Goal: Information Seeking & Learning: Learn about a topic

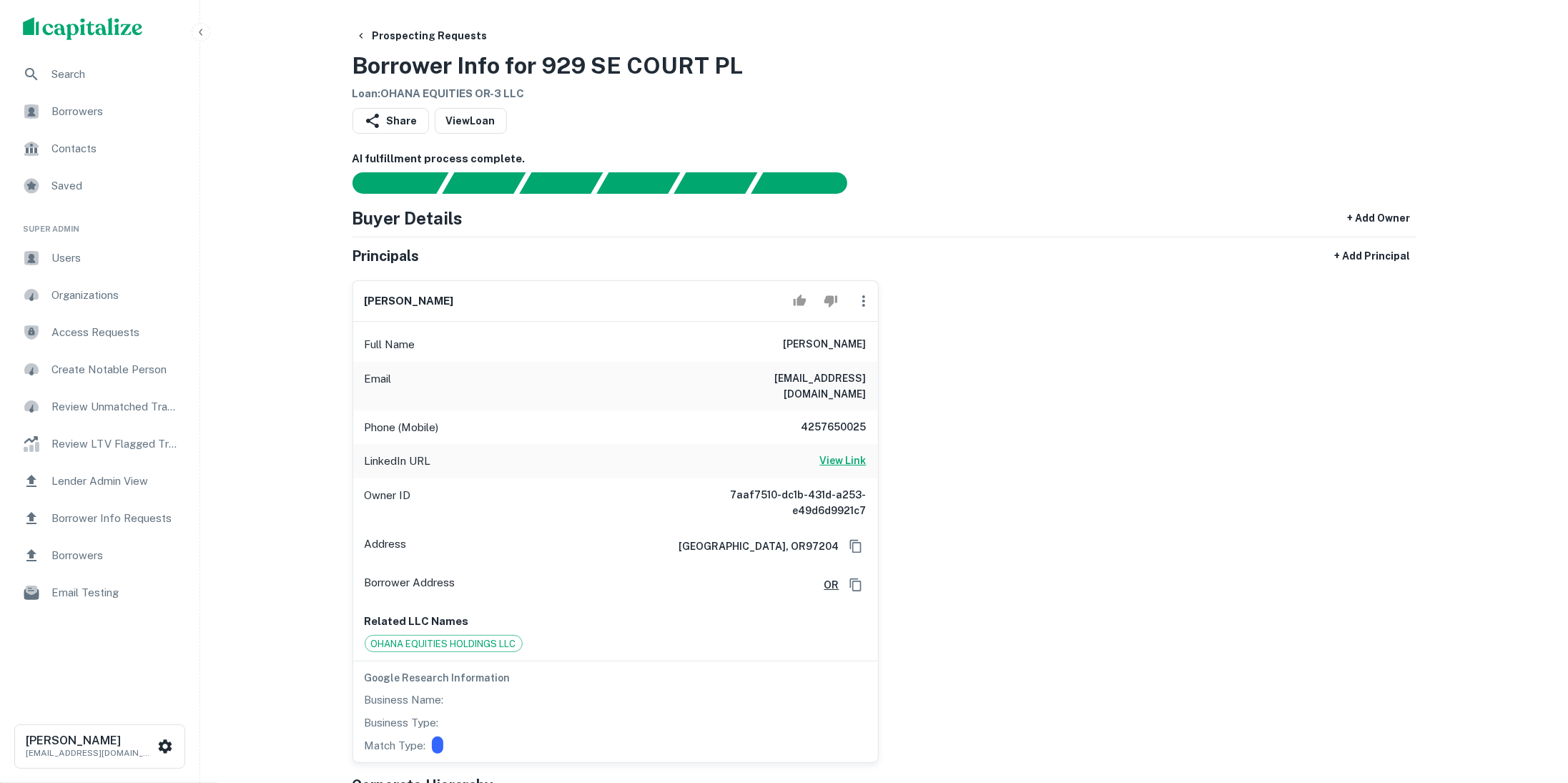
click at [836, 453] on h6 "View Link" at bounding box center [843, 460] width 46 height 15
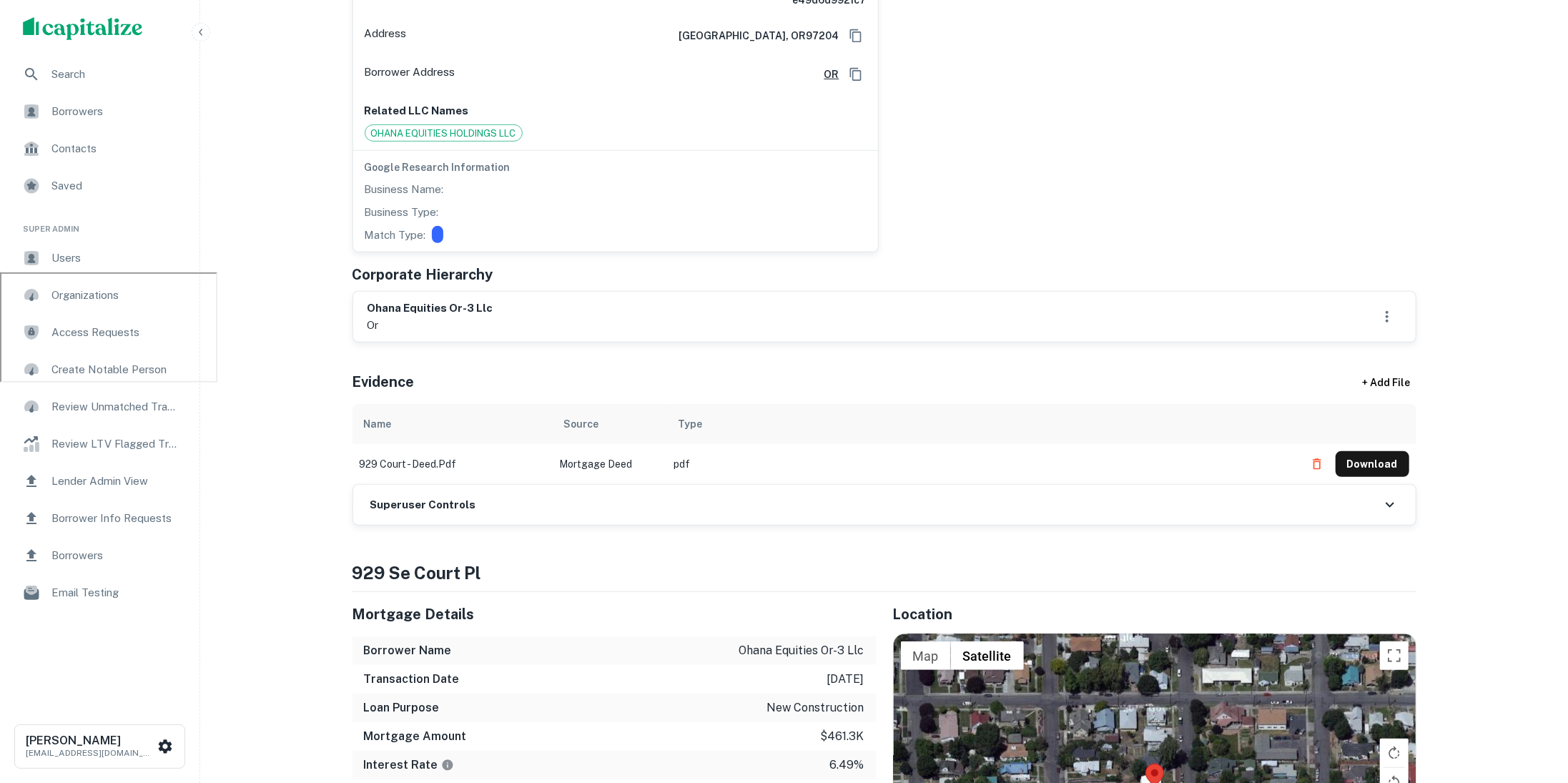
scroll to position [713, 0]
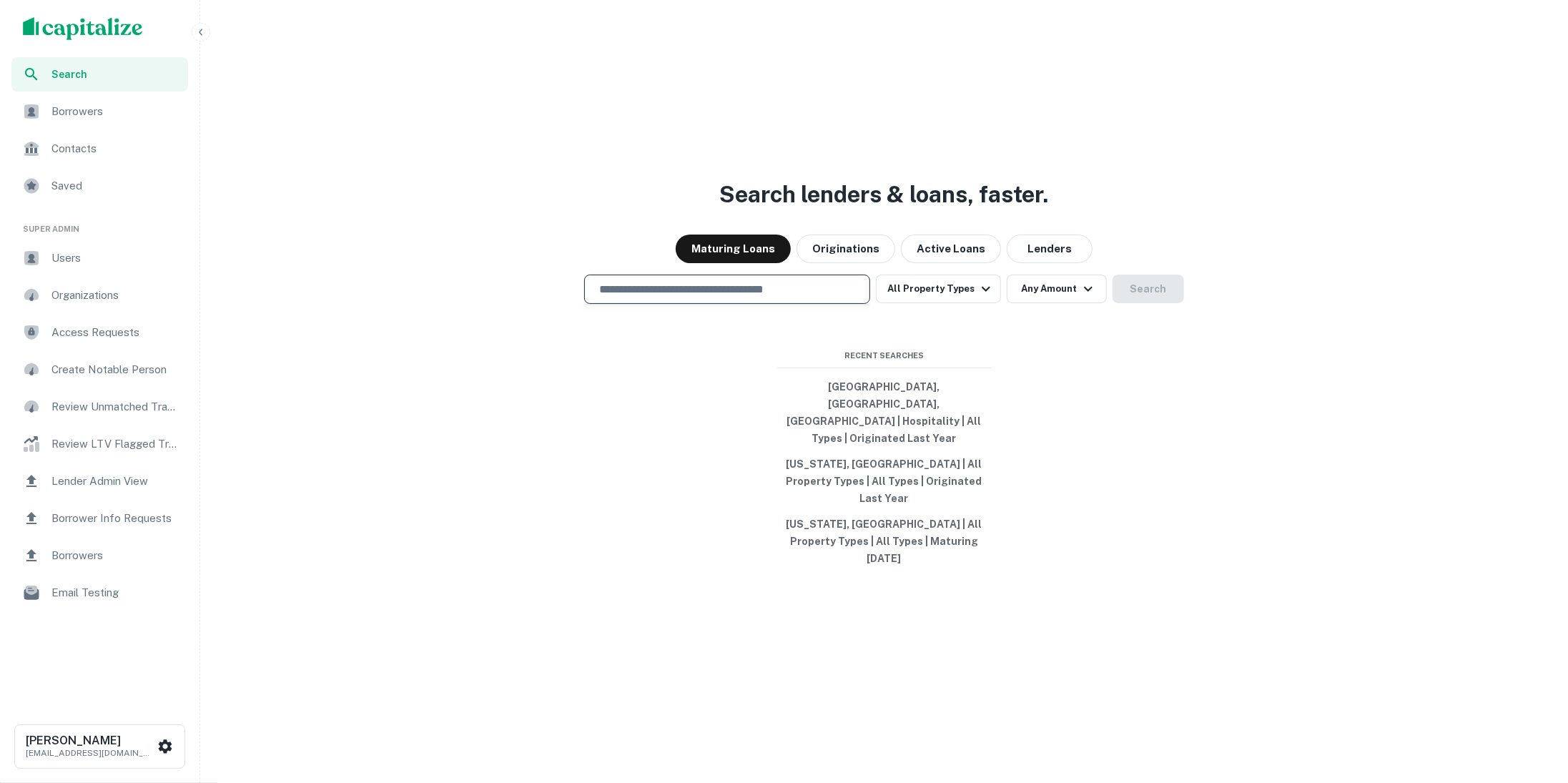
click at [785, 297] on input "text" at bounding box center [727, 289] width 273 height 16
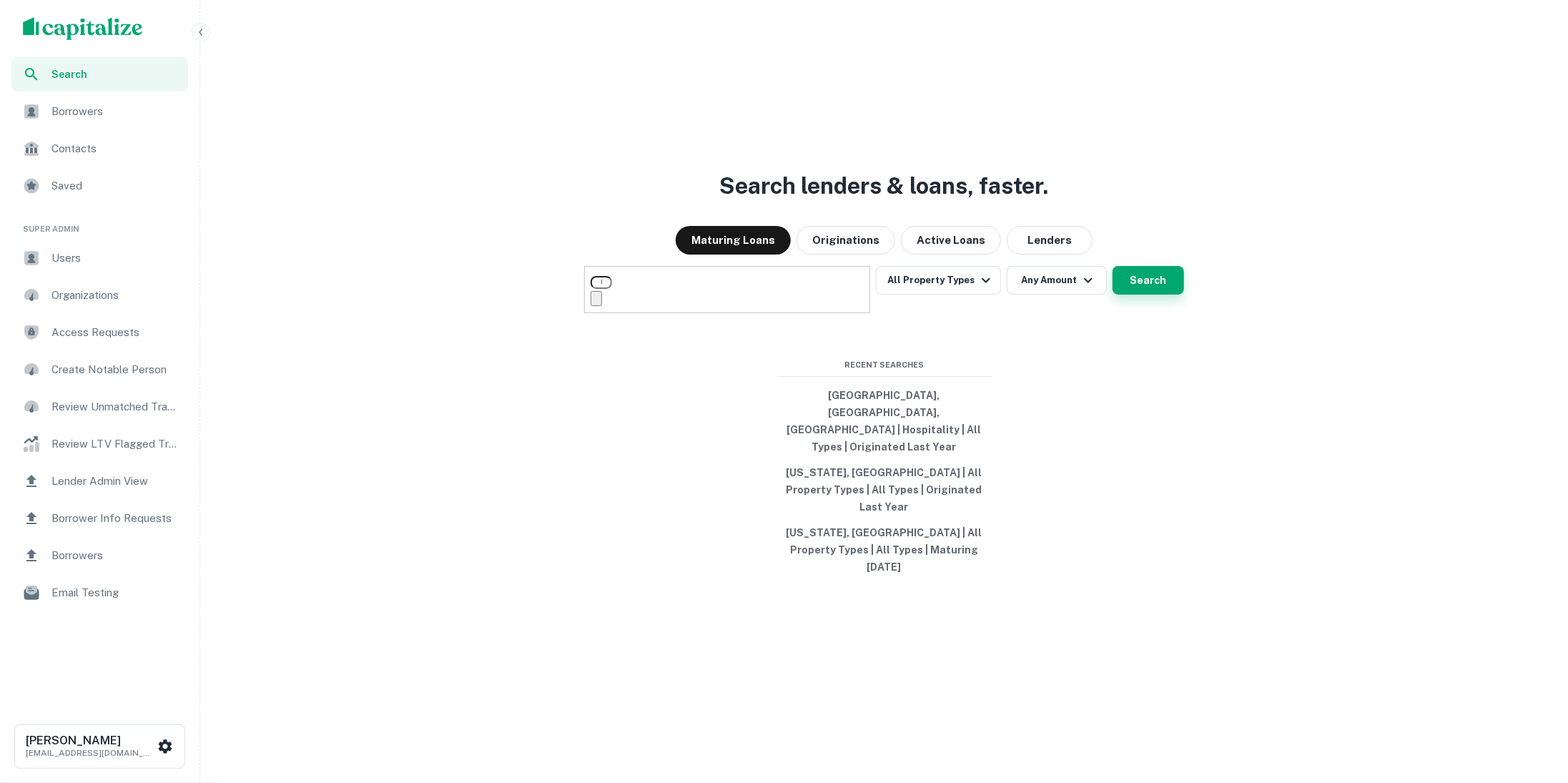
type input "**********"
click at [1125, 294] on button "Search" at bounding box center [1148, 280] width 71 height 29
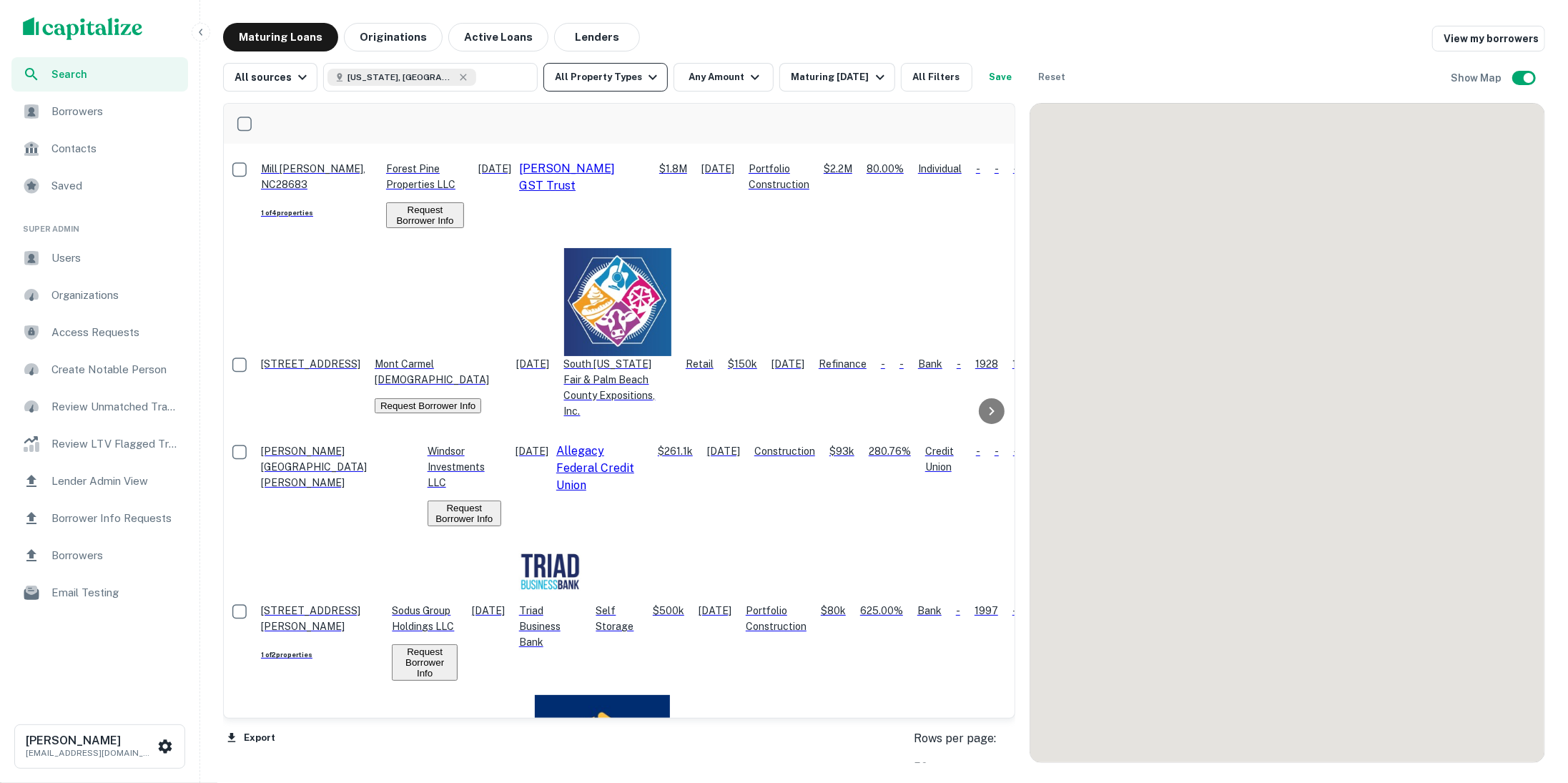
click at [649, 76] on icon "button" at bounding box center [653, 77] width 9 height 5
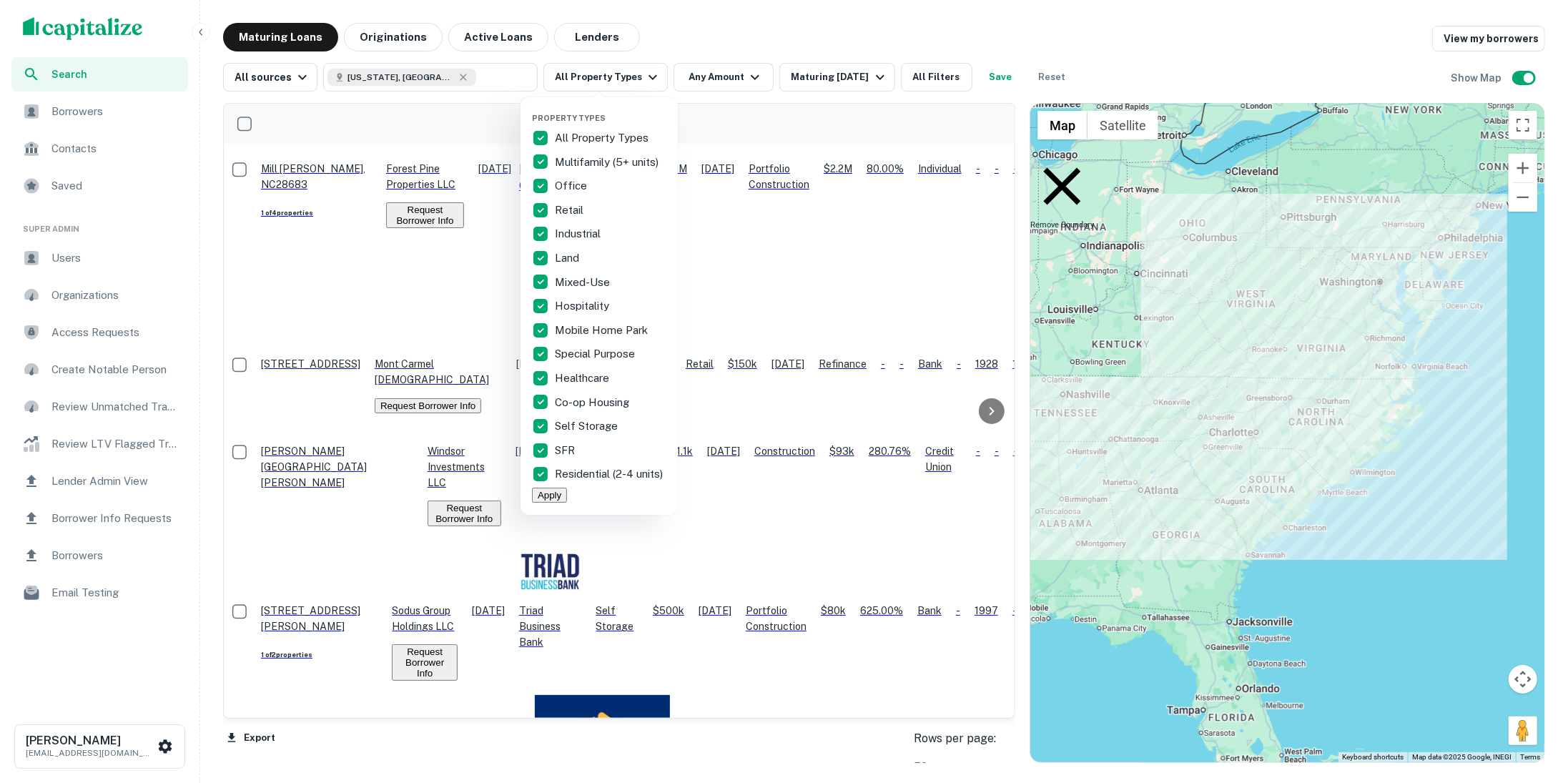
click at [557, 132] on p "All Property Types" at bounding box center [603, 137] width 97 height 17
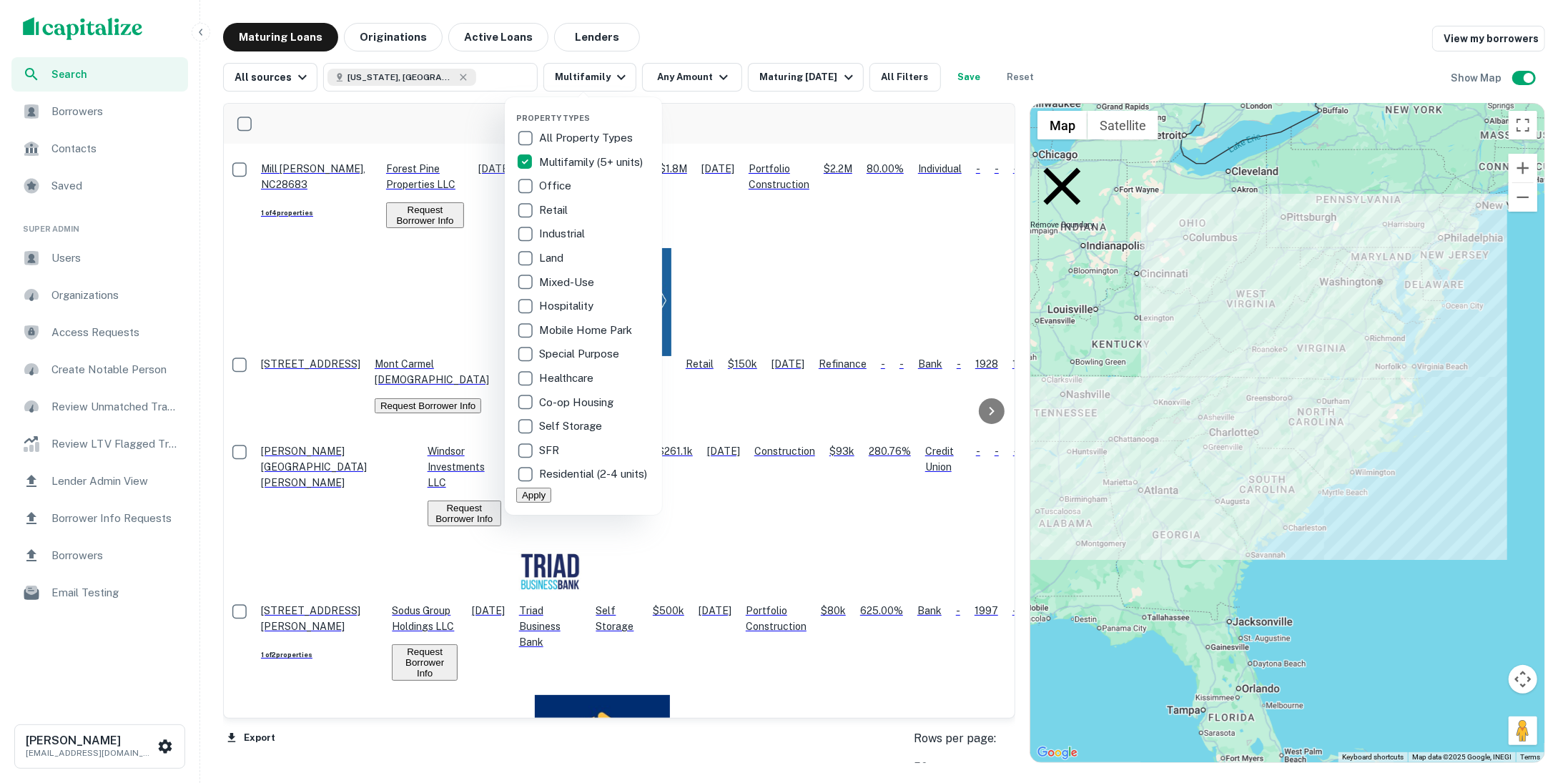
click at [551, 503] on button "Apply" at bounding box center [534, 495] width 35 height 15
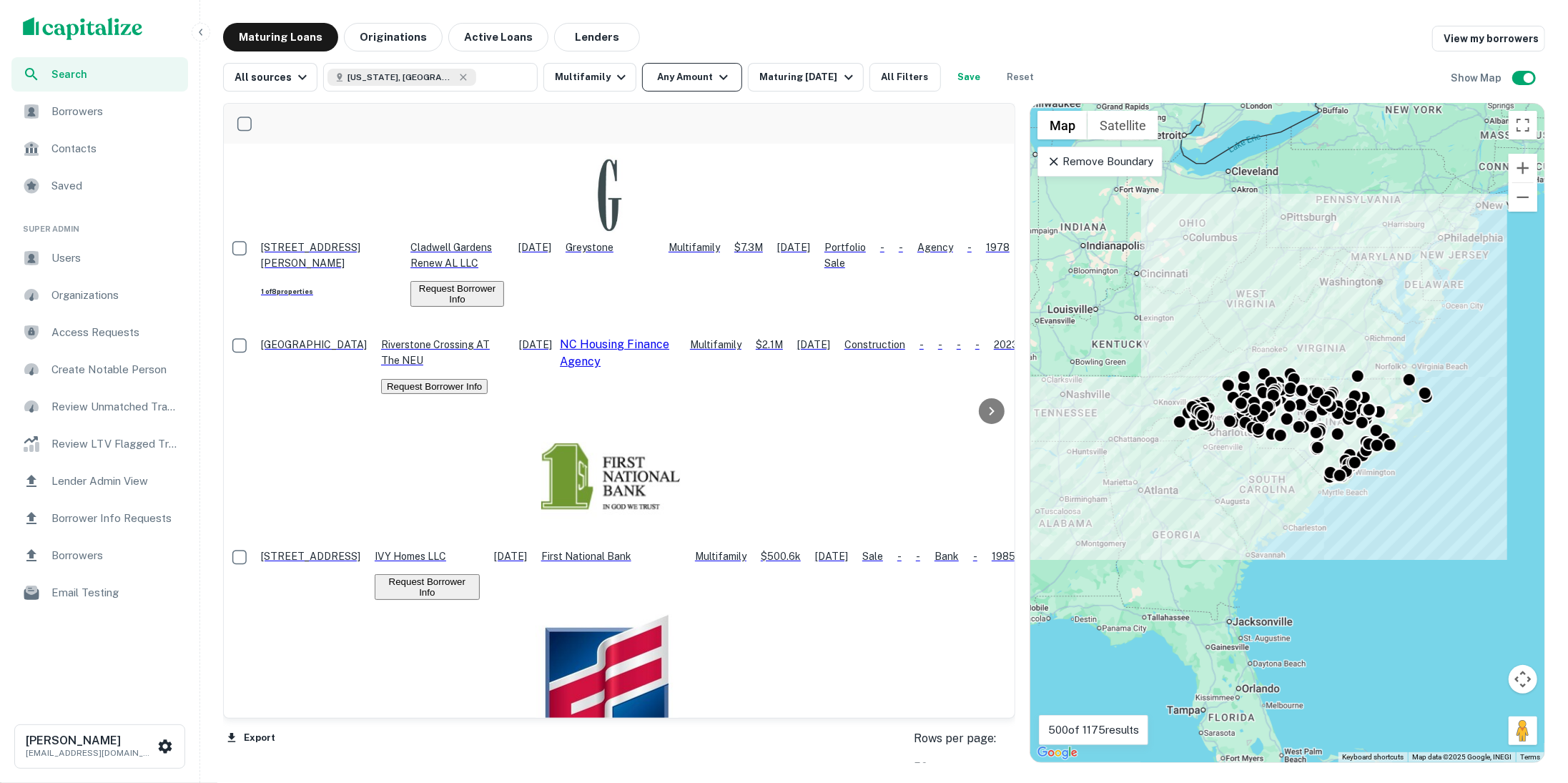
click at [720, 79] on icon "button" at bounding box center [723, 77] width 17 height 17
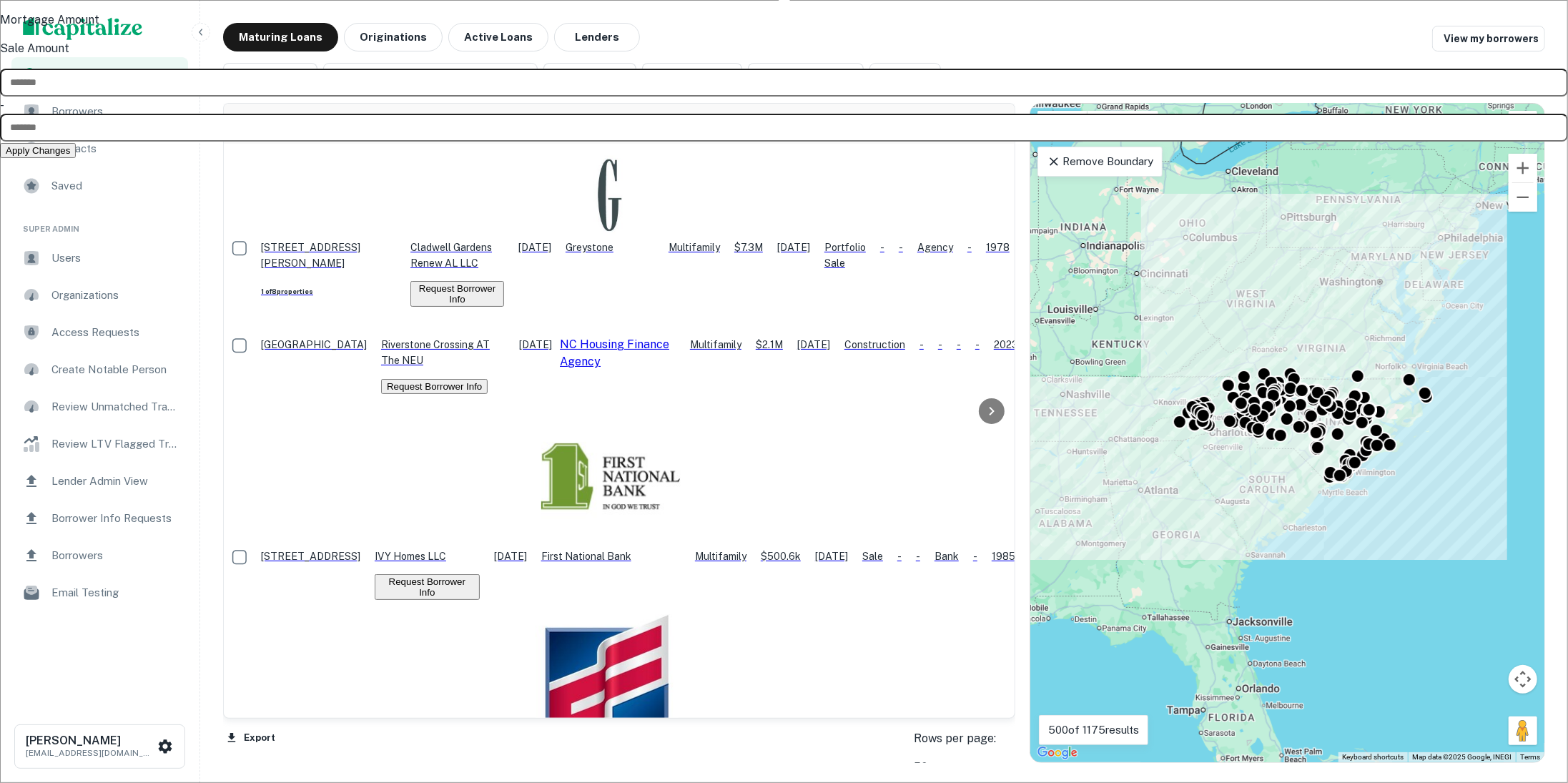
click at [899, 21] on div at bounding box center [784, 391] width 1568 height 783
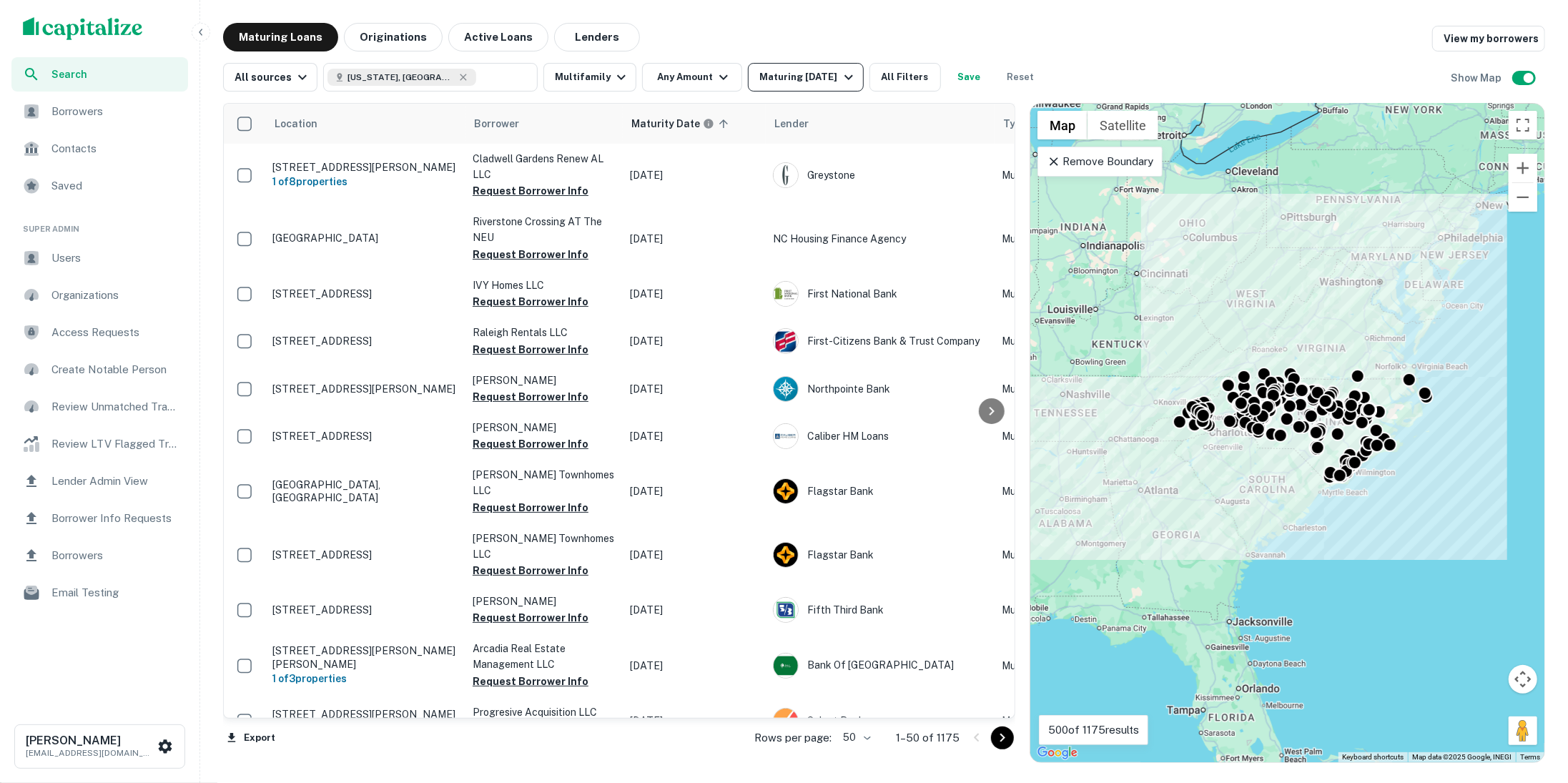
click at [841, 72] on icon "button" at bounding box center [849, 77] width 17 height 17
click at [692, 68] on div at bounding box center [784, 391] width 1568 height 783
click at [714, 77] on div at bounding box center [784, 391] width 1568 height 783
click at [714, 77] on div "Maturity Date 90 Days 120 Days 6 Months 1 Year 2 Years 5 Years All Time Custom …" at bounding box center [784, 391] width 1568 height 783
click at [705, 76] on div "Maturity Date 90 Days 120 Days 6 Months 1 Year 2 Years 5 Years All Time Custom …" at bounding box center [784, 391] width 1568 height 783
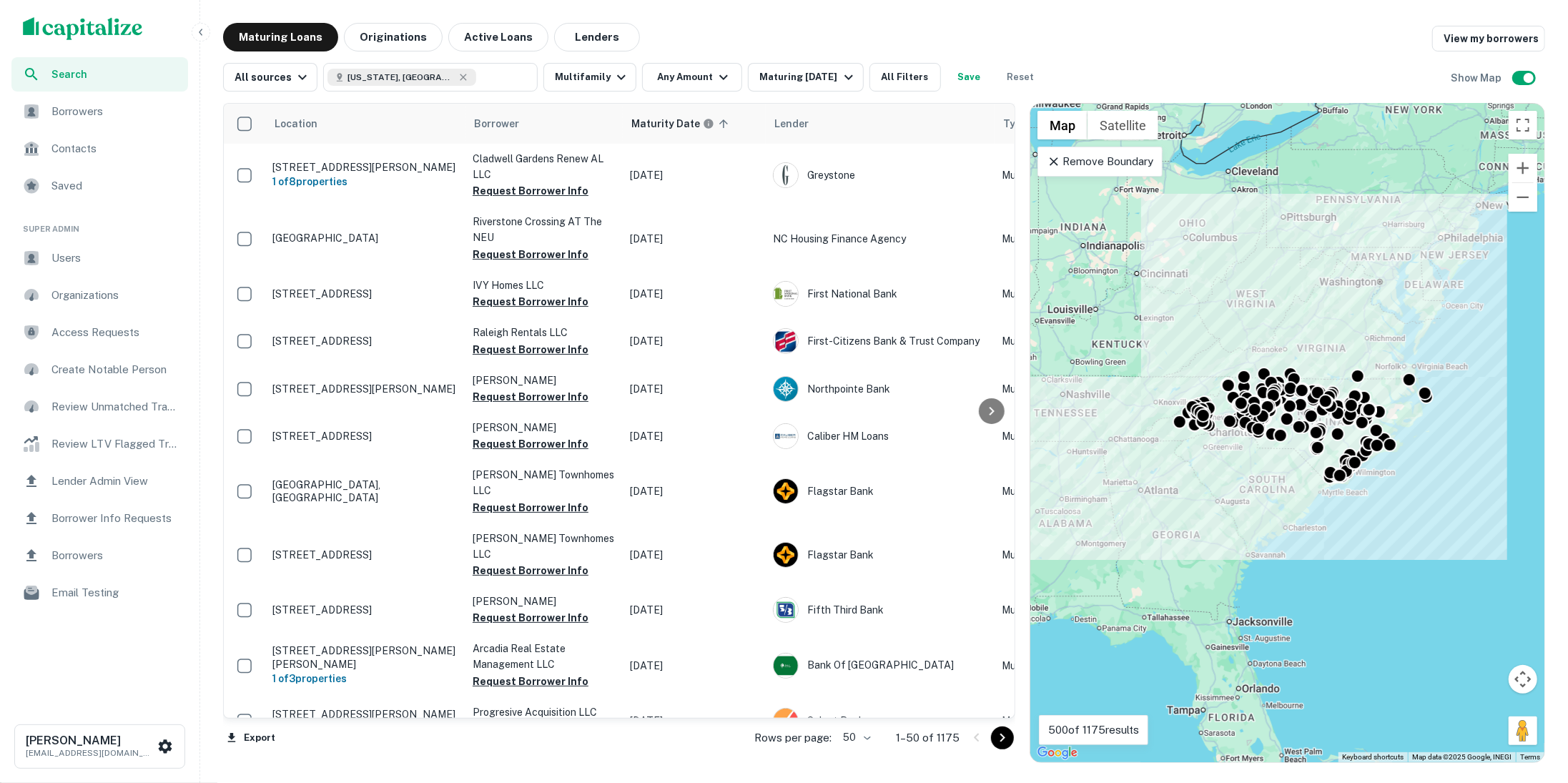
click at [705, 73] on div "Maturity Date 90 Days 120 Days 6 Months 1 Year 2 Years 5 Years All Time Custom …" at bounding box center [784, 391] width 1568 height 783
click at [717, 61] on div "Maturity Date 90 Days 120 Days 6 Months 1 Year 2 Years 5 Years All Time Custom …" at bounding box center [784, 391] width 1568 height 783
click at [685, 52] on div "Maturity Date 90 Days 120 Days 6 Months 1 Year 2 Years 5 Years All Time Custom …" at bounding box center [784, 391] width 1568 height 783
click at [685, 68] on div "Maturity Date 90 Days 120 Days 6 Months 1 Year 2 Years 5 Years All Time Custom …" at bounding box center [784, 391] width 1568 height 783
click at [729, 72] on button "Any Amount" at bounding box center [692, 77] width 100 height 29
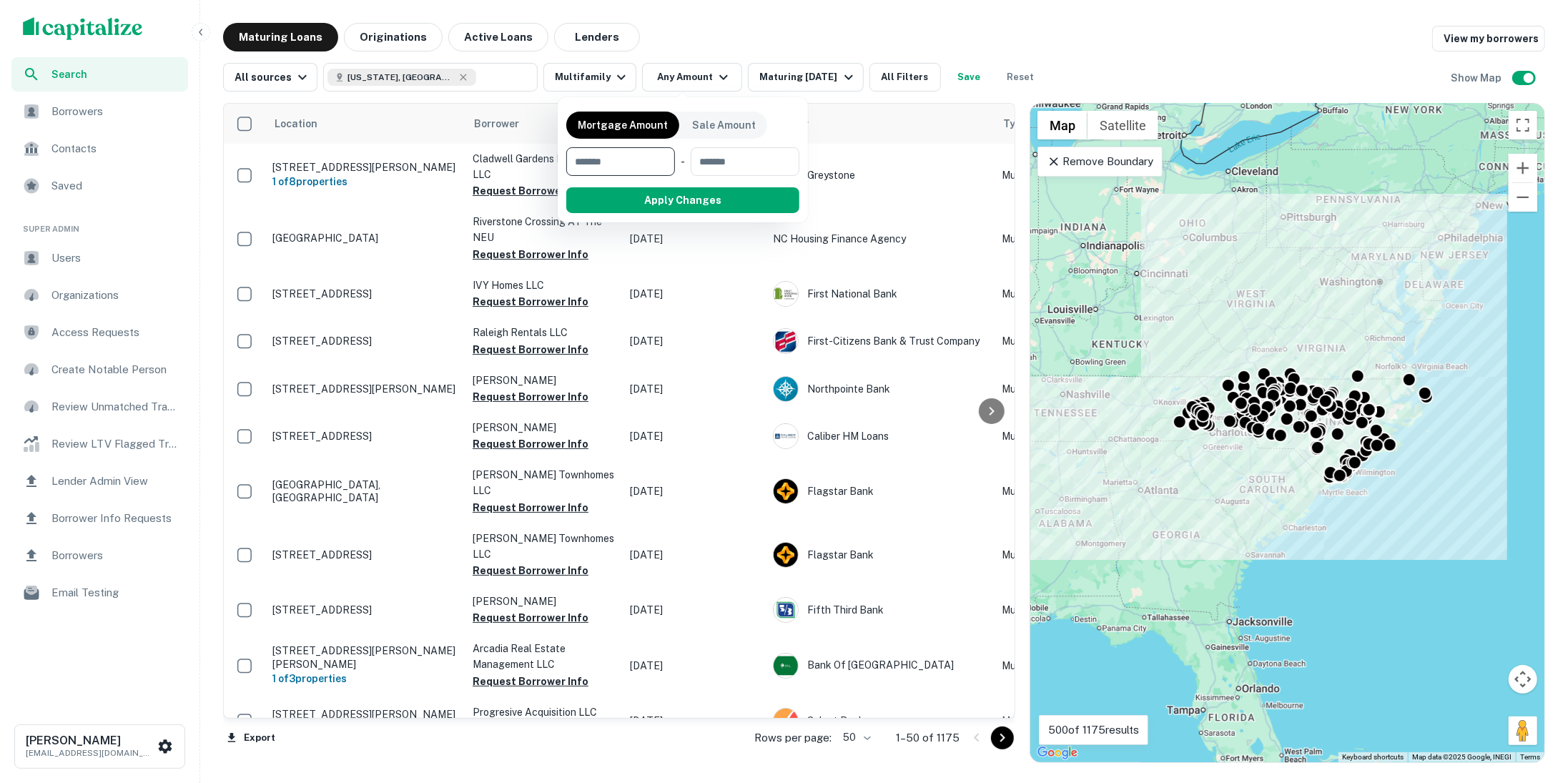
click at [647, 163] on input "number" at bounding box center [616, 161] width 98 height 29
type input "*******"
click at [722, 172] on input "number" at bounding box center [744, 161] width 92 height 29
click at [742, 190] on button "Apply Changes" at bounding box center [708, 200] width 181 height 26
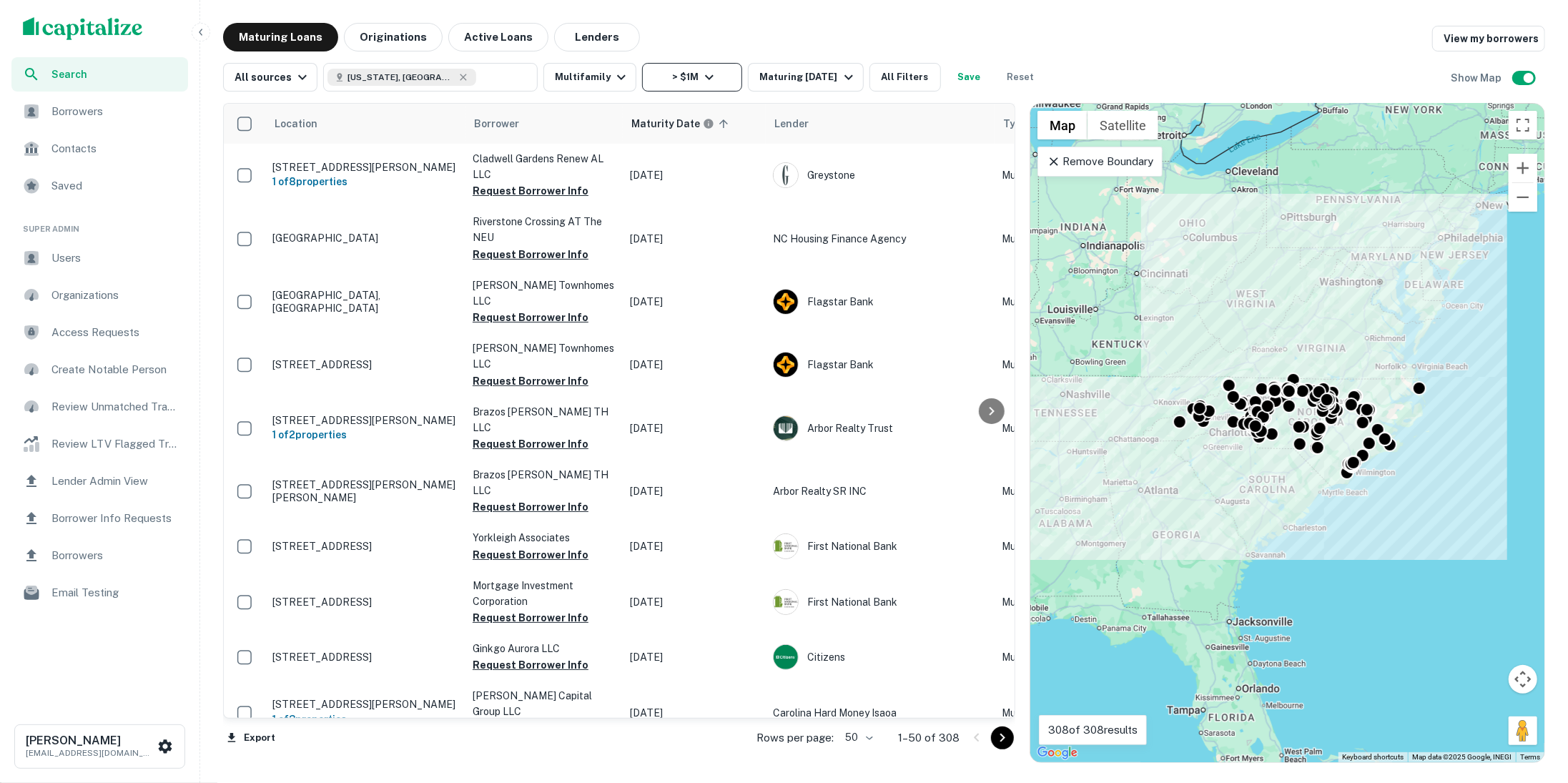
click at [705, 78] on icon "button" at bounding box center [710, 77] width 9 height 5
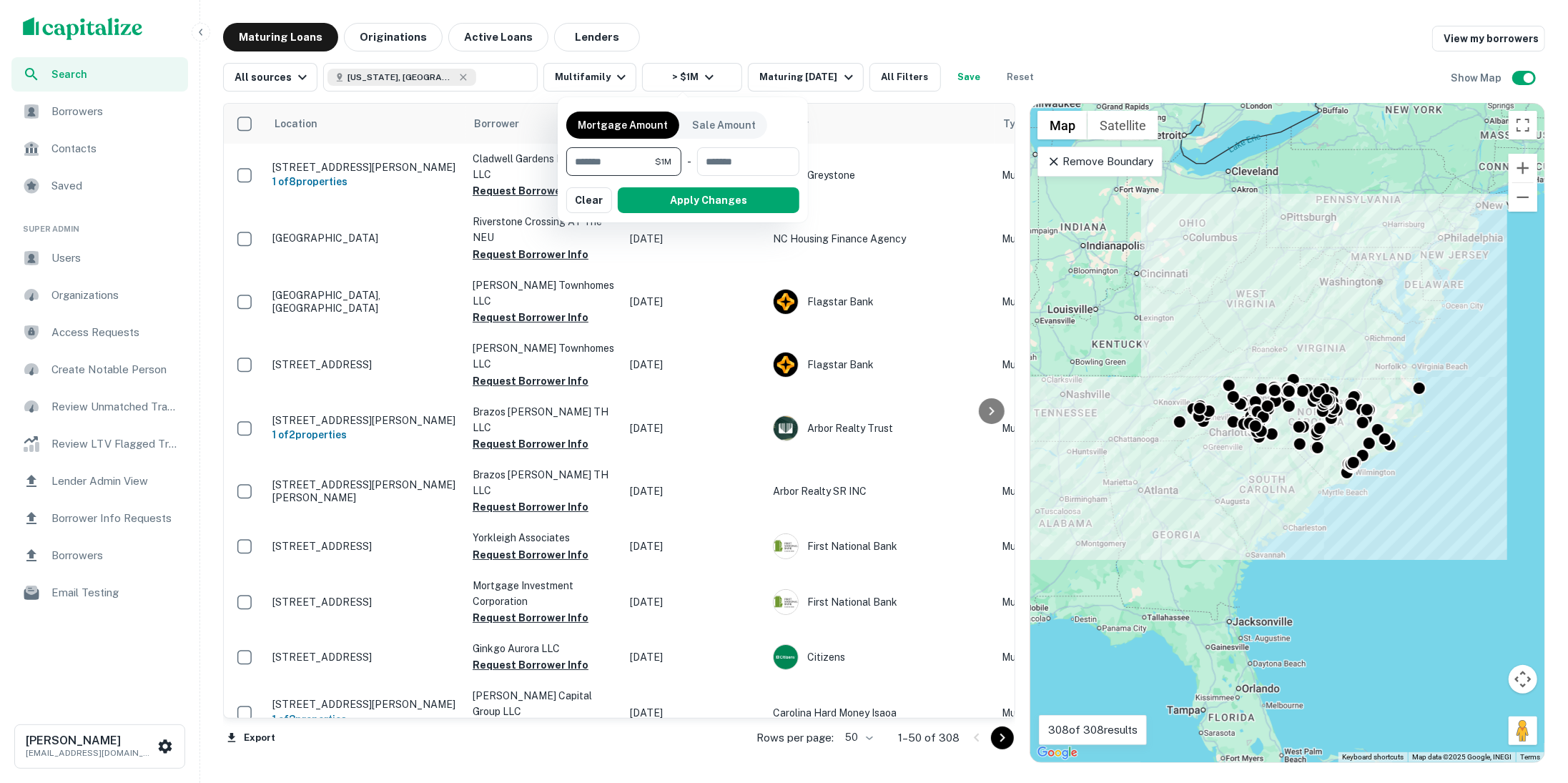
click at [730, 54] on div at bounding box center [784, 391] width 1568 height 783
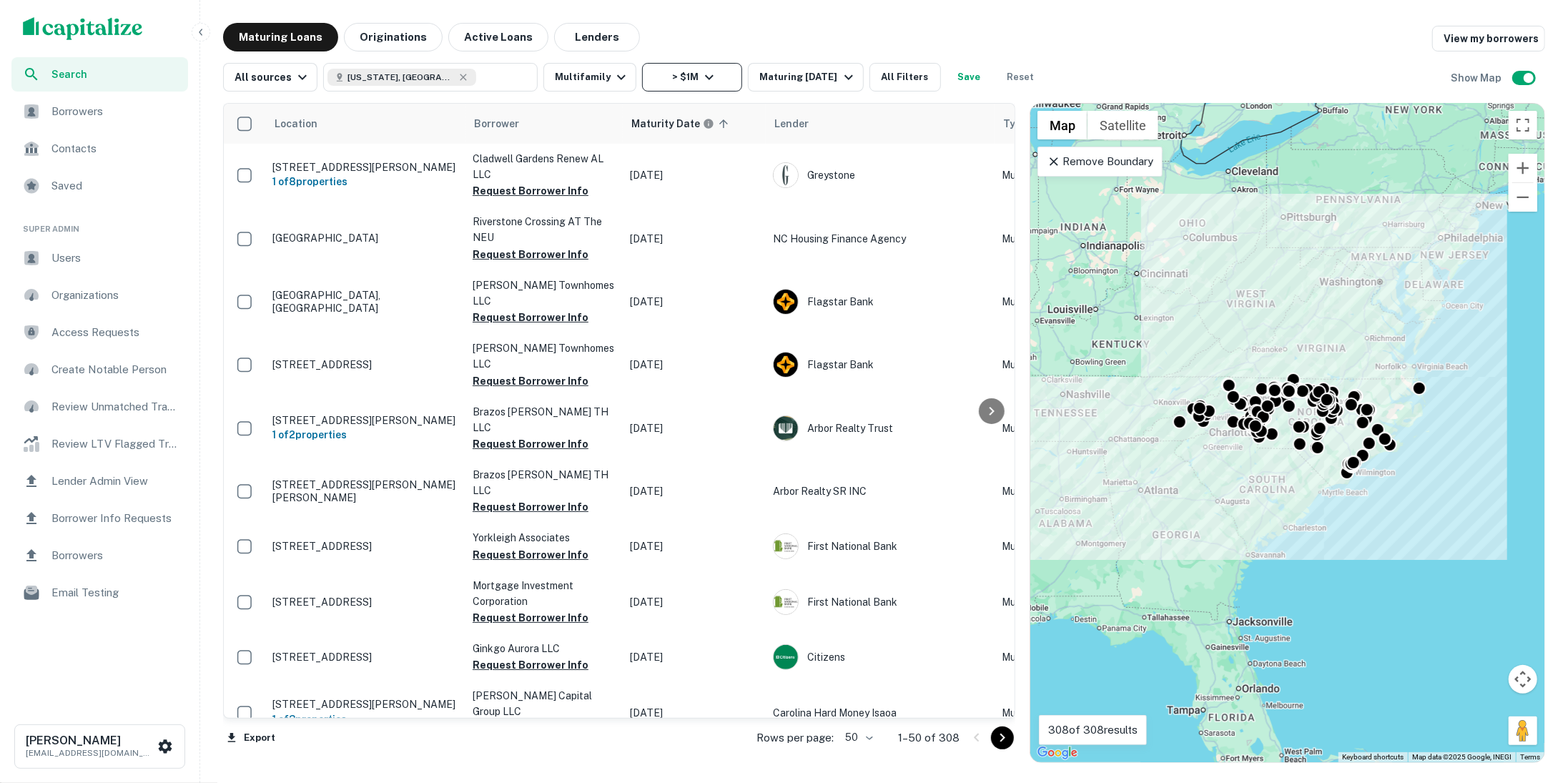
click at [714, 72] on button "> $1M" at bounding box center [692, 77] width 100 height 29
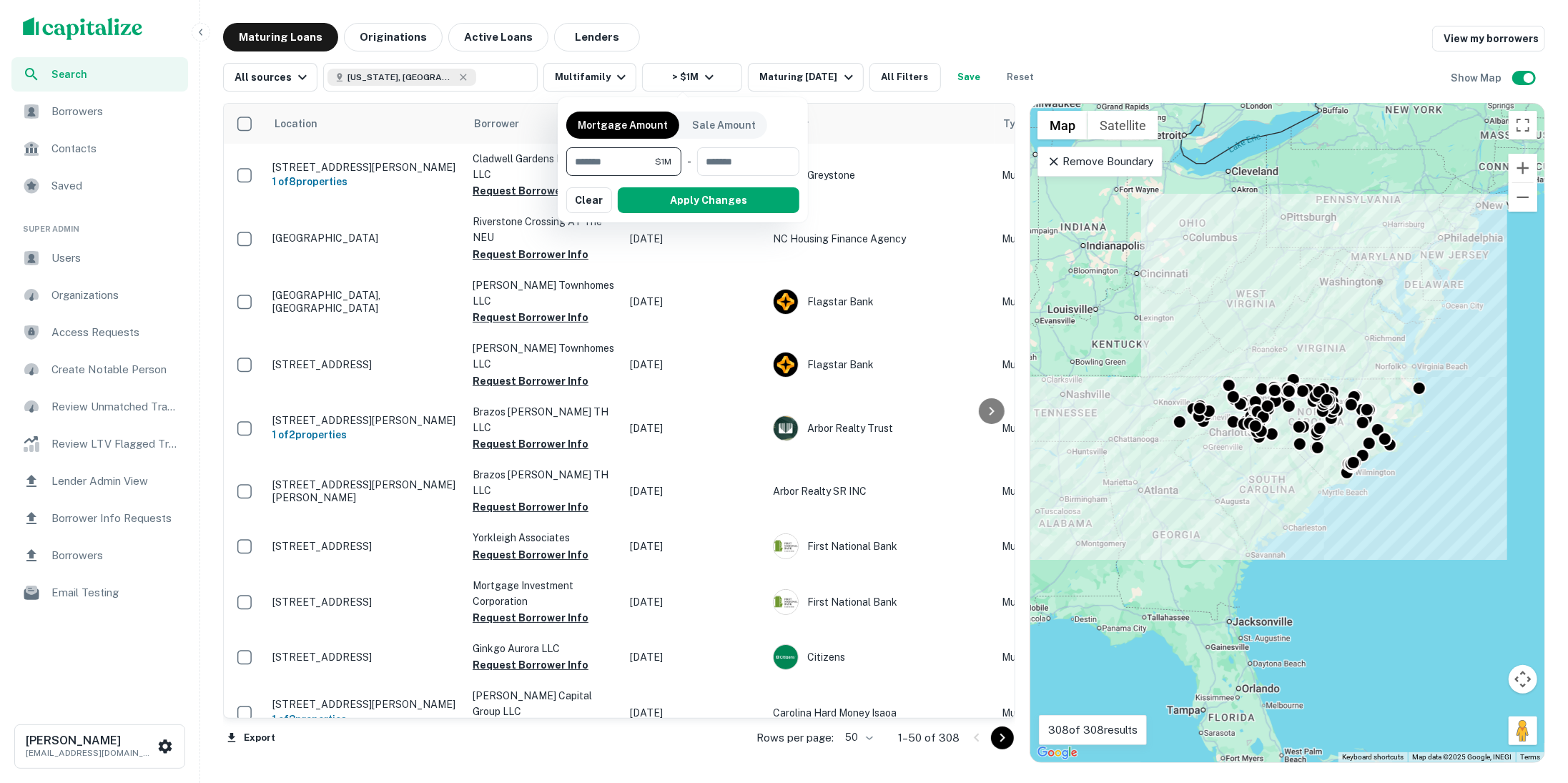
click at [636, 156] on input "*******" at bounding box center [611, 161] width 89 height 29
type input "*******"
click at [732, 164] on input "number" at bounding box center [744, 161] width 91 height 29
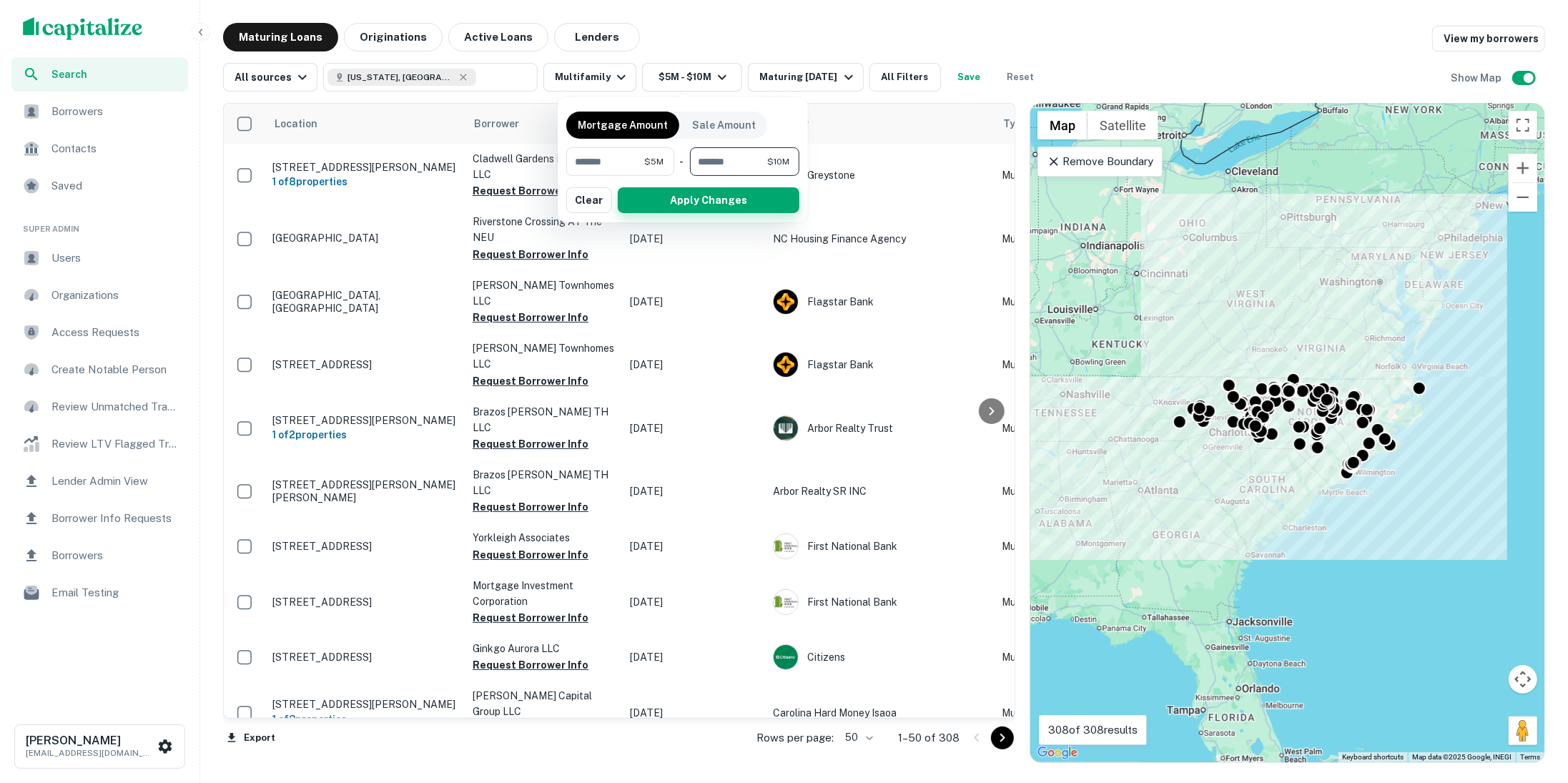
type input "********"
click at [741, 194] on button "Apply Changes" at bounding box center [708, 200] width 181 height 26
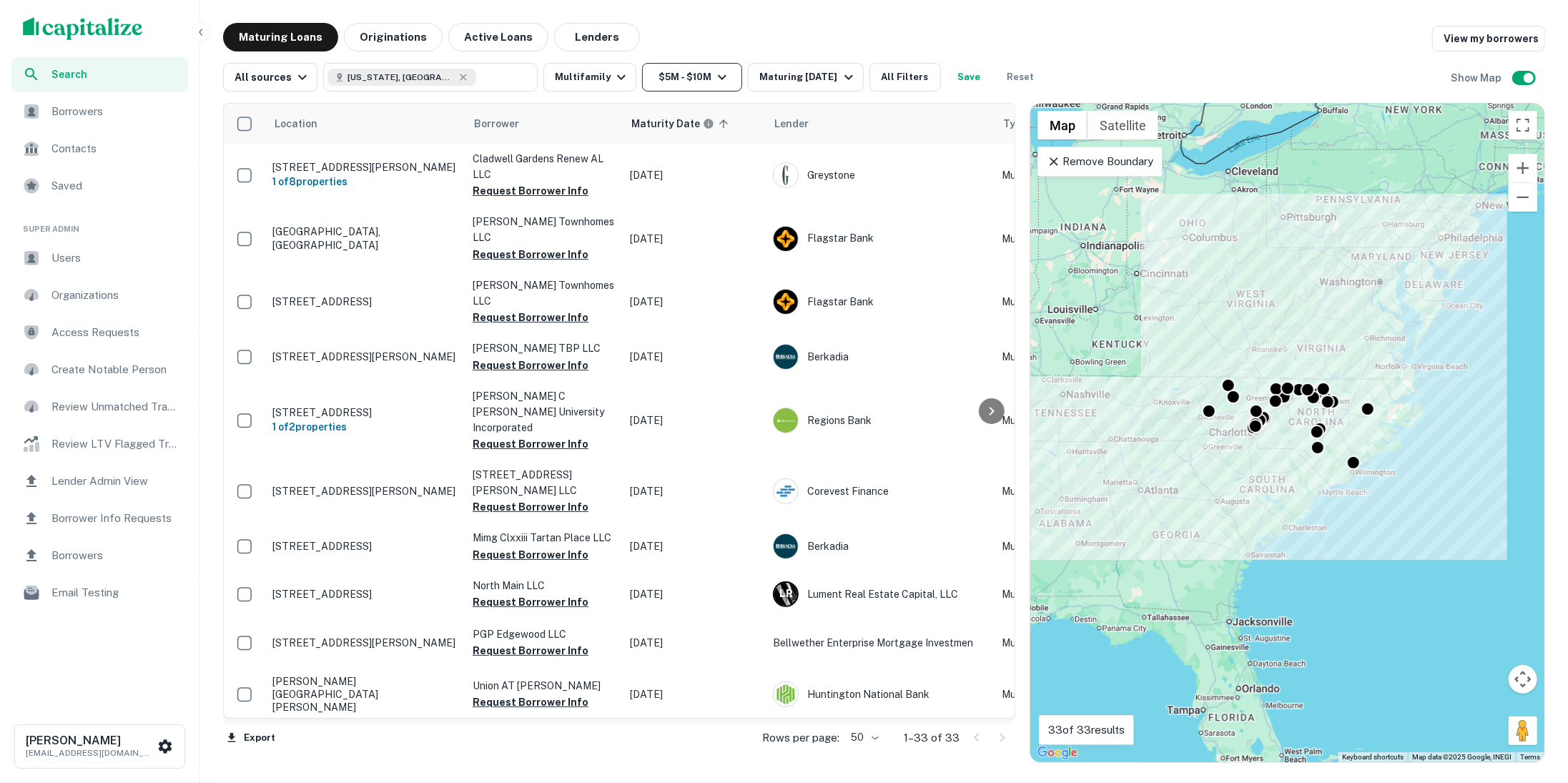
click at [698, 81] on button "$5M - $10M" at bounding box center [692, 77] width 100 height 29
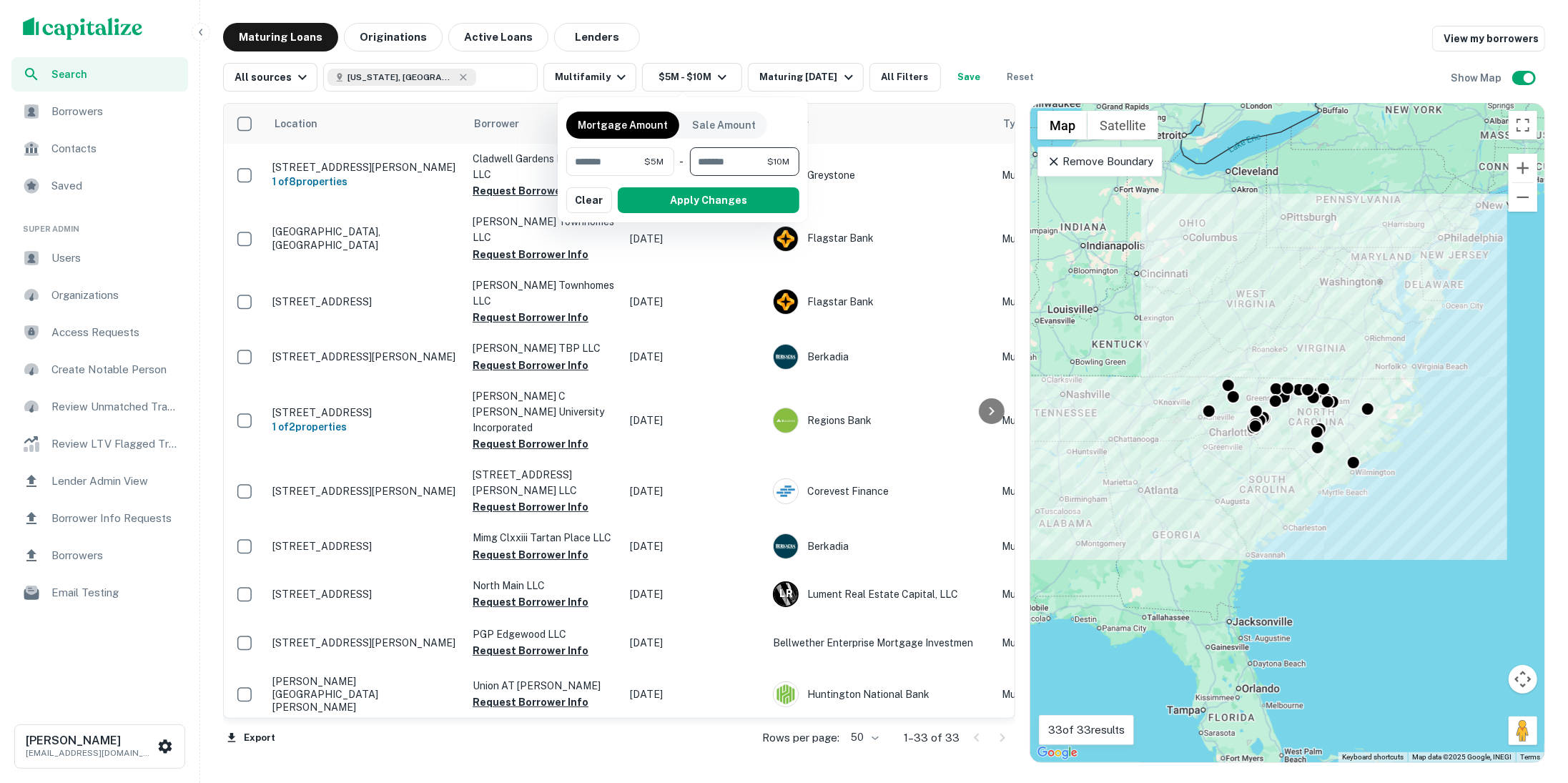
drag, startPoint x: 753, startPoint y: 159, endPoint x: 683, endPoint y: 150, distance: 70.6
click at [683, 150] on div "******* $5M ​ - ******** $10M ​" at bounding box center [683, 161] width 233 height 29
type input "*******"
click at [806, 82] on div at bounding box center [784, 391] width 1568 height 783
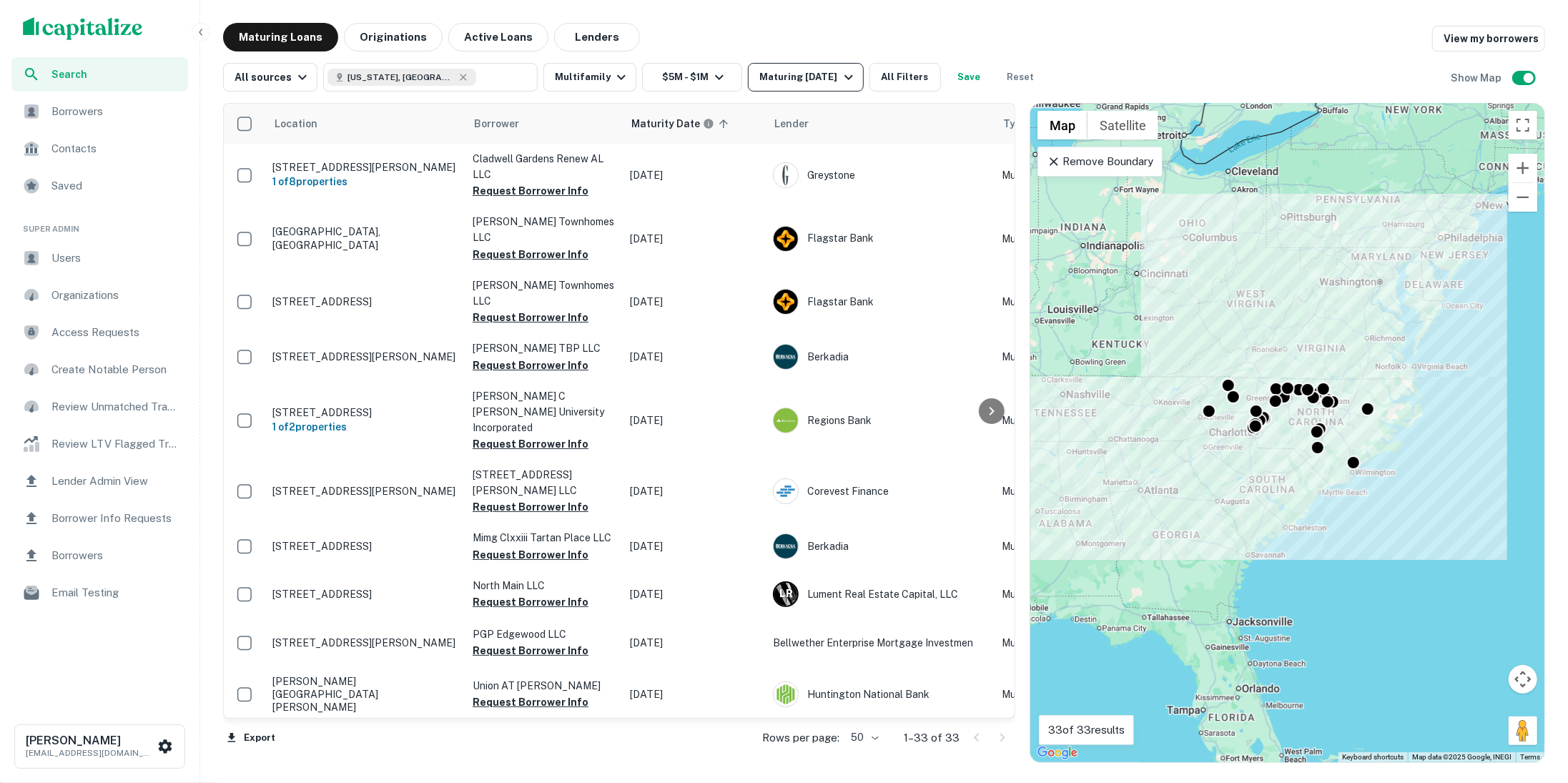
click at [815, 81] on div "Maturing In 1 Year" at bounding box center [808, 77] width 97 height 17
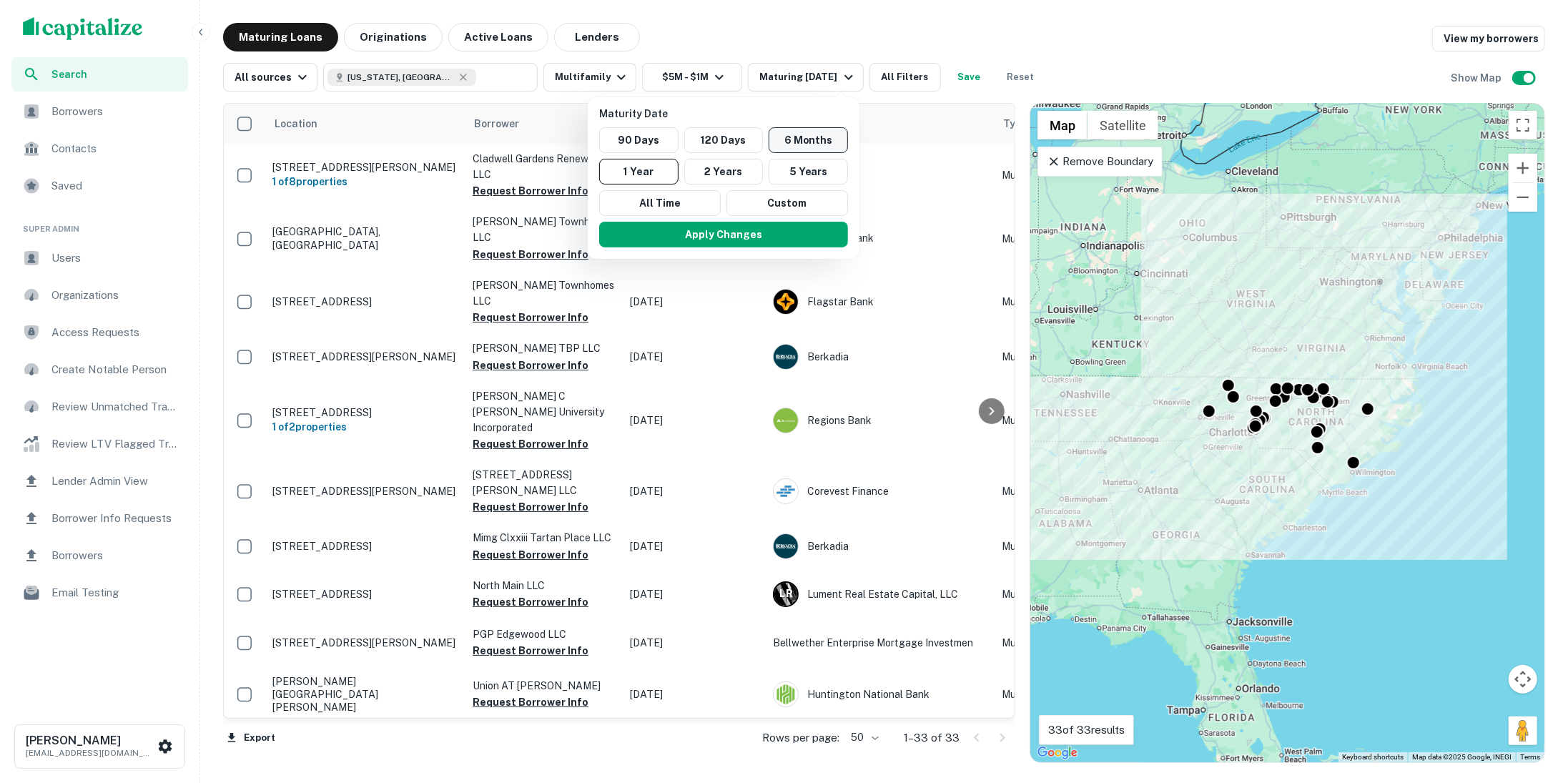
click at [791, 138] on button "6 Months" at bounding box center [808, 139] width 79 height 26
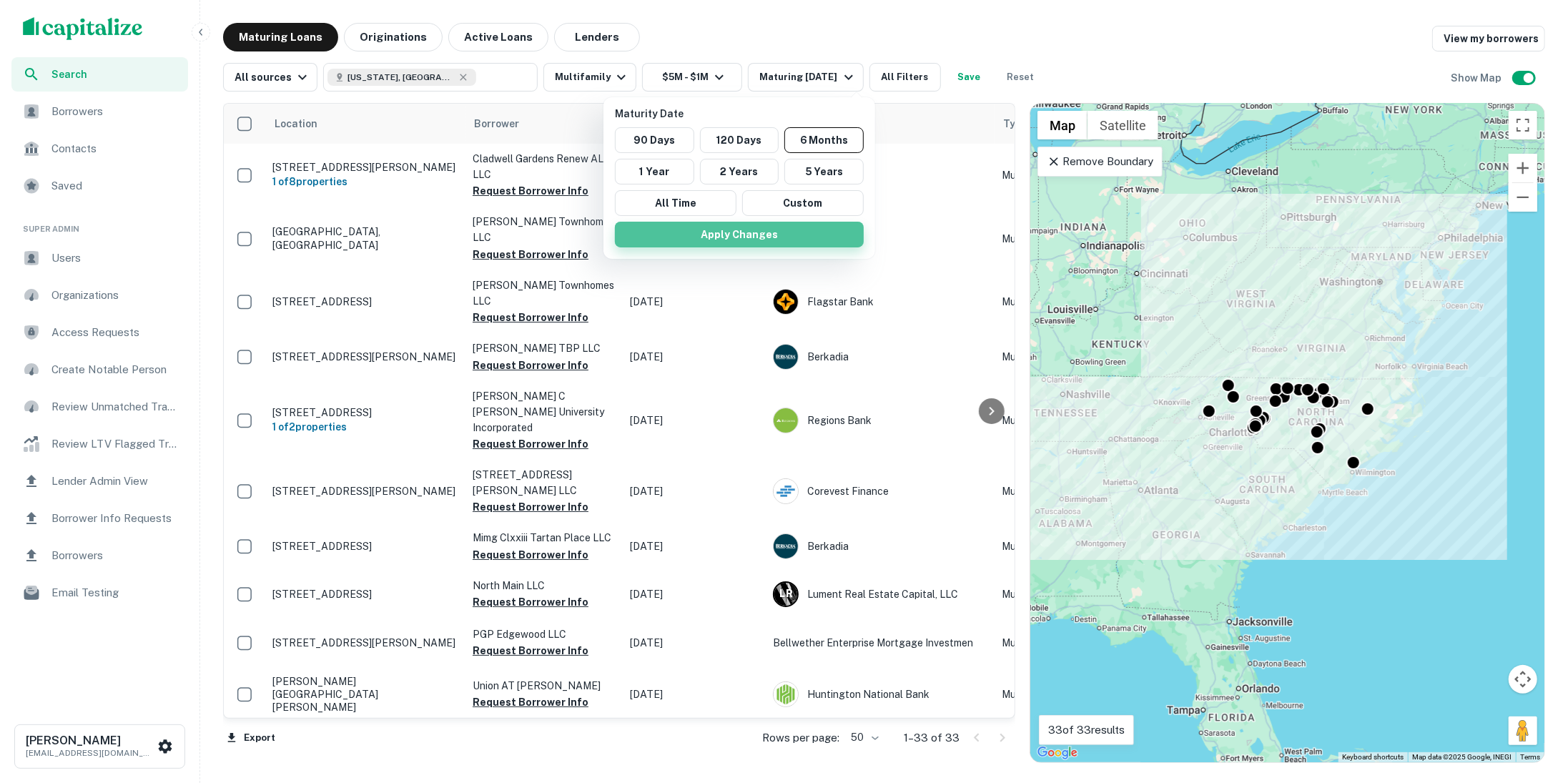
click at [767, 234] on button "Apply Changes" at bounding box center [739, 234] width 249 height 26
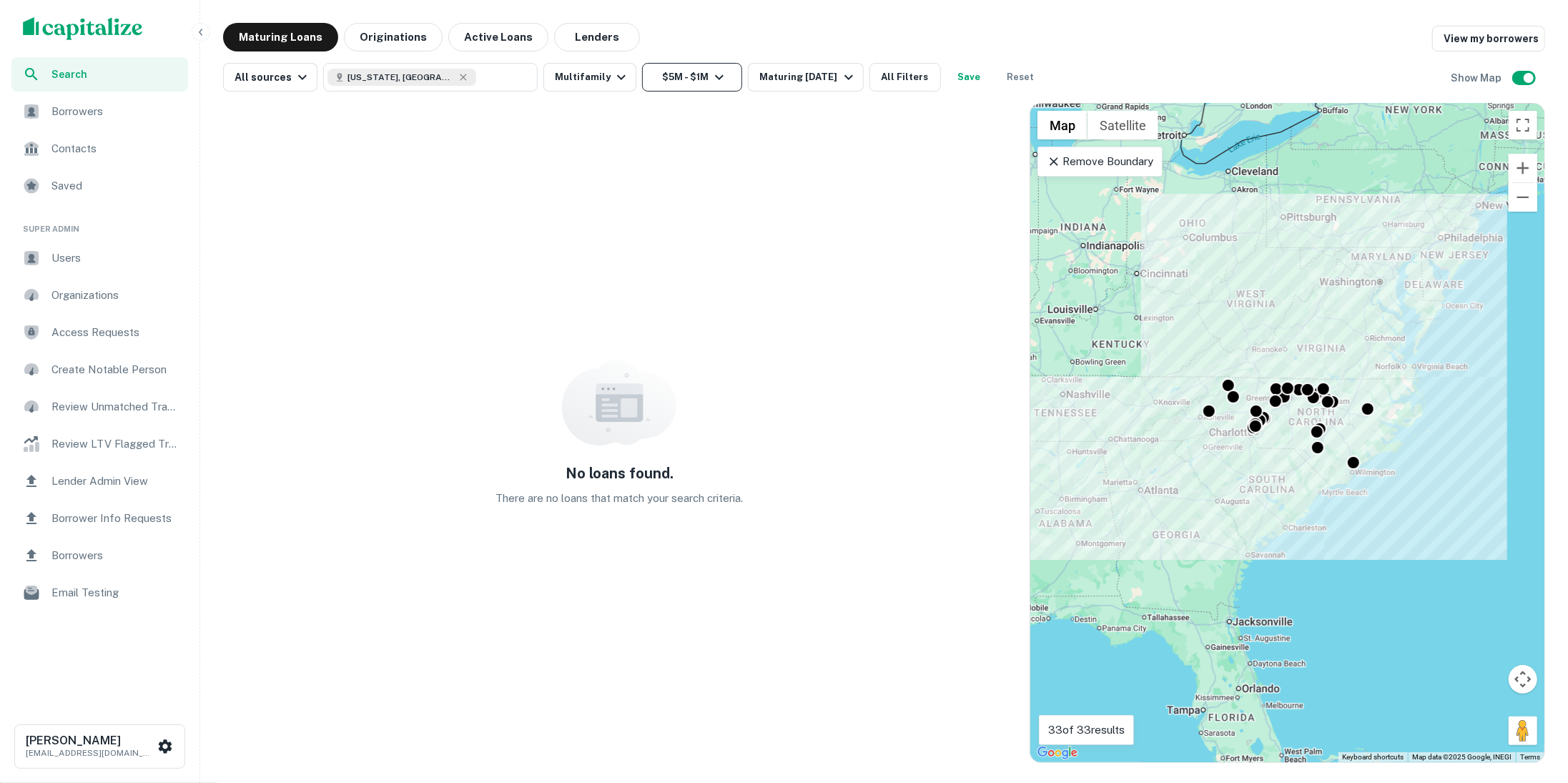
click at [711, 83] on icon "button" at bounding box center [719, 77] width 17 height 17
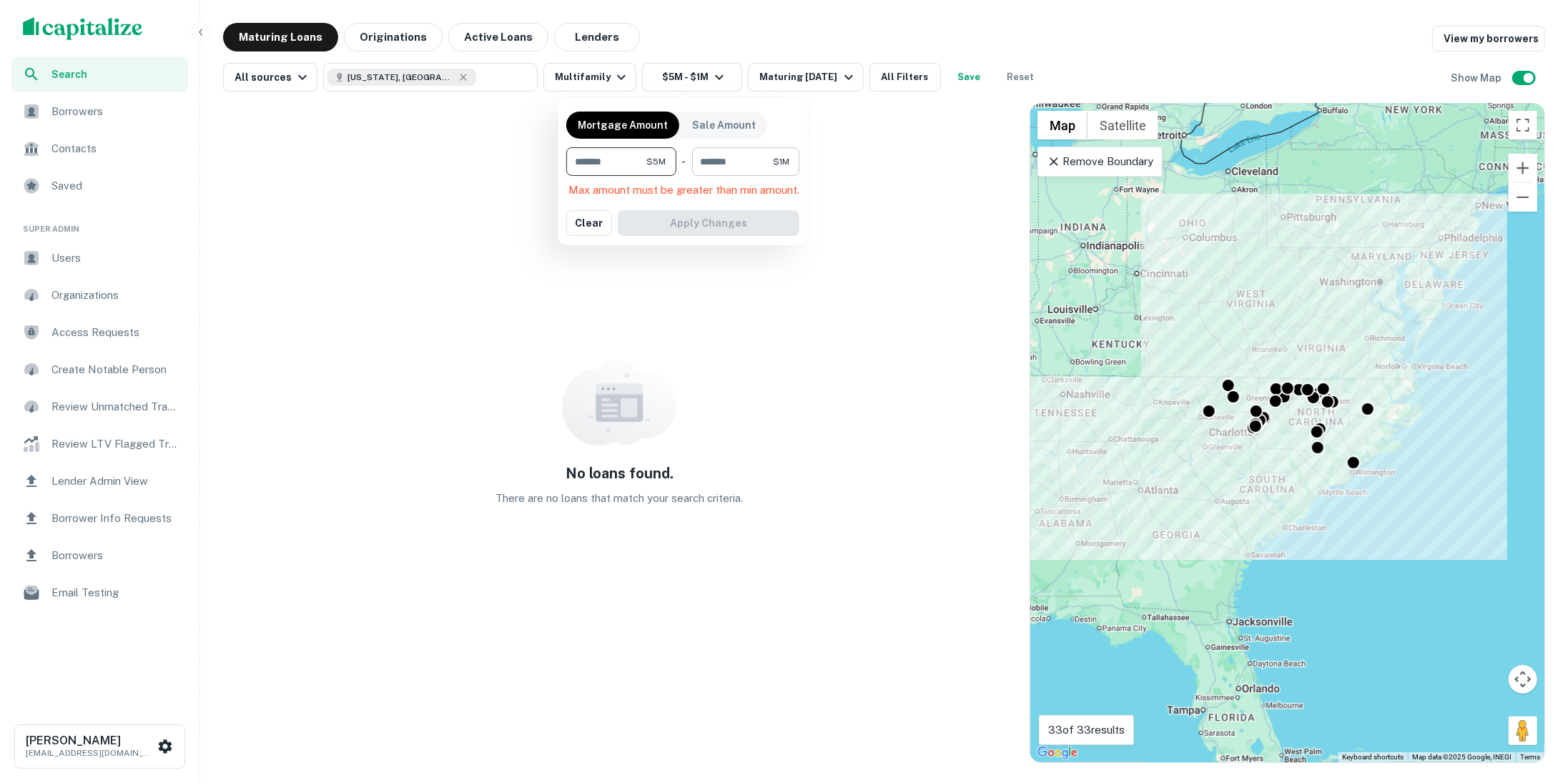
click at [736, 155] on input "*******" at bounding box center [733, 161] width 81 height 29
click at [624, 158] on input "*******" at bounding box center [610, 161] width 87 height 29
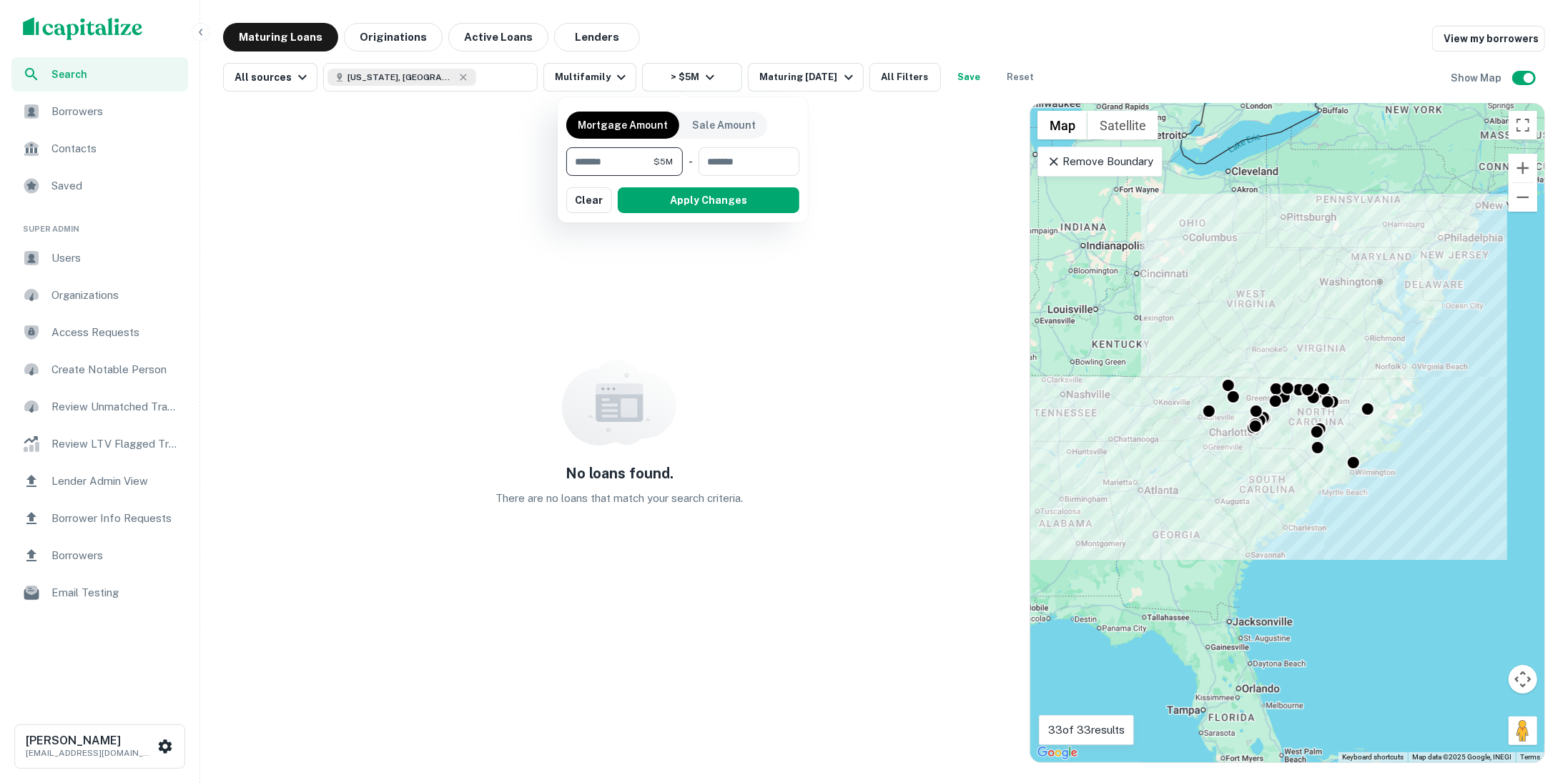
click at [624, 158] on input "*******" at bounding box center [610, 161] width 87 height 29
click at [714, 153] on input "number" at bounding box center [740, 161] width 98 height 29
click at [635, 154] on input "number" at bounding box center [616, 161] width 98 height 29
type input "*******"
click at [727, 156] on input "number" at bounding box center [744, 161] width 92 height 29
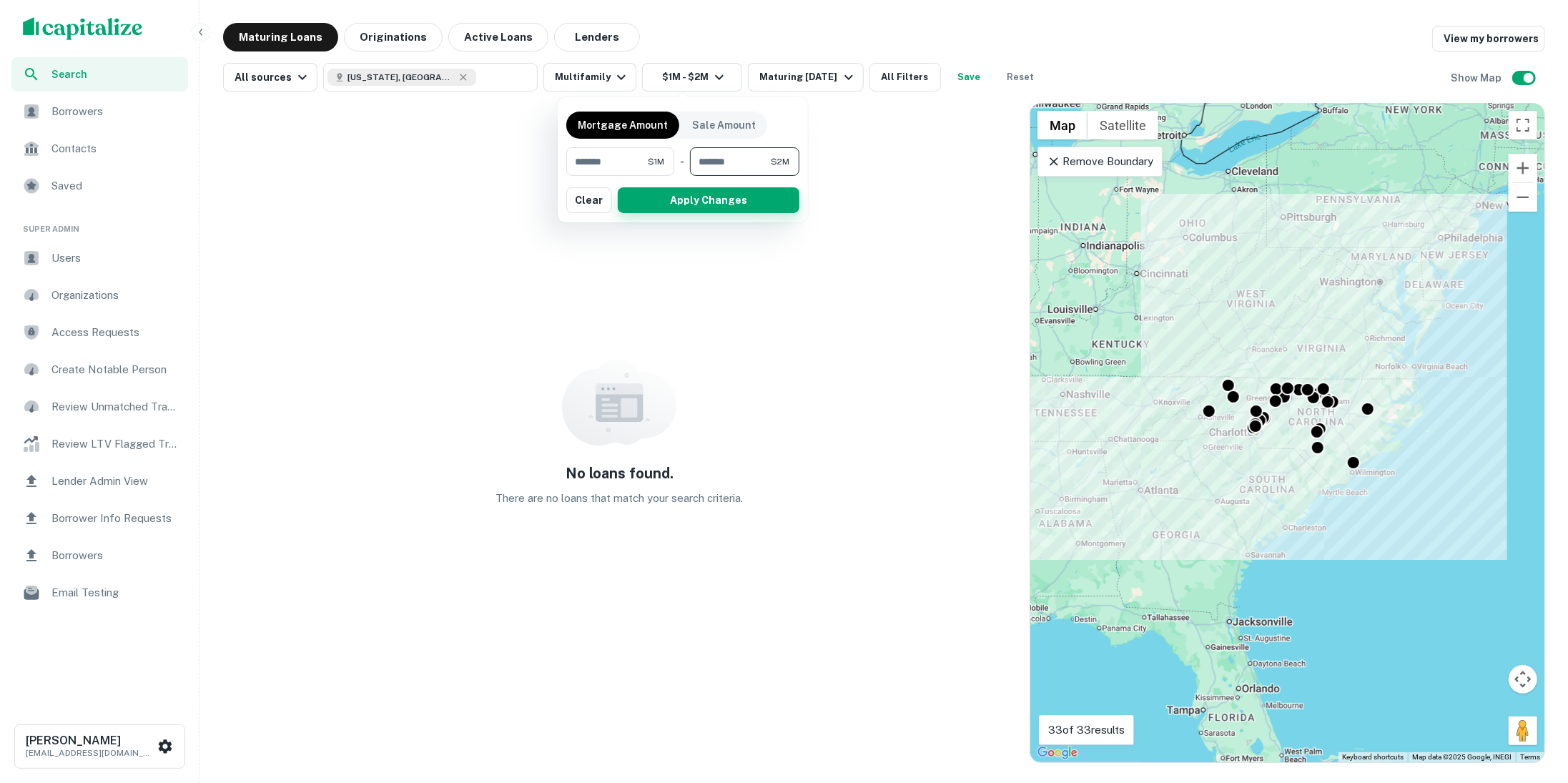
type input "*******"
click at [731, 205] on button "Apply Changes" at bounding box center [708, 200] width 181 height 26
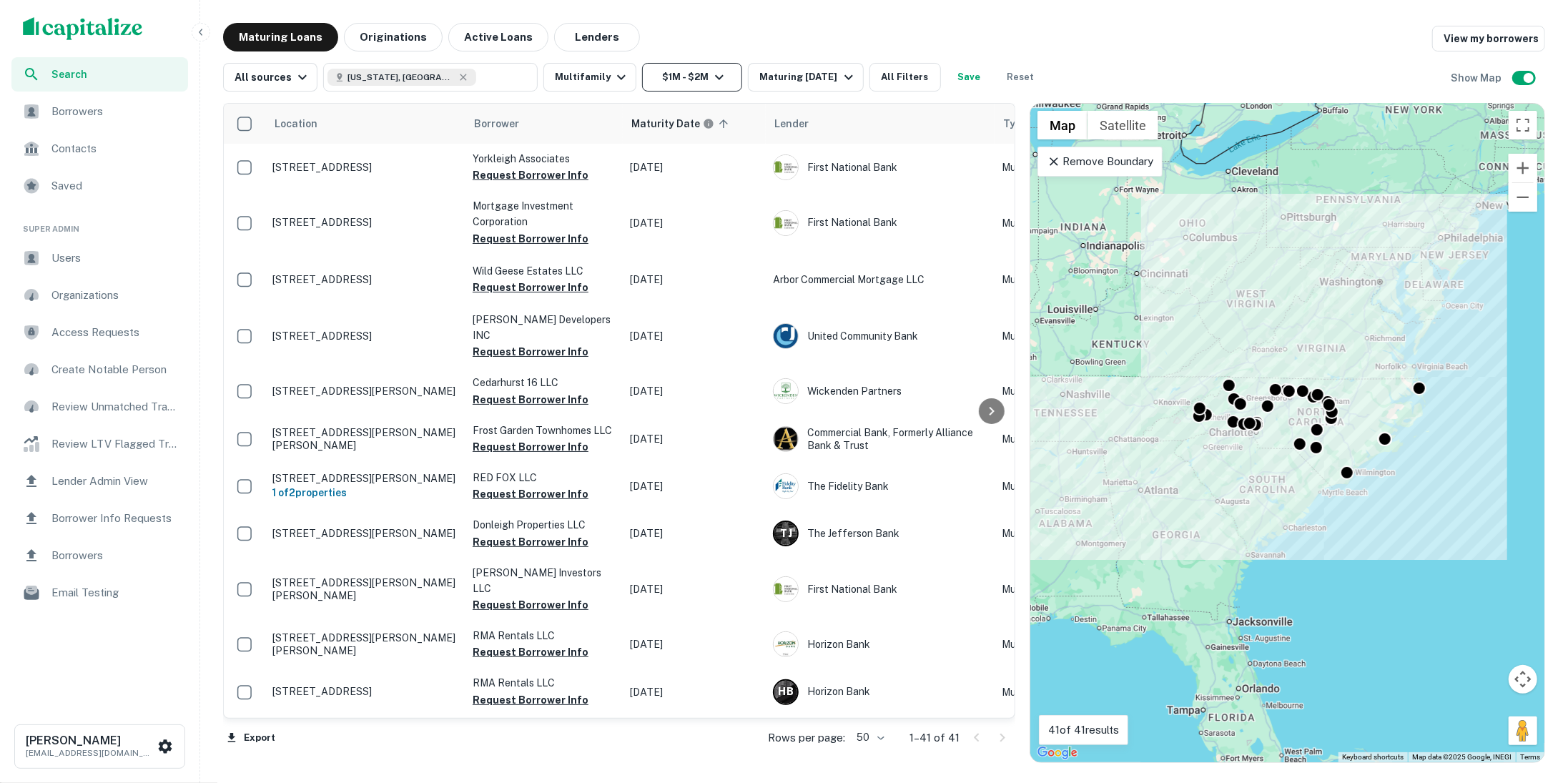
click at [714, 86] on button "$1M - $2M" at bounding box center [692, 77] width 100 height 29
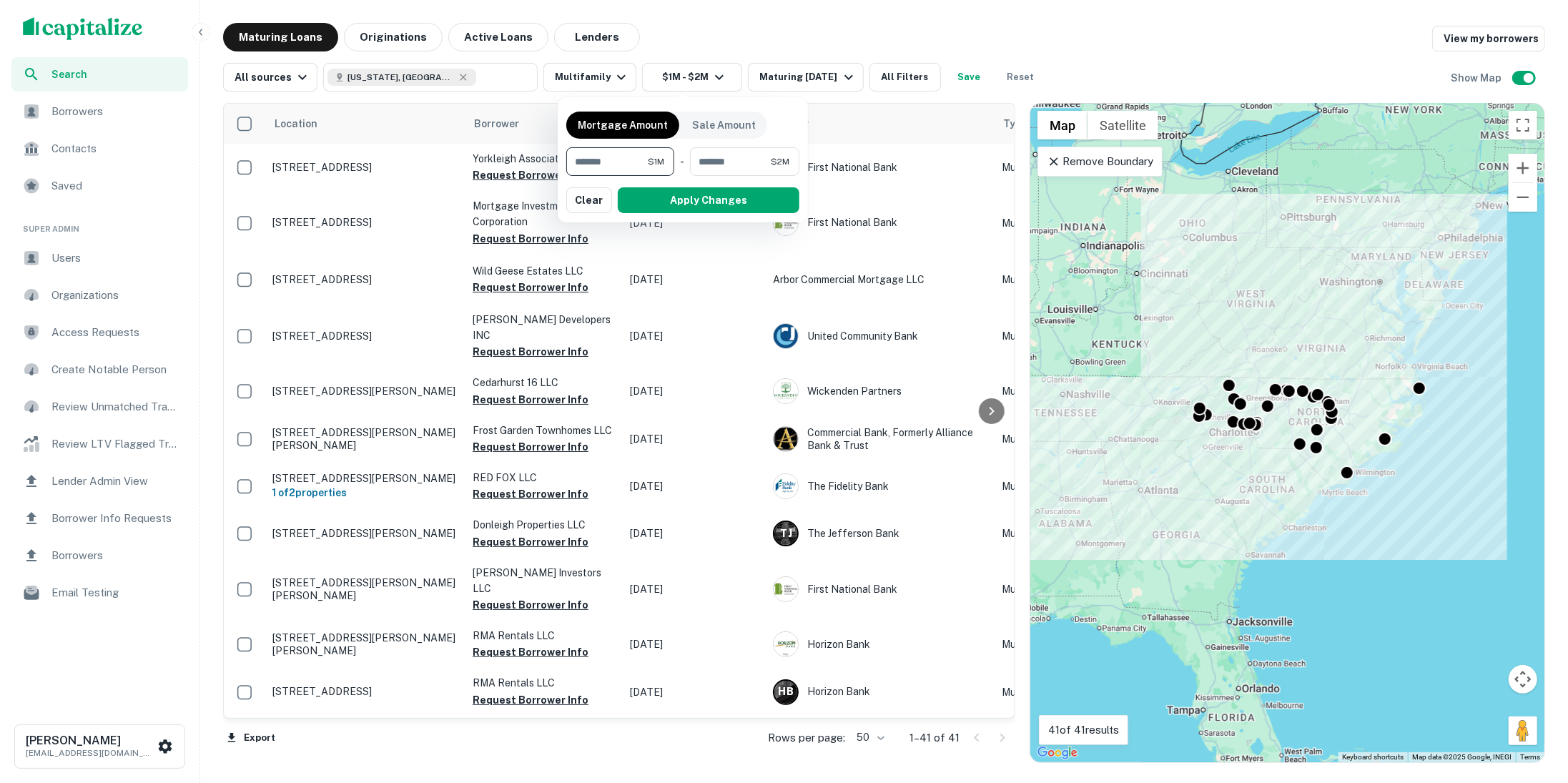
click at [715, 51] on div at bounding box center [784, 391] width 1568 height 783
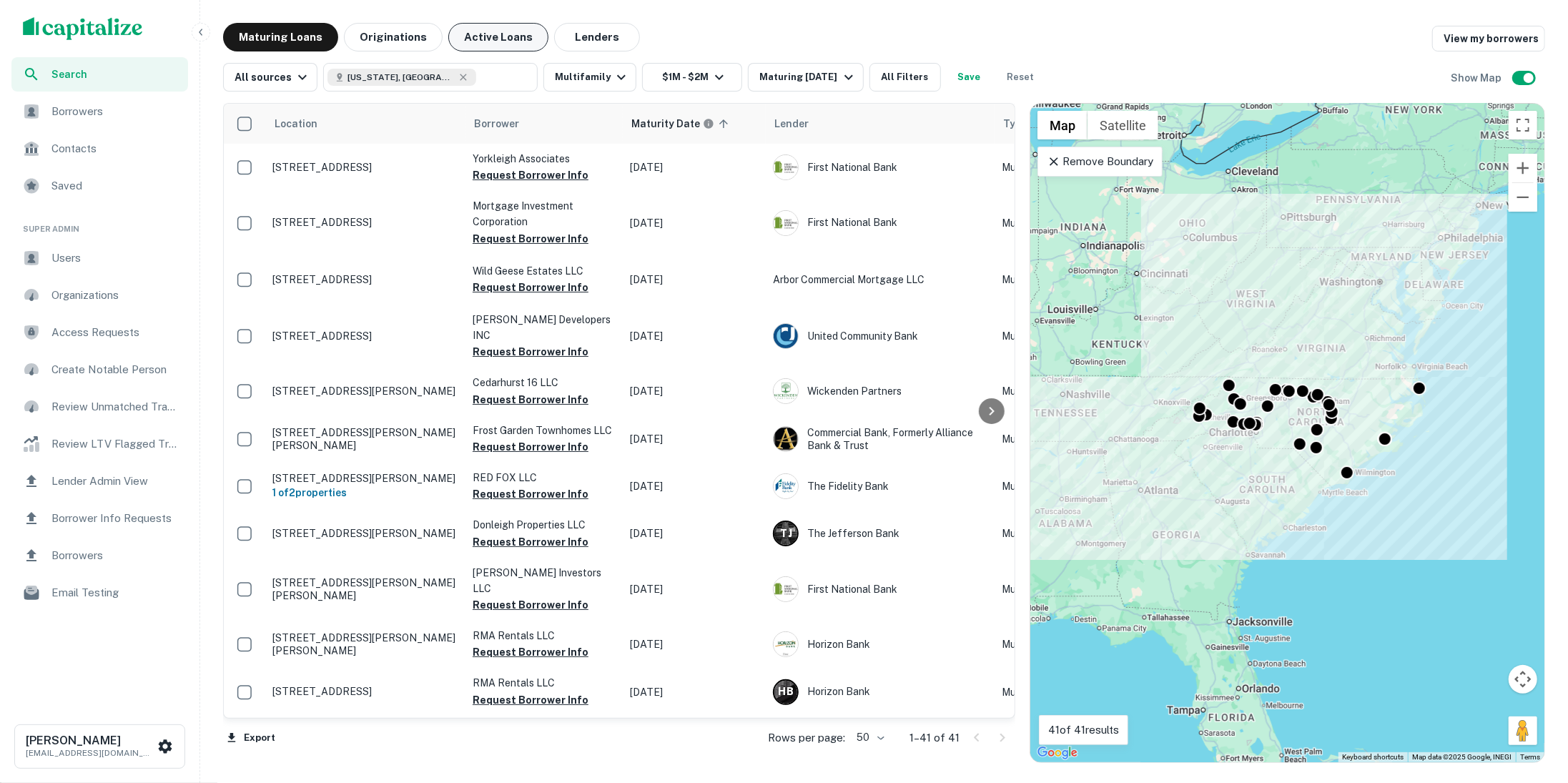
click at [509, 41] on button "Active Loans" at bounding box center [498, 37] width 100 height 29
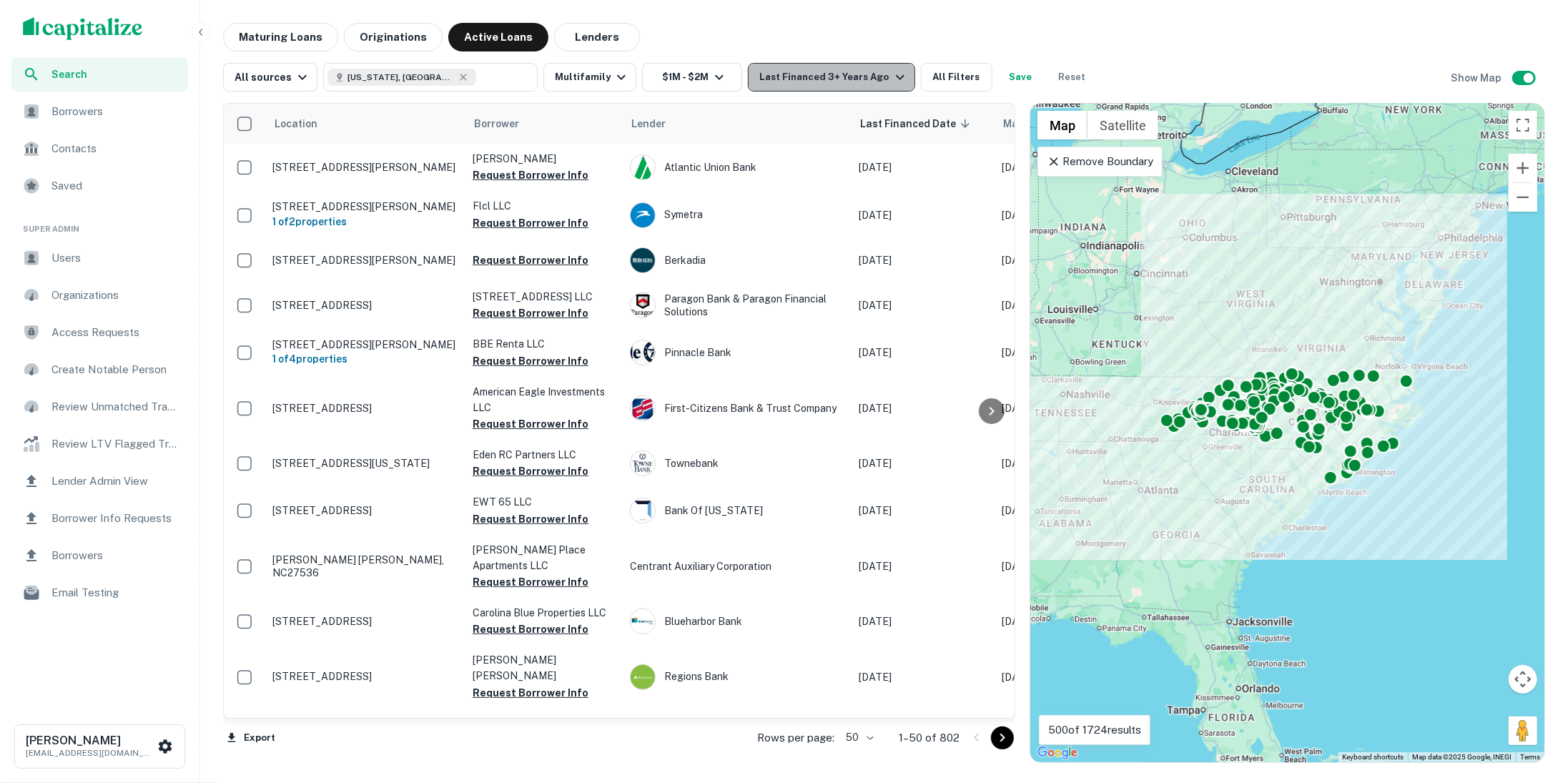
click at [865, 69] on div "Last Financed 3+ Years Ago" at bounding box center [834, 77] width 149 height 17
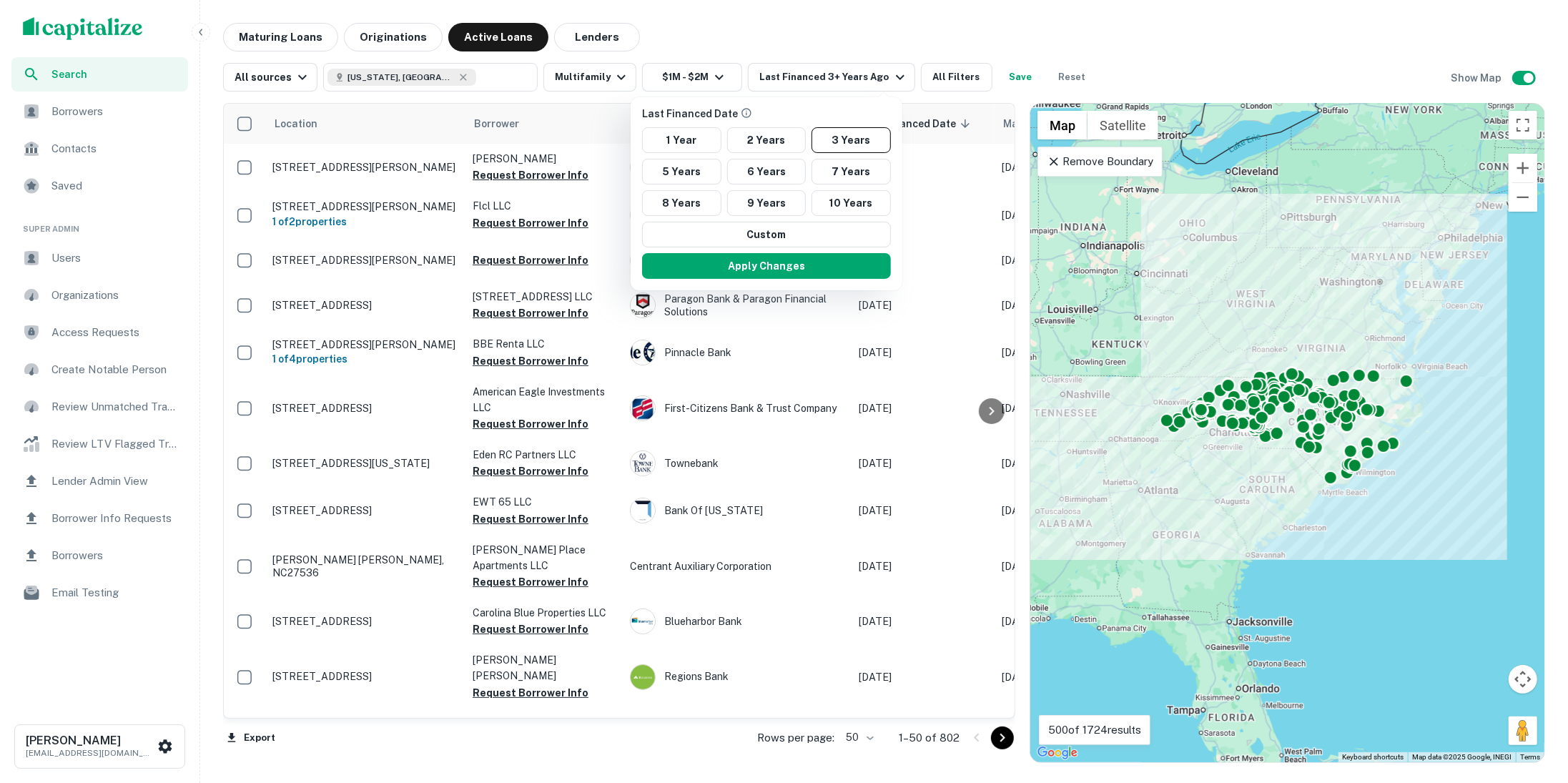
click at [420, 36] on div at bounding box center [784, 391] width 1568 height 783
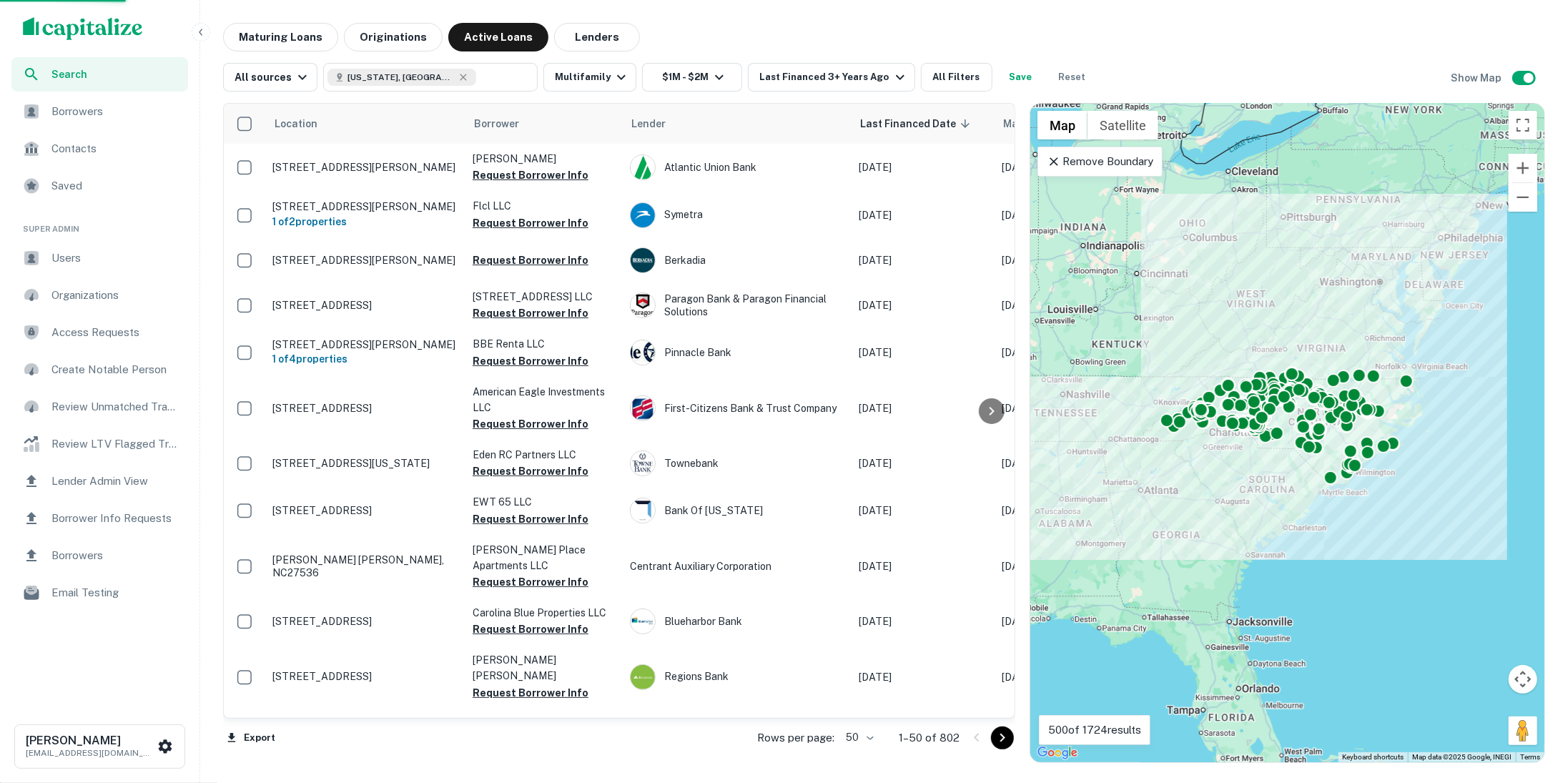
click at [396, 35] on div at bounding box center [784, 391] width 1568 height 783
click at [404, 39] on div "Last Financed Date 1 Year 2 Years 3 Years 5 Years 6 Years 7 Years 8 Years 9 Yea…" at bounding box center [784, 391] width 1568 height 783
click at [380, 38] on div "Last Financed Date 1 Year 2 Years 3 Years 5 Years 6 Years 7 Years 8 Years 9 Yea…" at bounding box center [784, 391] width 1568 height 783
click at [692, 32] on div "Last Financed Date 1 Year 2 Years 3 Years 5 Years 6 Years 7 Years 8 Years 9 Yea…" at bounding box center [784, 391] width 1568 height 783
click at [688, 76] on div "Last Financed Date 1 Year 2 Years 3 Years 5 Years 6 Years 7 Years 8 Years 9 Yea…" at bounding box center [784, 391] width 1568 height 783
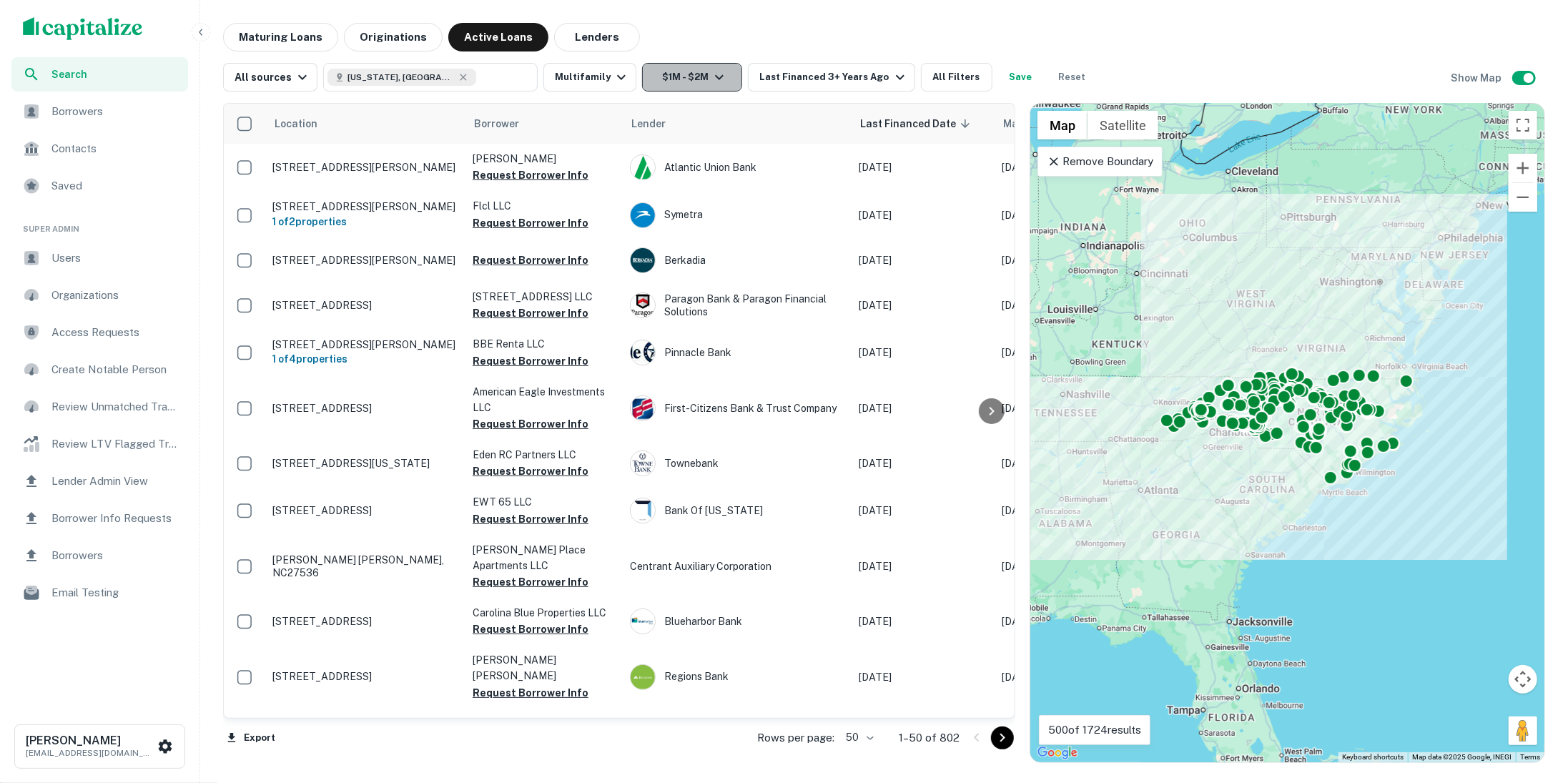
click at [697, 70] on button "$1M - $2M" at bounding box center [692, 77] width 100 height 29
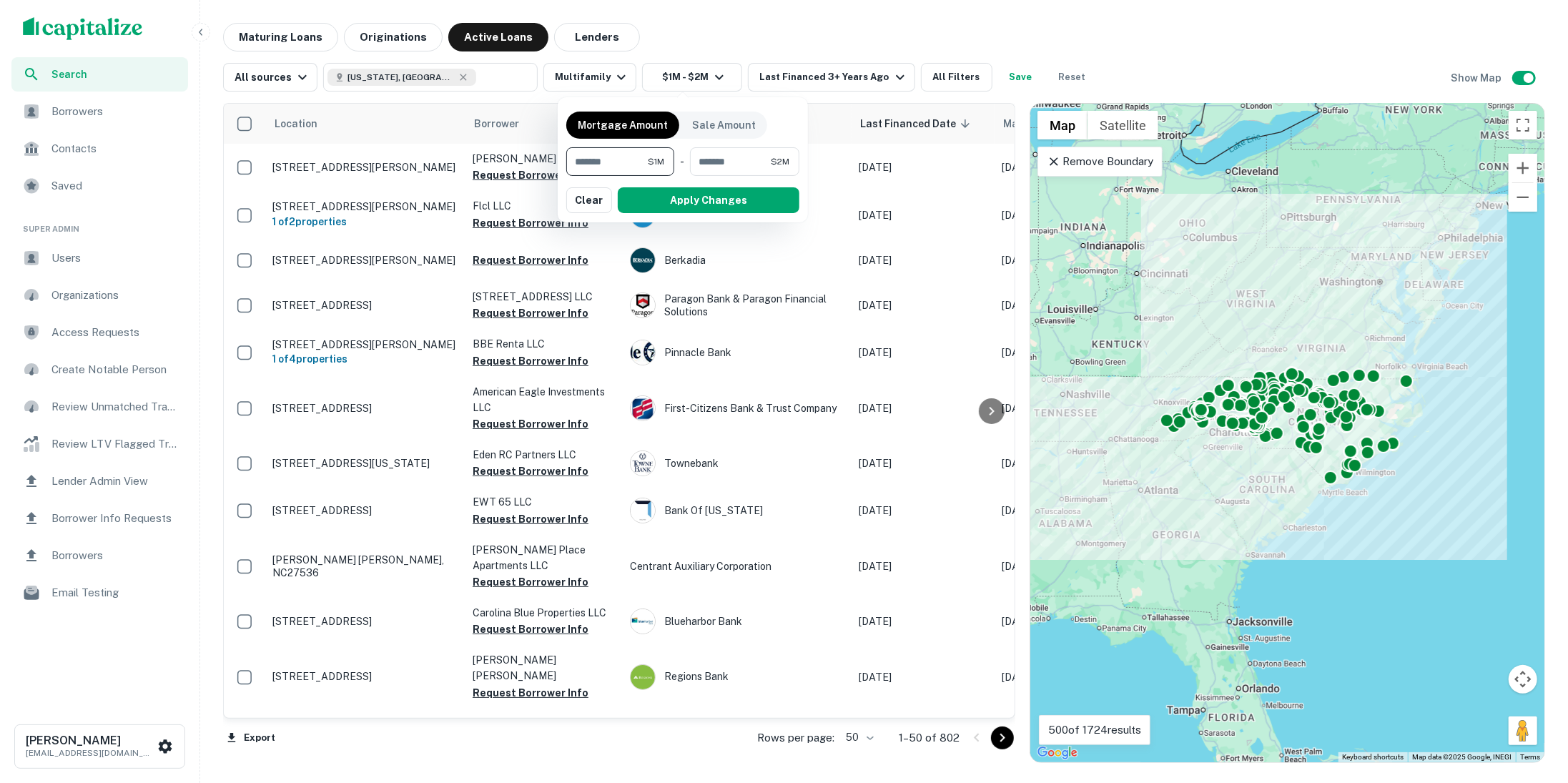
click at [711, 40] on div at bounding box center [784, 391] width 1568 height 783
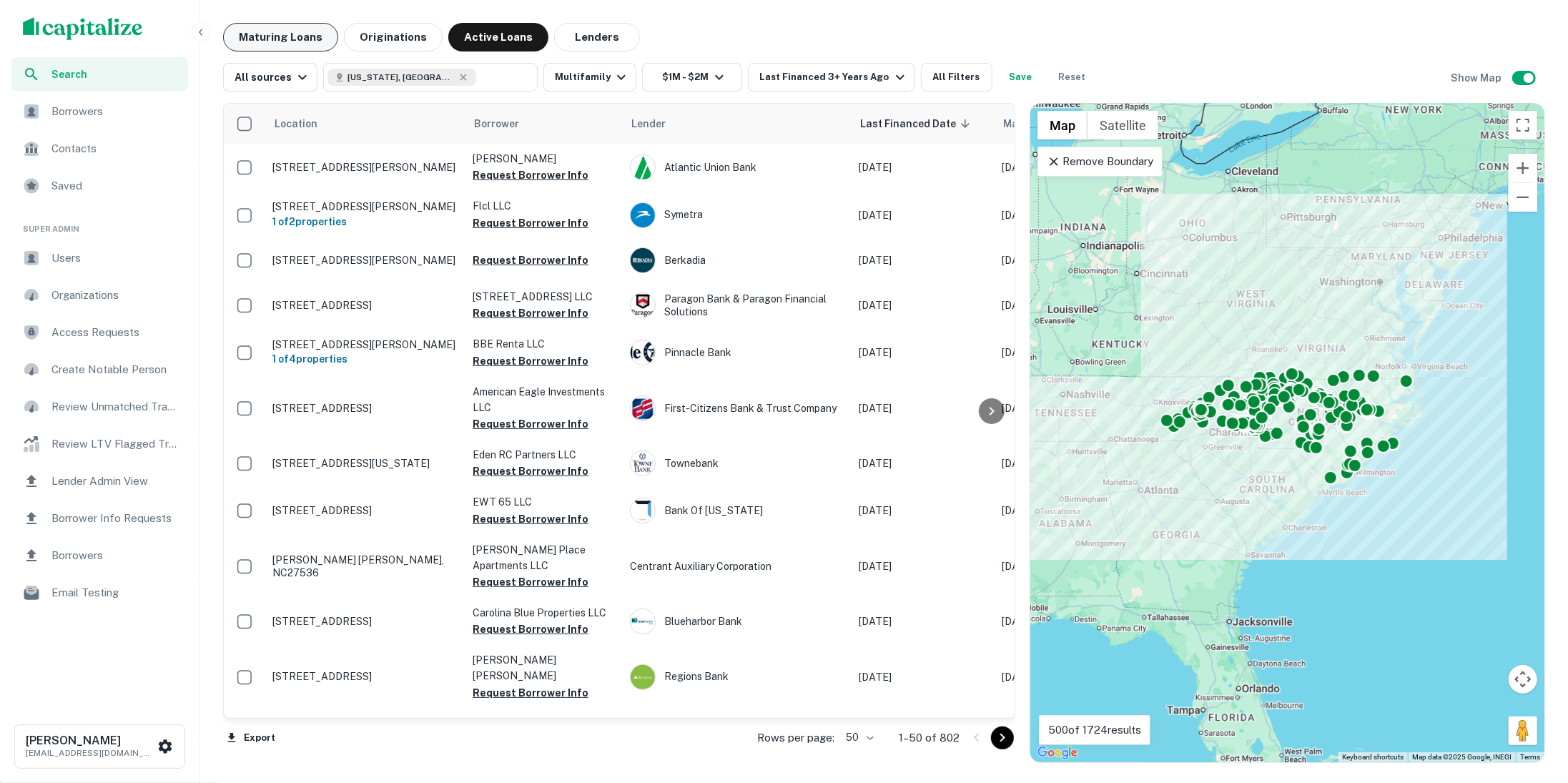
click at [290, 26] on button "Maturing Loans" at bounding box center [280, 37] width 115 height 29
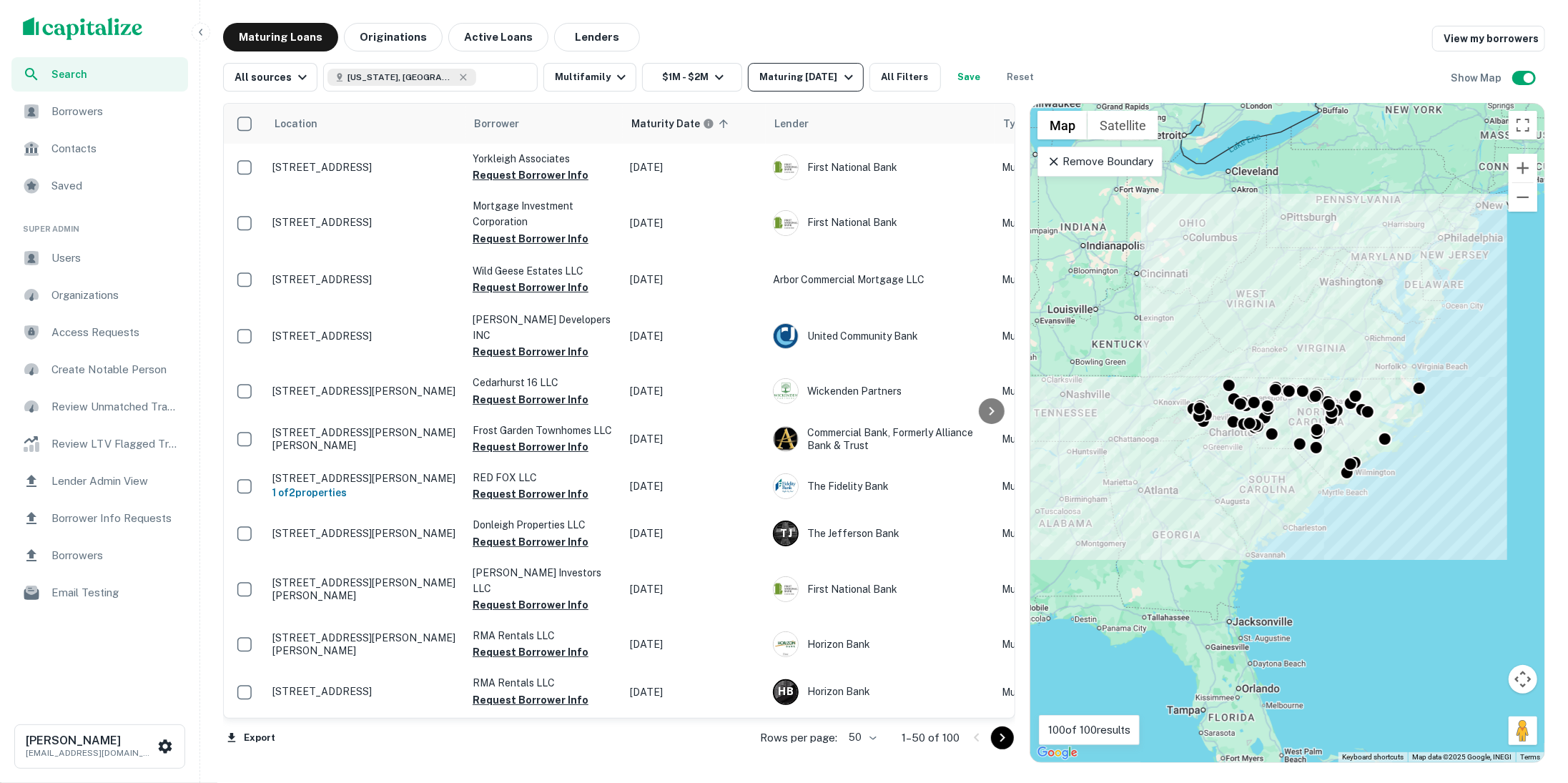
click at [841, 84] on icon "button" at bounding box center [849, 77] width 17 height 17
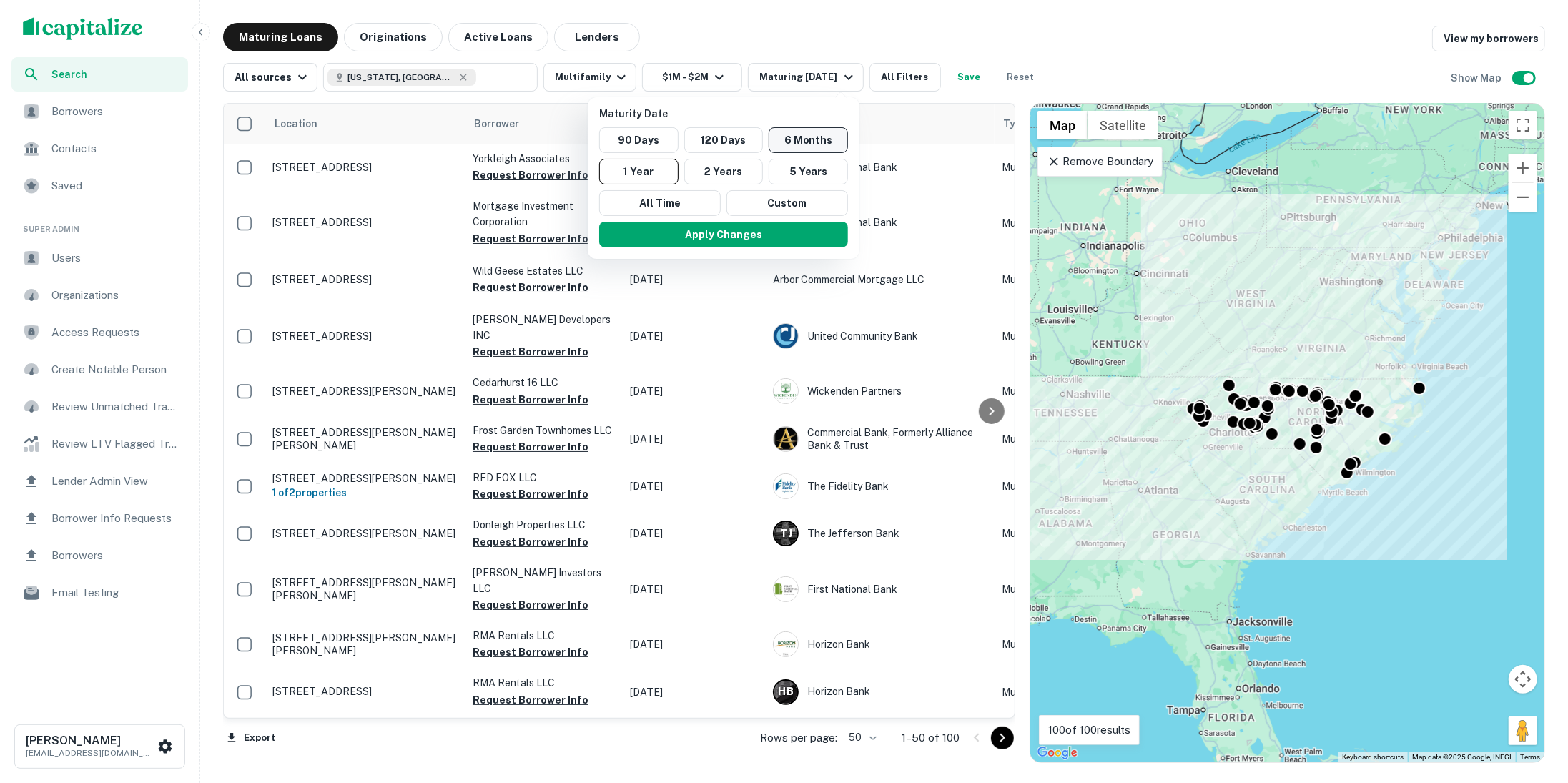
click at [791, 145] on button "6 Months" at bounding box center [808, 139] width 79 height 26
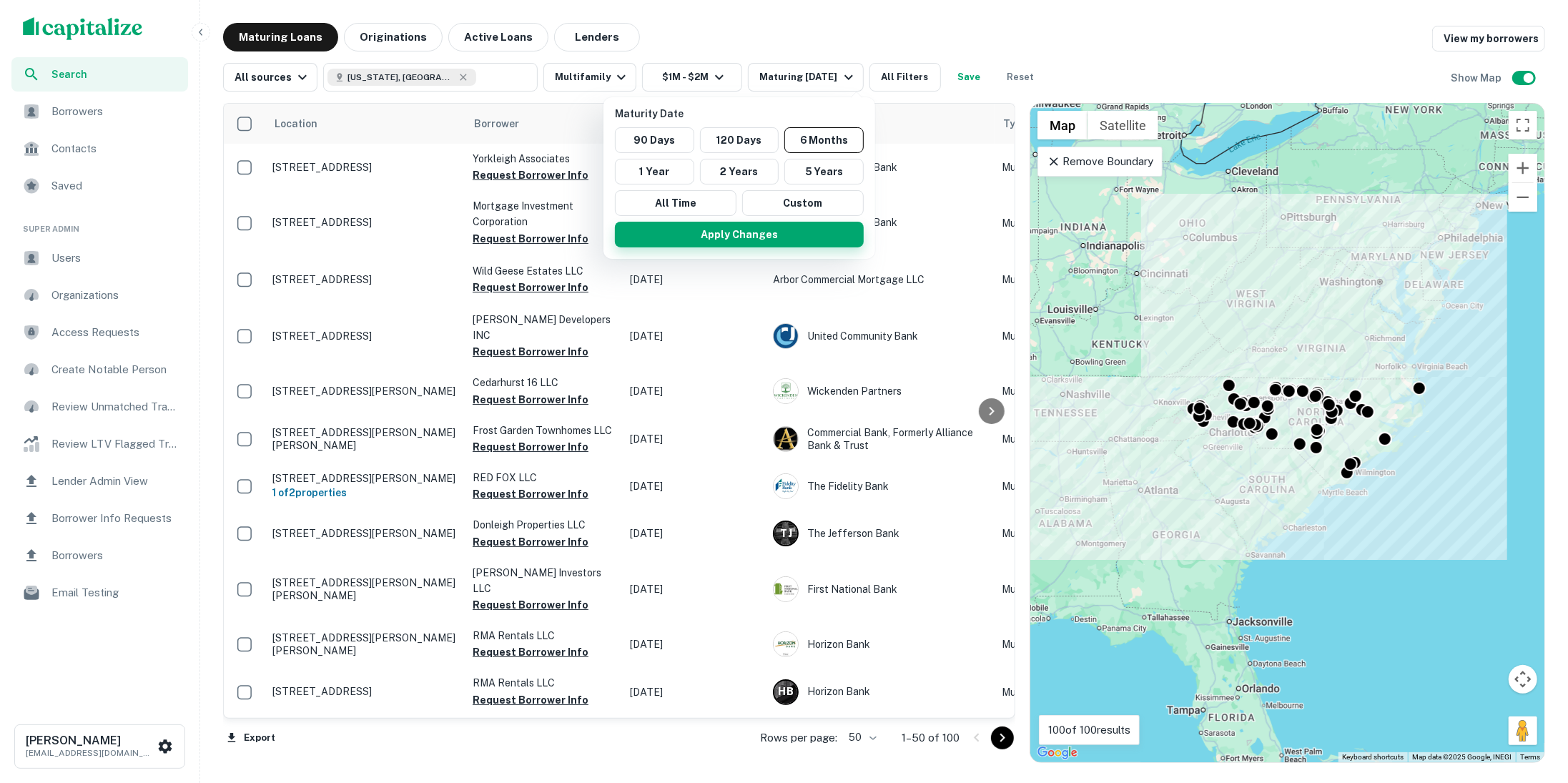
click at [791, 239] on button "Apply Changes" at bounding box center [739, 234] width 249 height 26
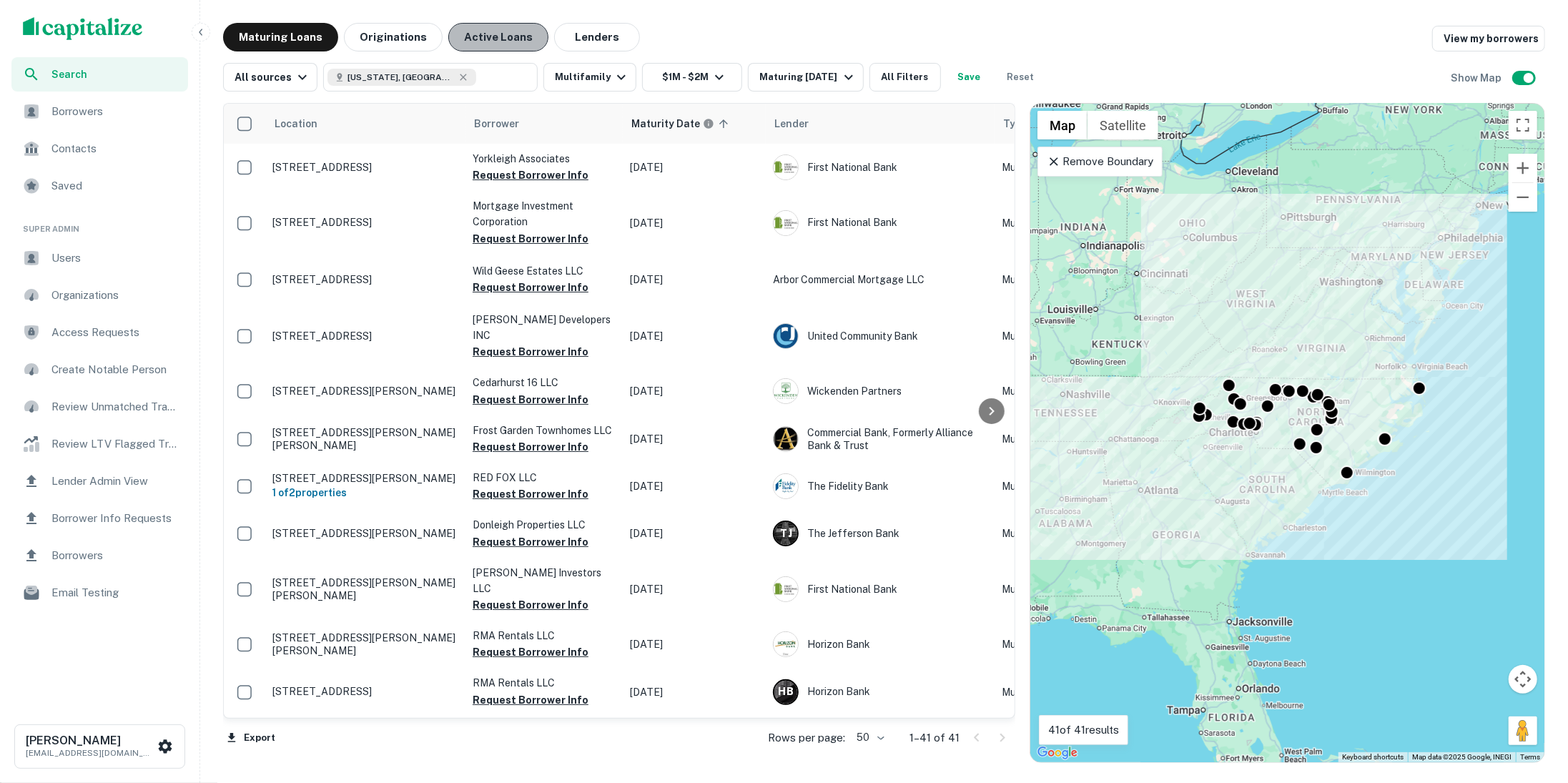
click at [511, 32] on button "Active Loans" at bounding box center [498, 37] width 100 height 29
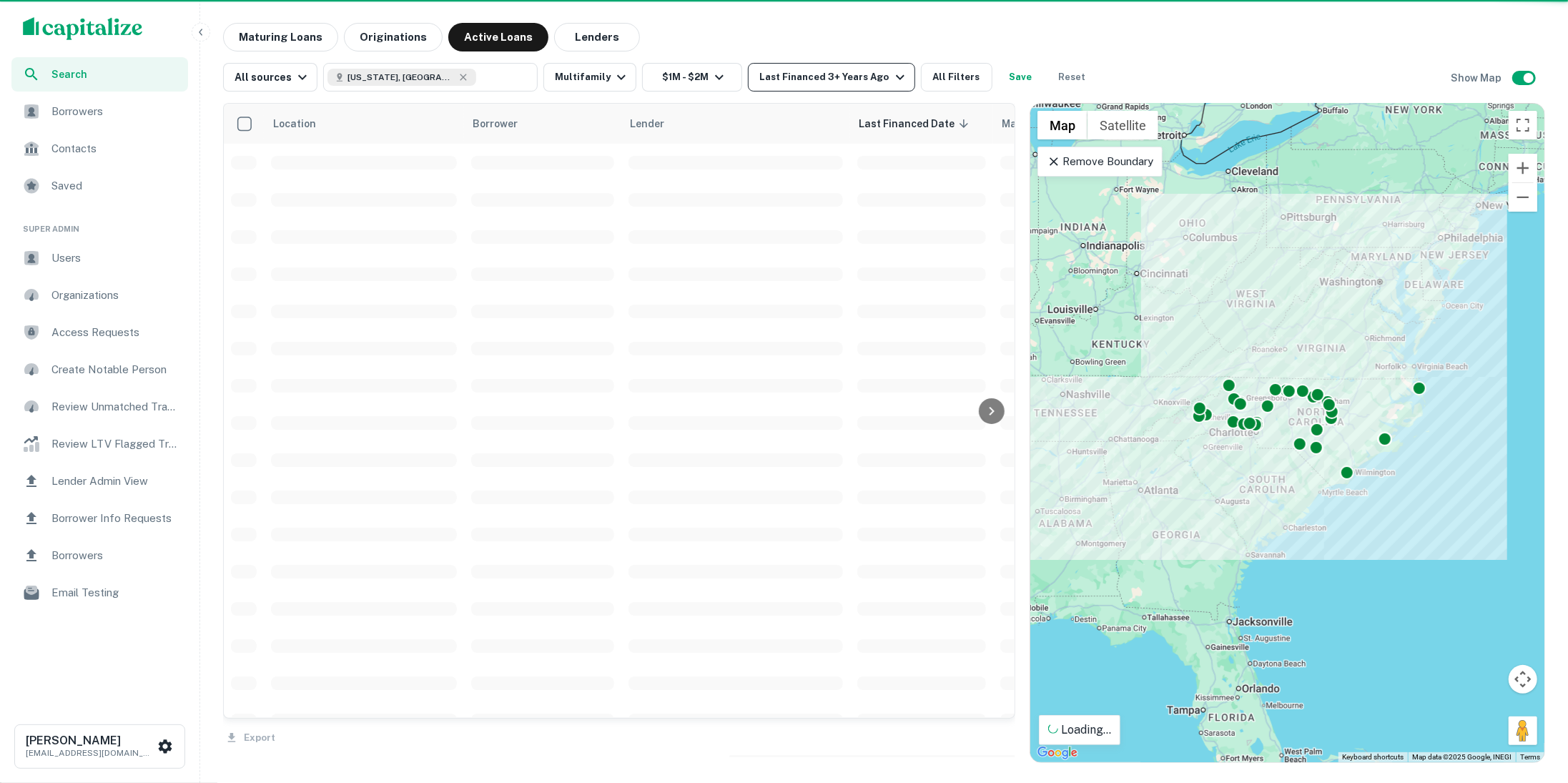
click at [892, 84] on icon "button" at bounding box center [900, 77] width 17 height 17
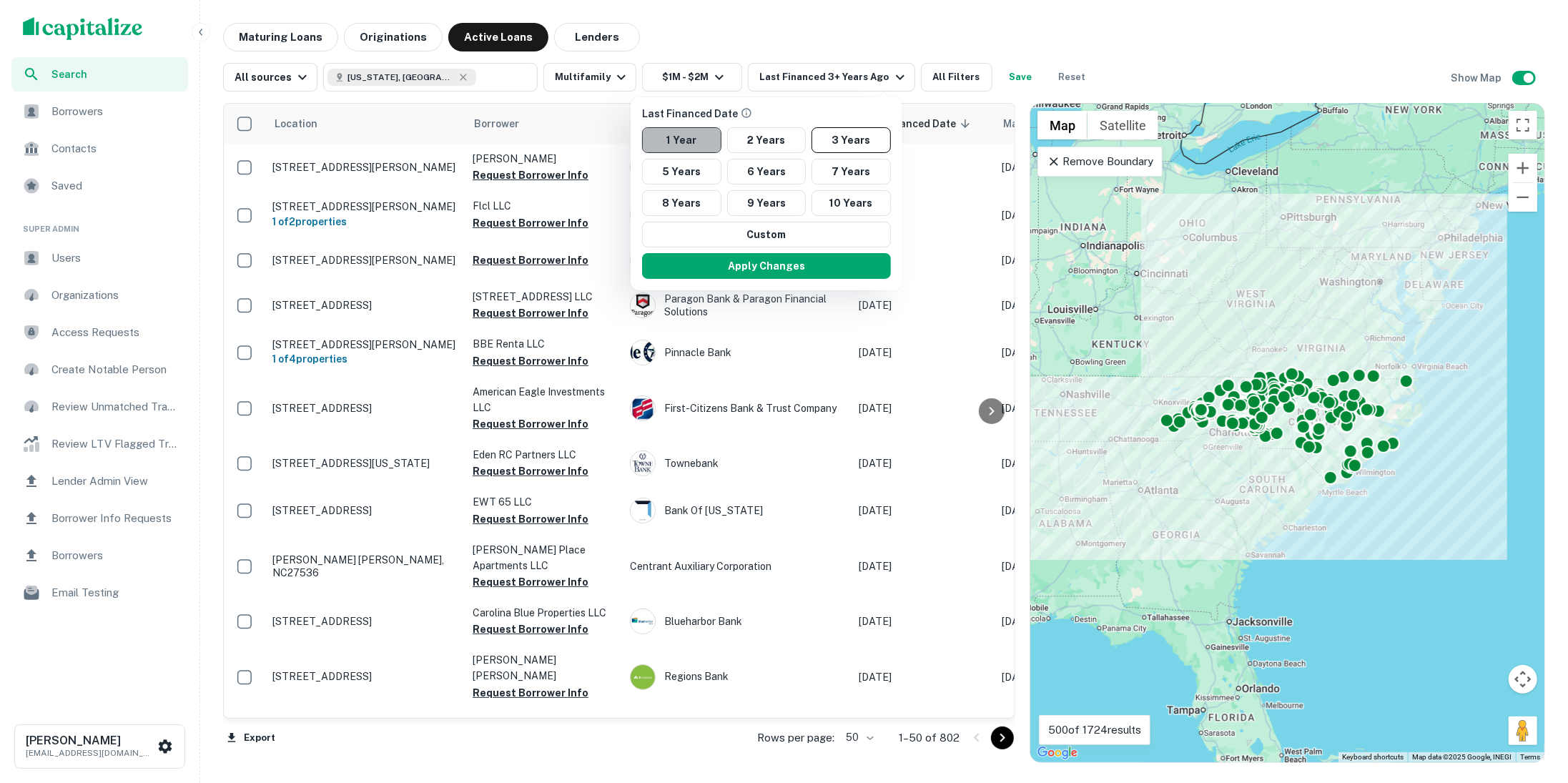
click at [699, 137] on button "1 Year" at bounding box center [682, 139] width 79 height 26
click at [753, 142] on button "2 Years" at bounding box center [760, 139] width 79 height 26
click at [694, 149] on button "1 Year" at bounding box center [681, 139] width 79 height 26
click at [794, 266] on button "Apply Changes" at bounding box center [759, 266] width 249 height 26
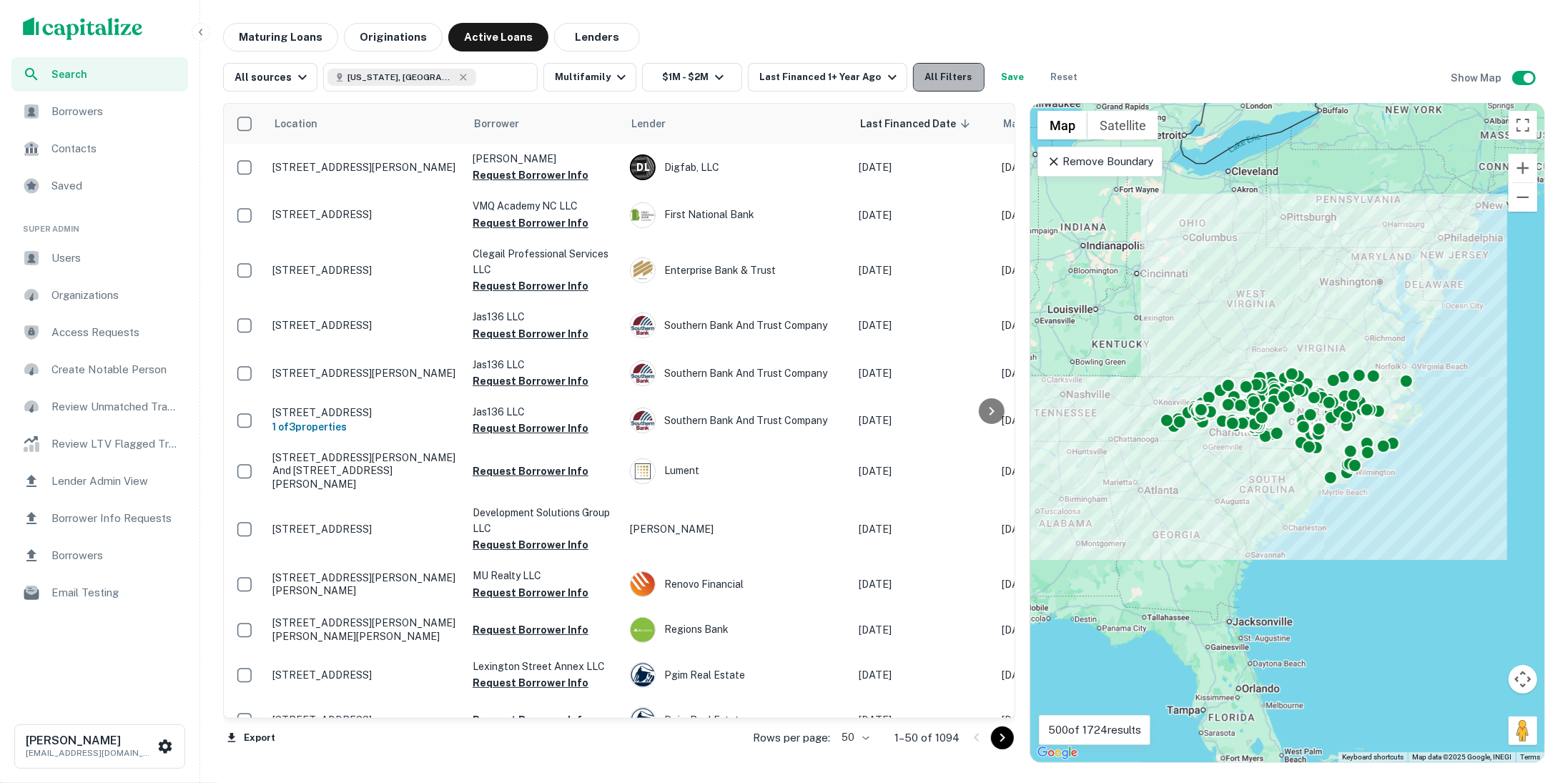
click at [934, 85] on button "All Filters" at bounding box center [948, 77] width 71 height 29
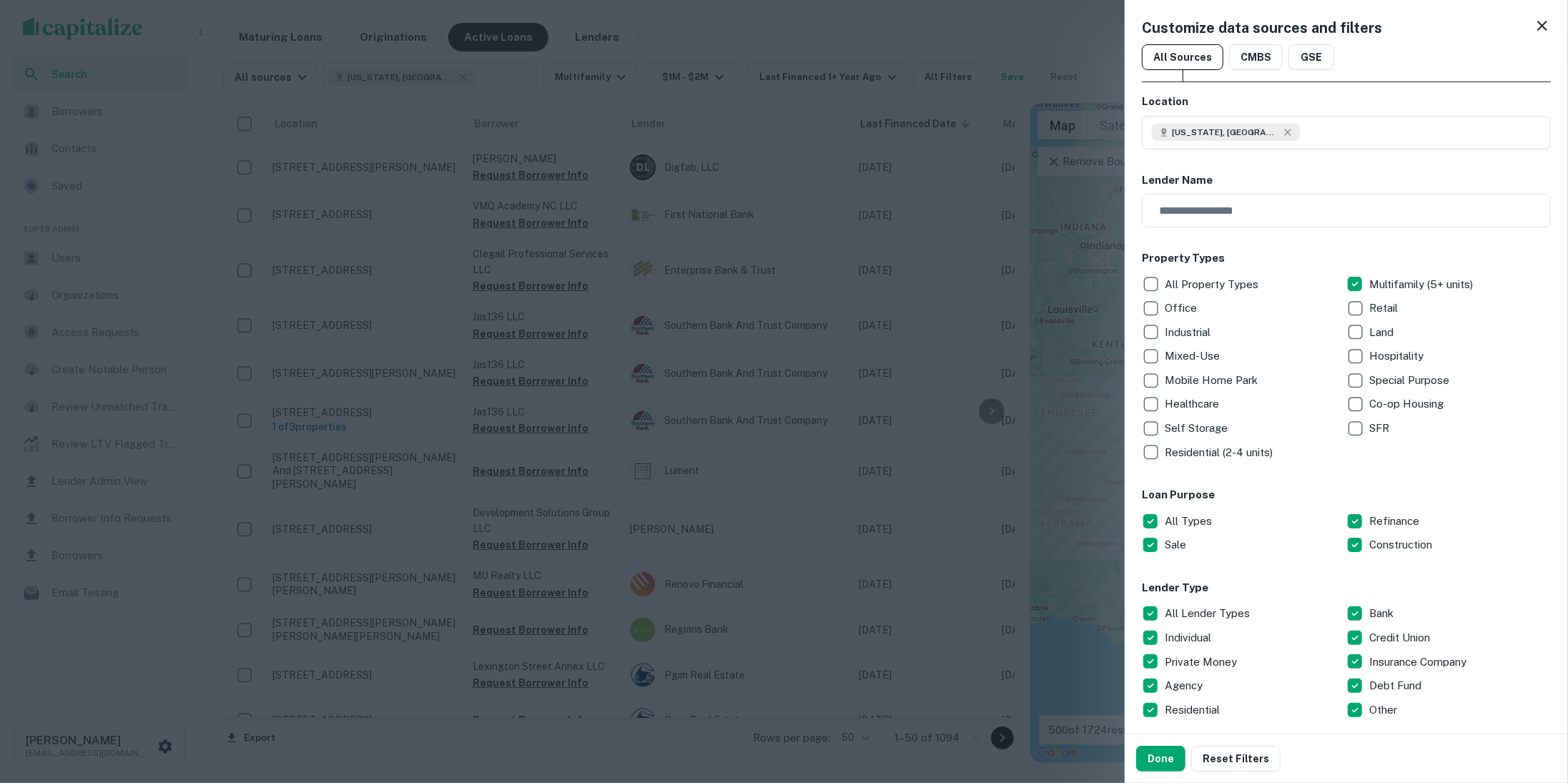
scroll to position [90, 0]
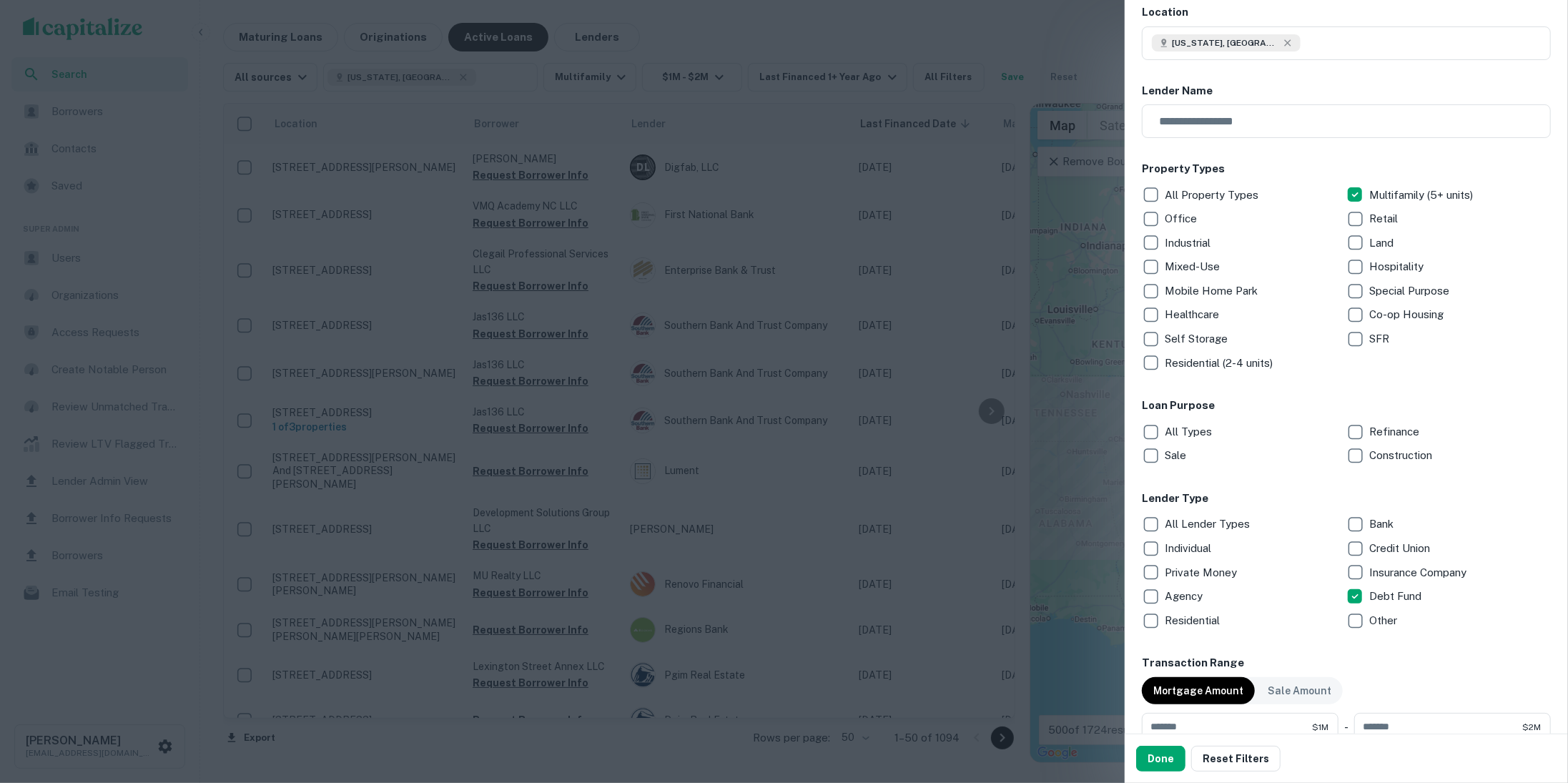
click at [1188, 567] on p "Private Money" at bounding box center [1202, 572] width 75 height 17
click at [1150, 764] on button "Done" at bounding box center [1161, 758] width 49 height 26
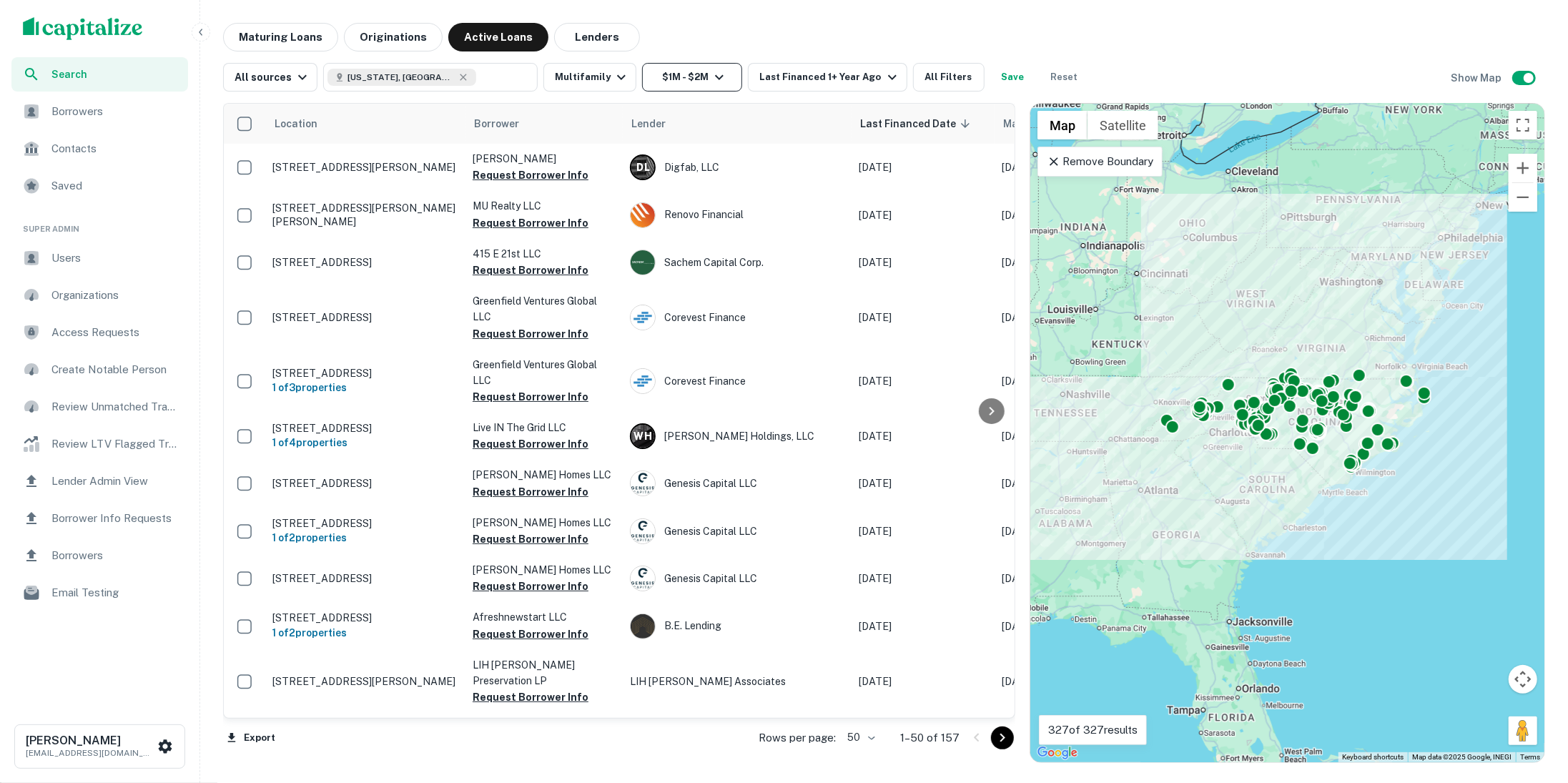
click at [724, 73] on button "$1M - $2M" at bounding box center [692, 77] width 100 height 29
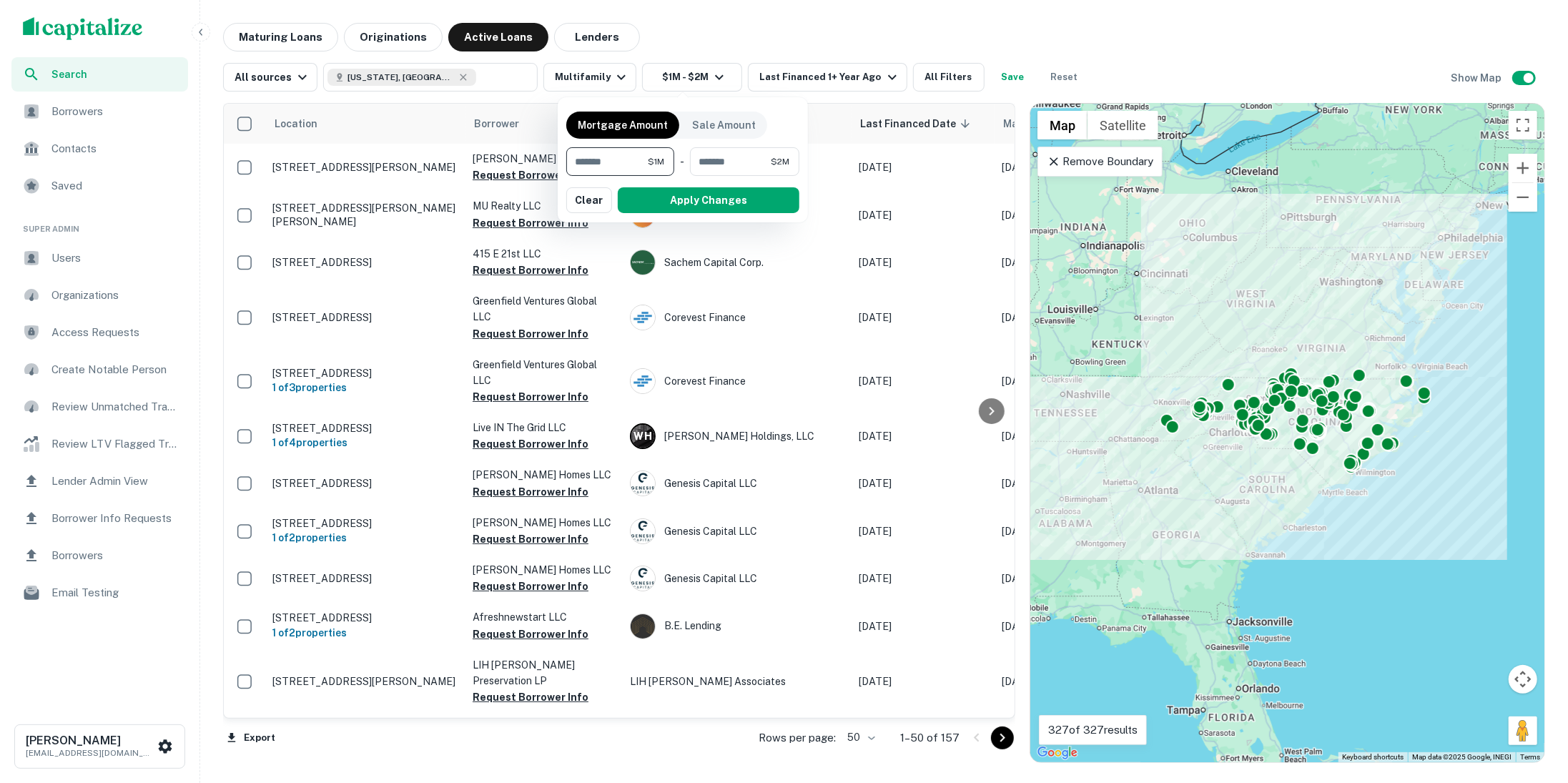
click at [633, 158] on input "*******" at bounding box center [607, 161] width 81 height 29
click at [736, 164] on input "*******" at bounding box center [727, 161] width 87 height 29
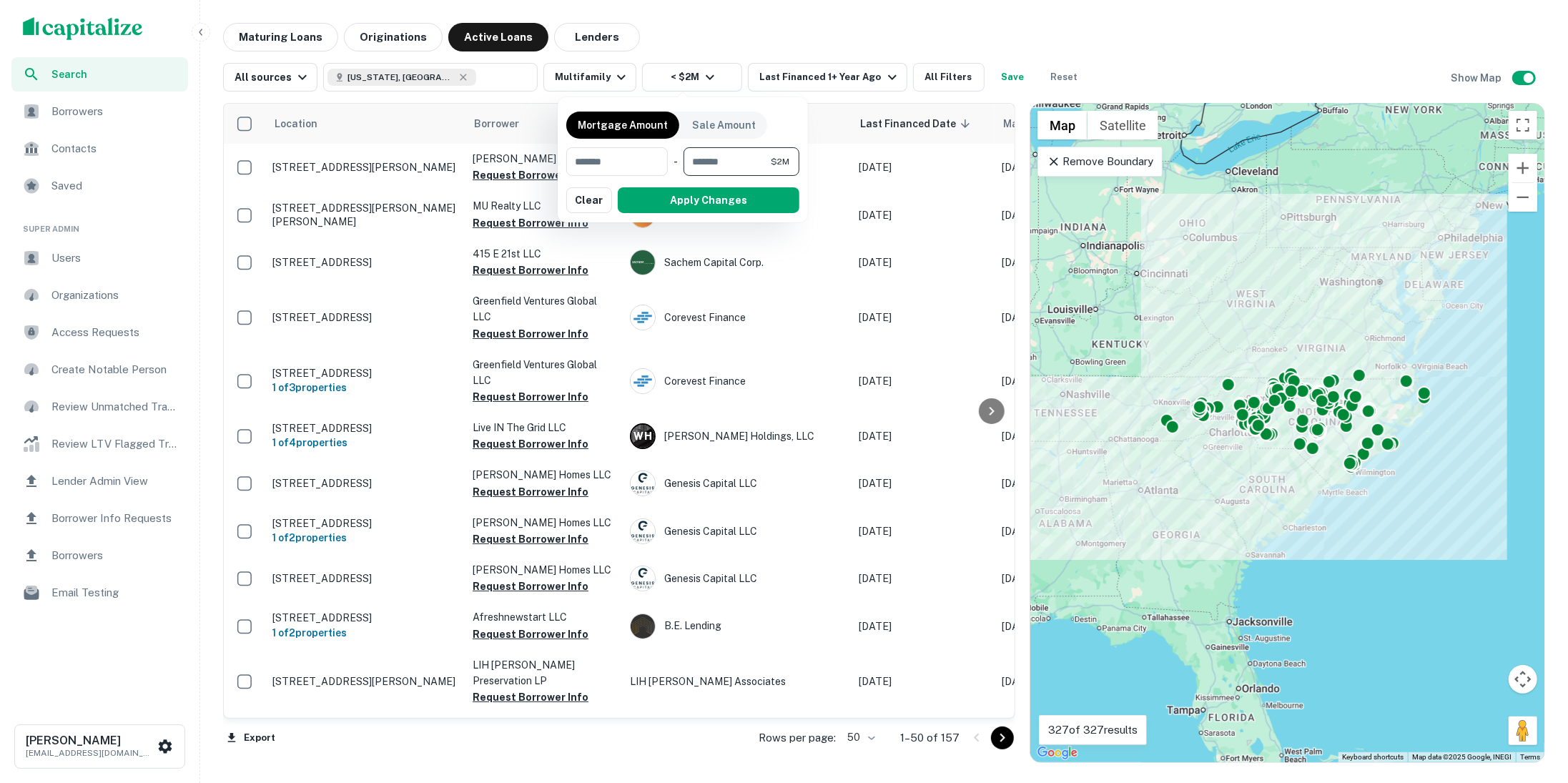
click at [736, 164] on input "*******" at bounding box center [727, 161] width 87 height 29
click at [736, 200] on button "Apply Changes" at bounding box center [683, 200] width 233 height 26
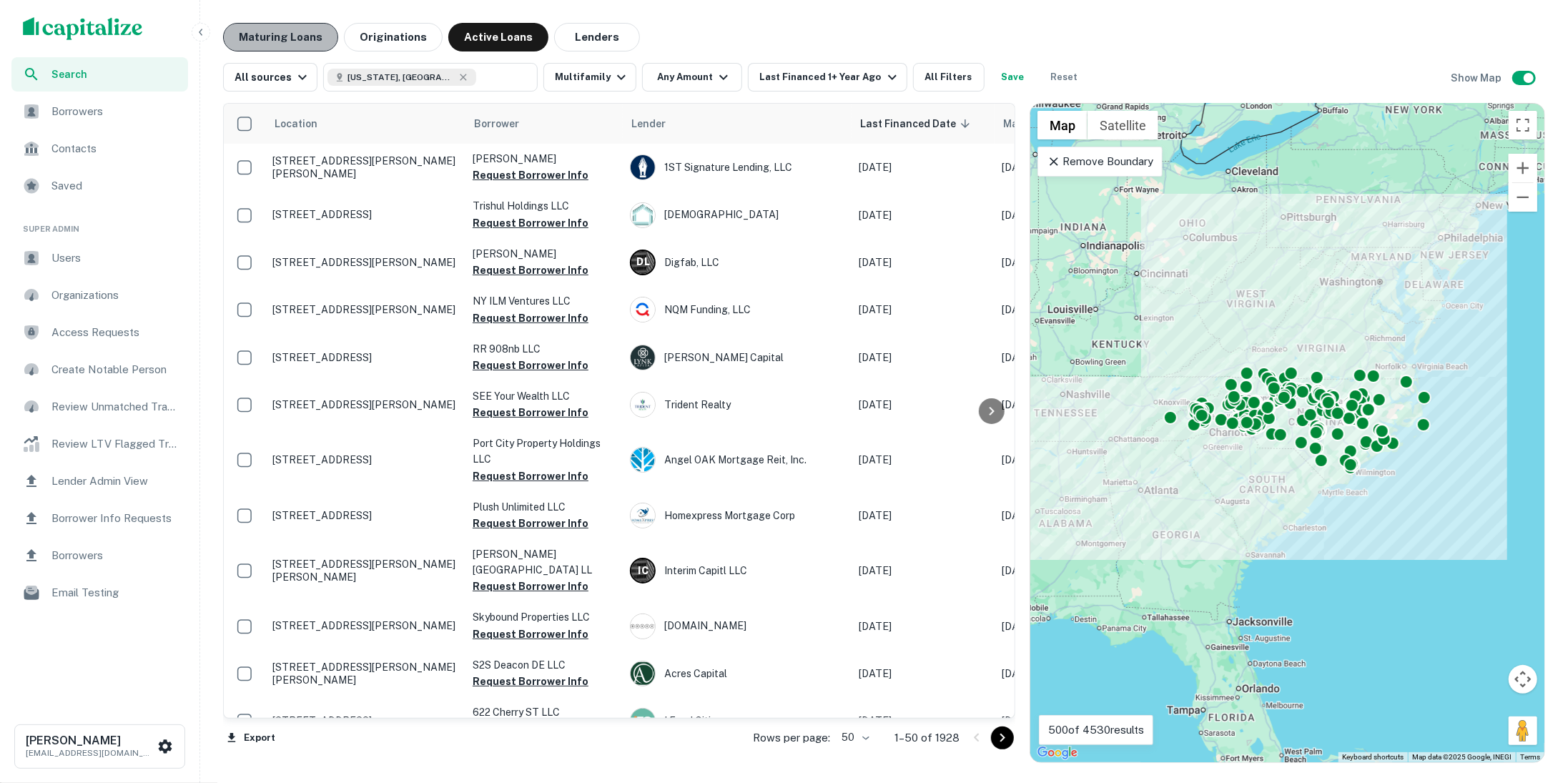
click at [308, 36] on button "Maturing Loans" at bounding box center [280, 37] width 115 height 29
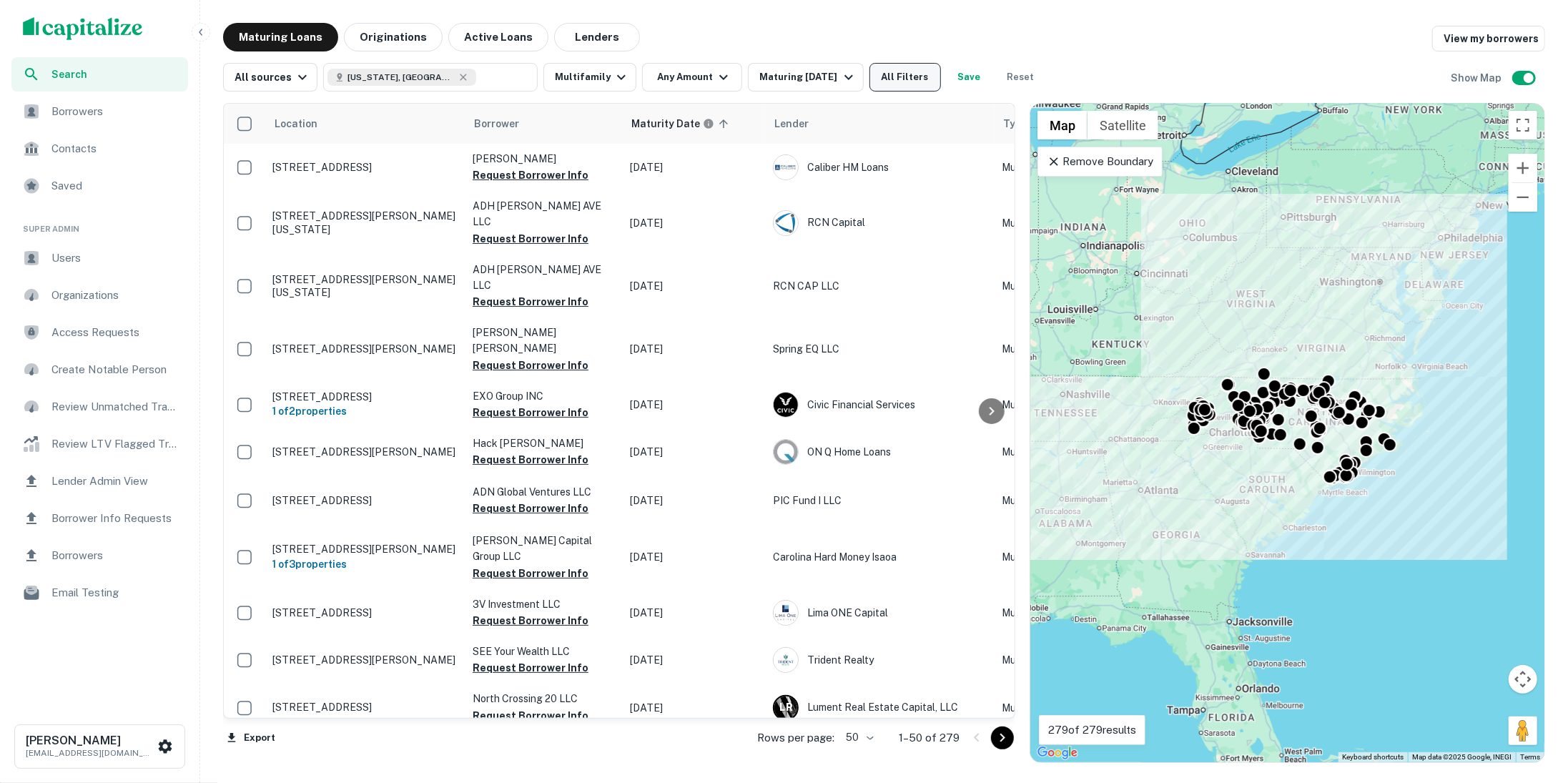
click at [897, 79] on button "All Filters" at bounding box center [905, 77] width 71 height 29
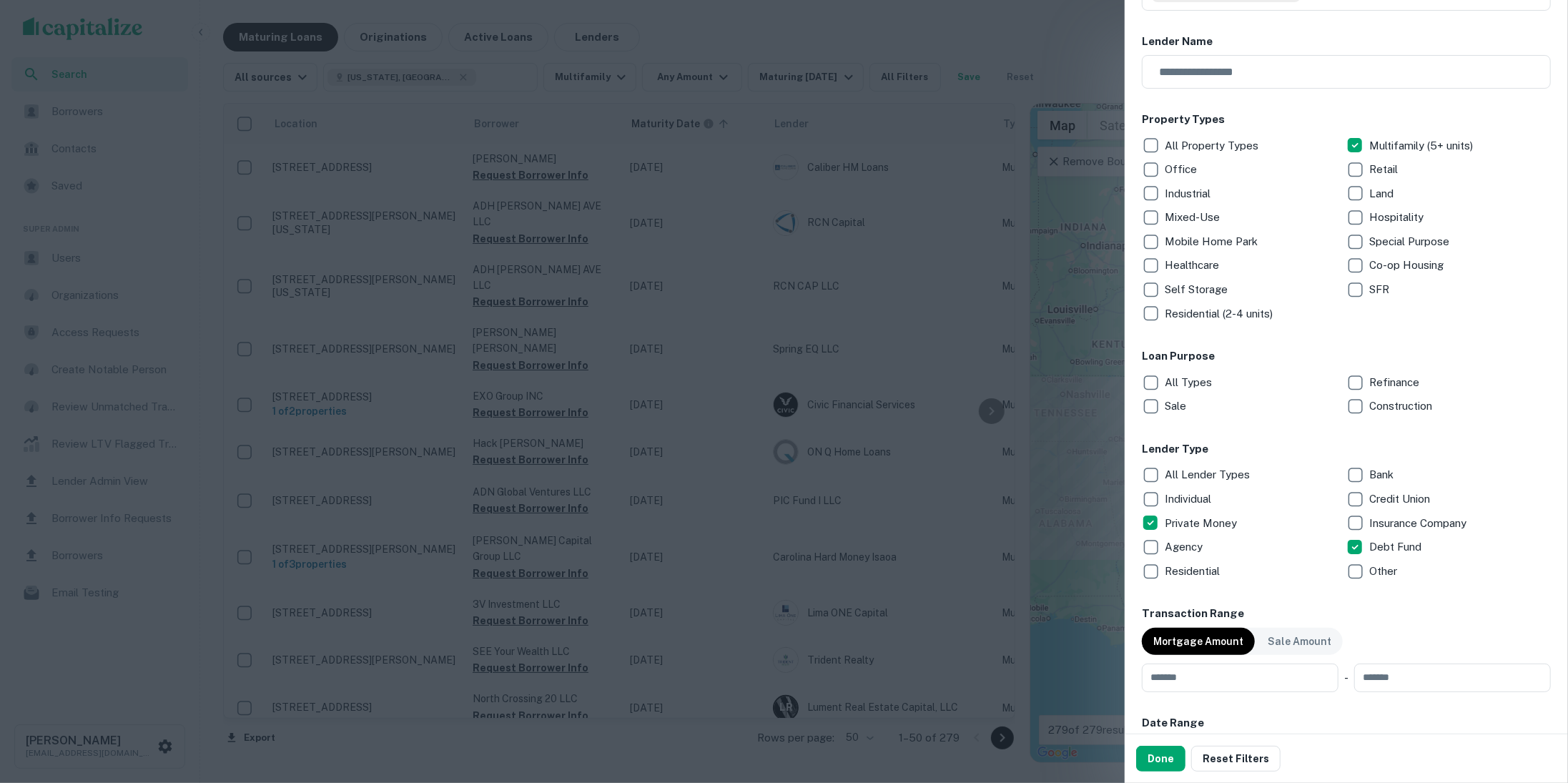
scroll to position [145, 0]
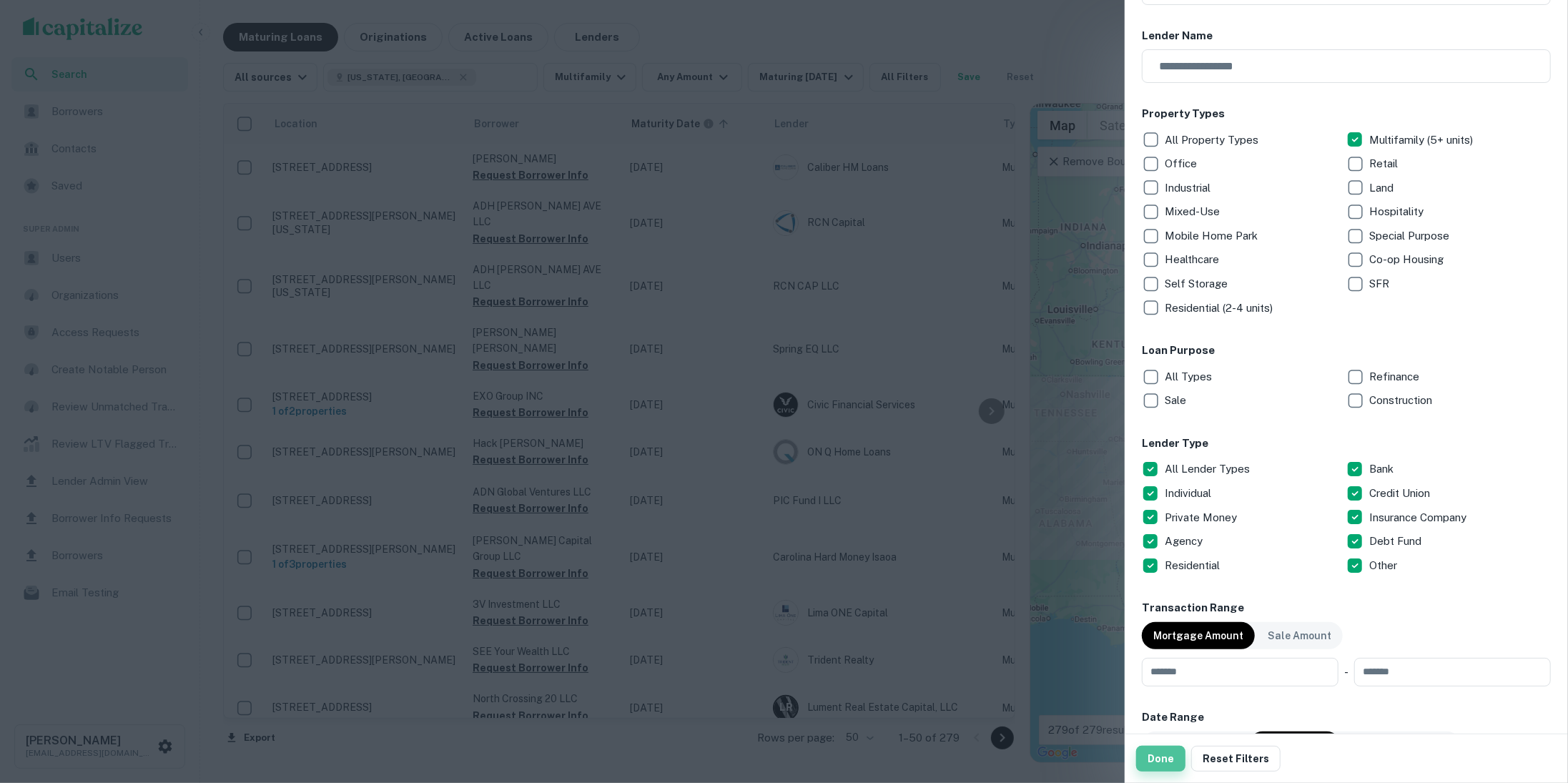
click at [1154, 751] on button "Done" at bounding box center [1161, 758] width 49 height 26
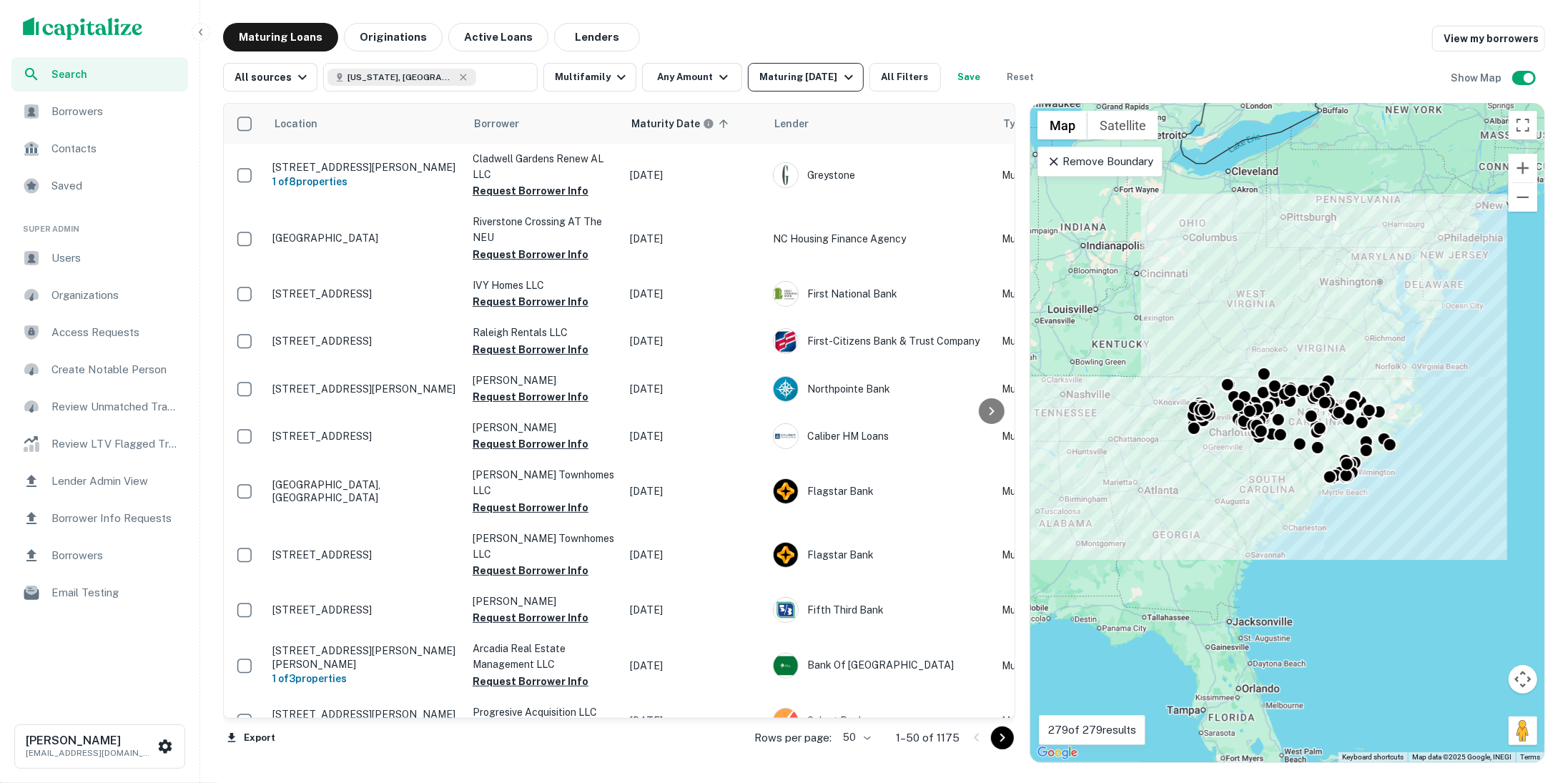
click at [816, 84] on div "Maturing In 1 Year" at bounding box center [808, 77] width 97 height 17
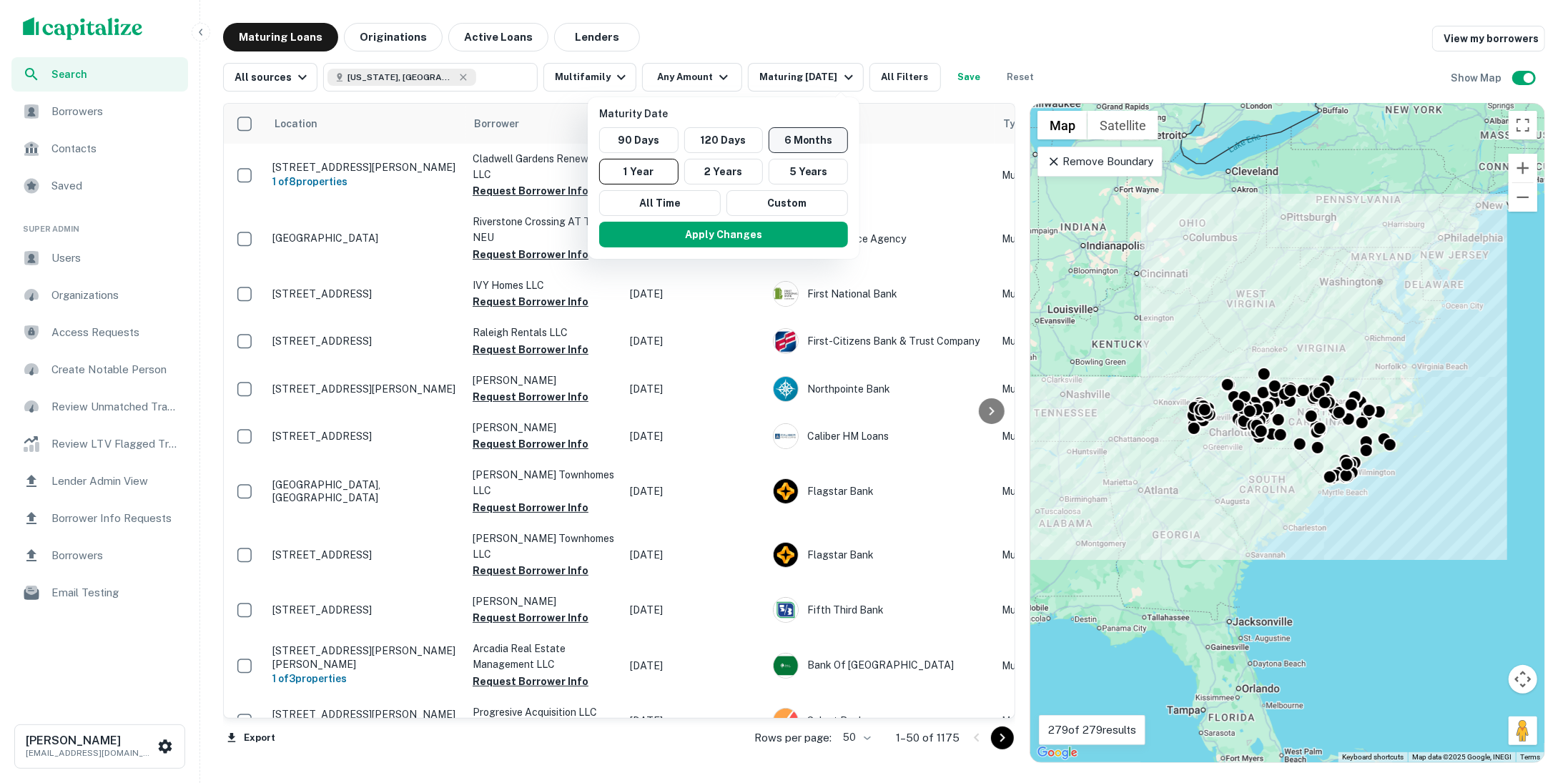
click at [799, 142] on button "6 Months" at bounding box center [808, 139] width 79 height 26
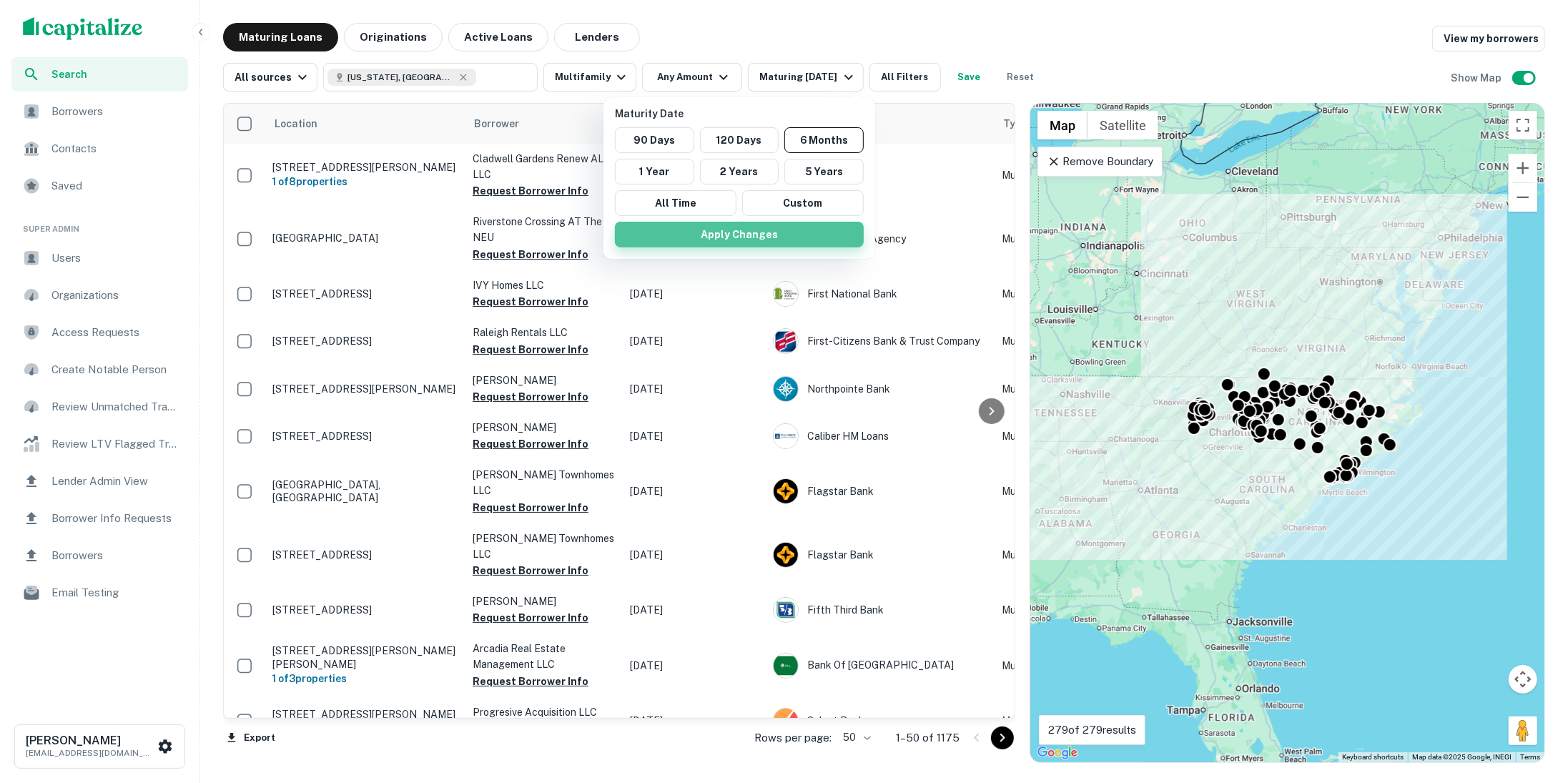
click at [794, 234] on button "Apply Changes" at bounding box center [739, 234] width 249 height 26
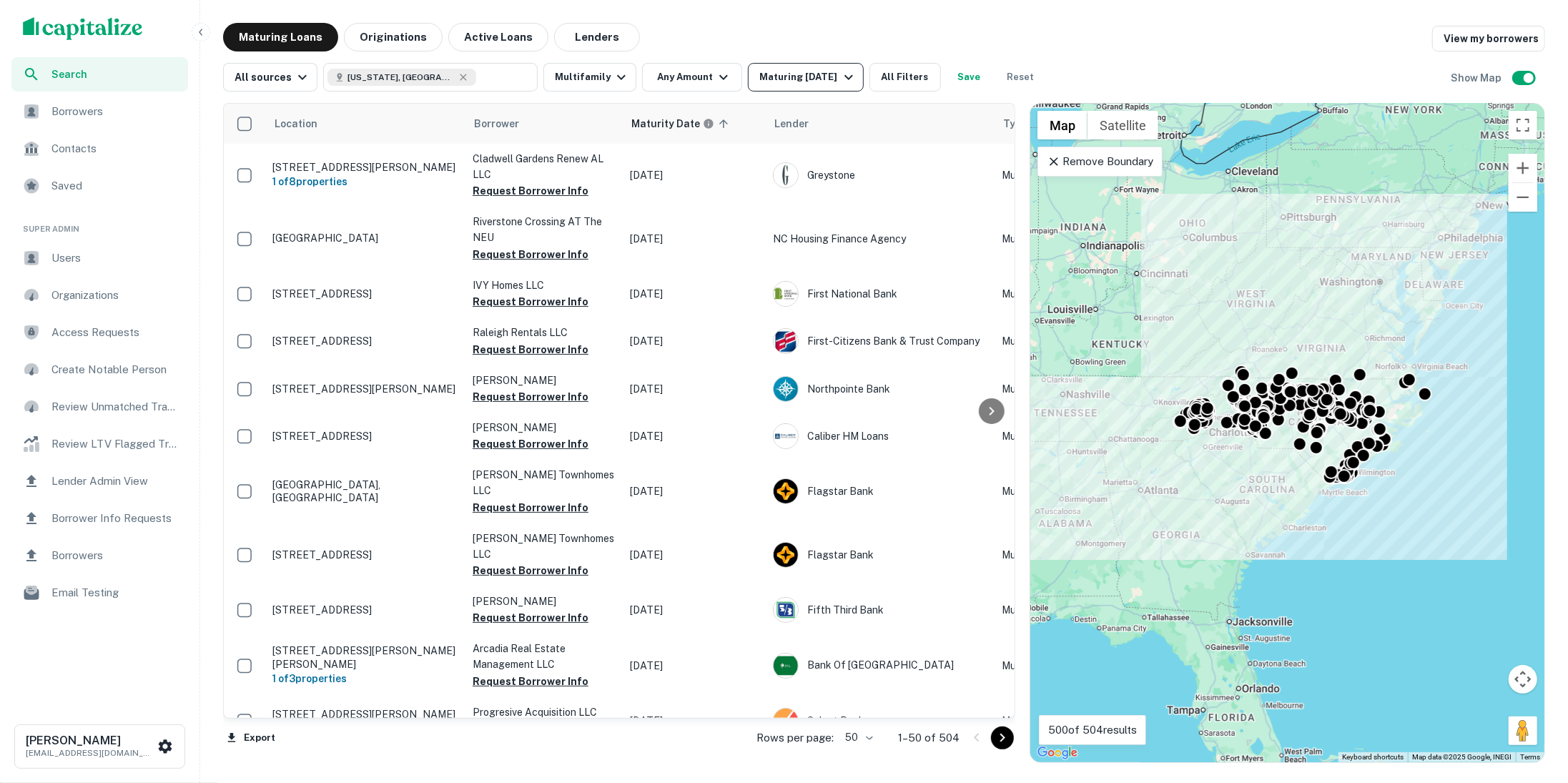
click at [838, 70] on div "Maturing In 6 Months" at bounding box center [808, 77] width 97 height 17
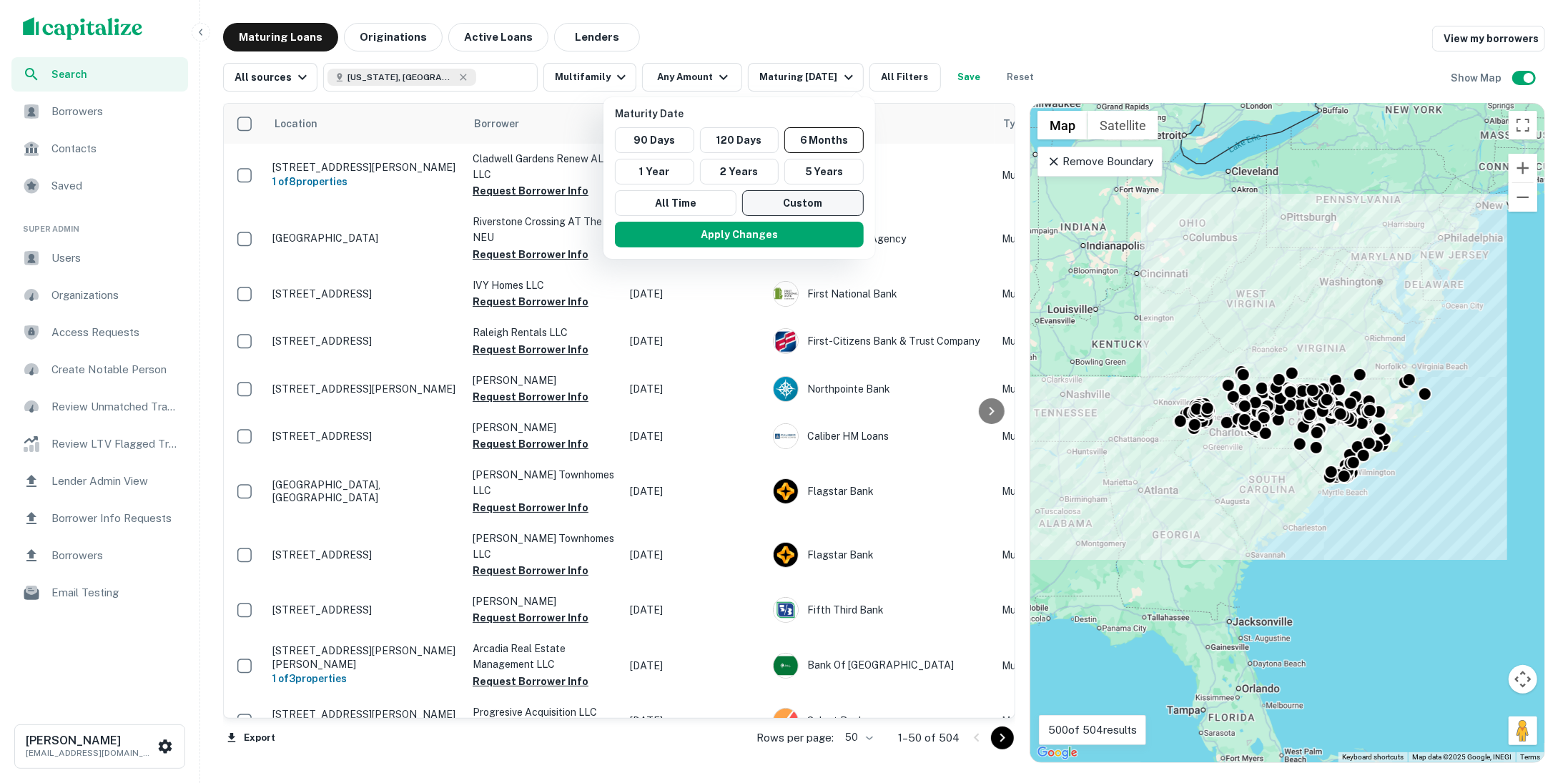
click at [811, 203] on button "Custom" at bounding box center [803, 203] width 122 height 26
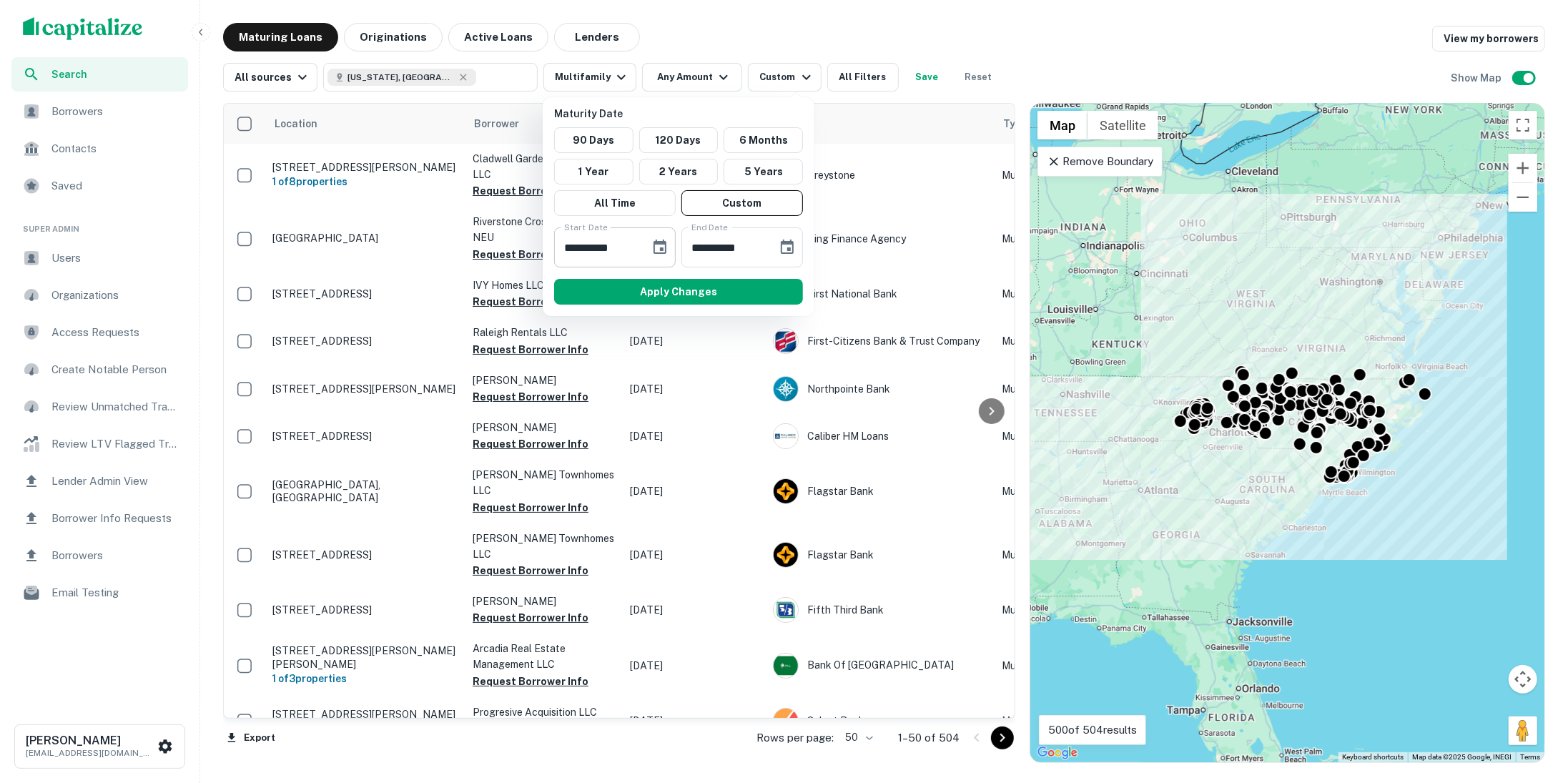
click at [650, 236] on button "Choose date, selected date is Feb 15, 2025" at bounding box center [660, 247] width 29 height 29
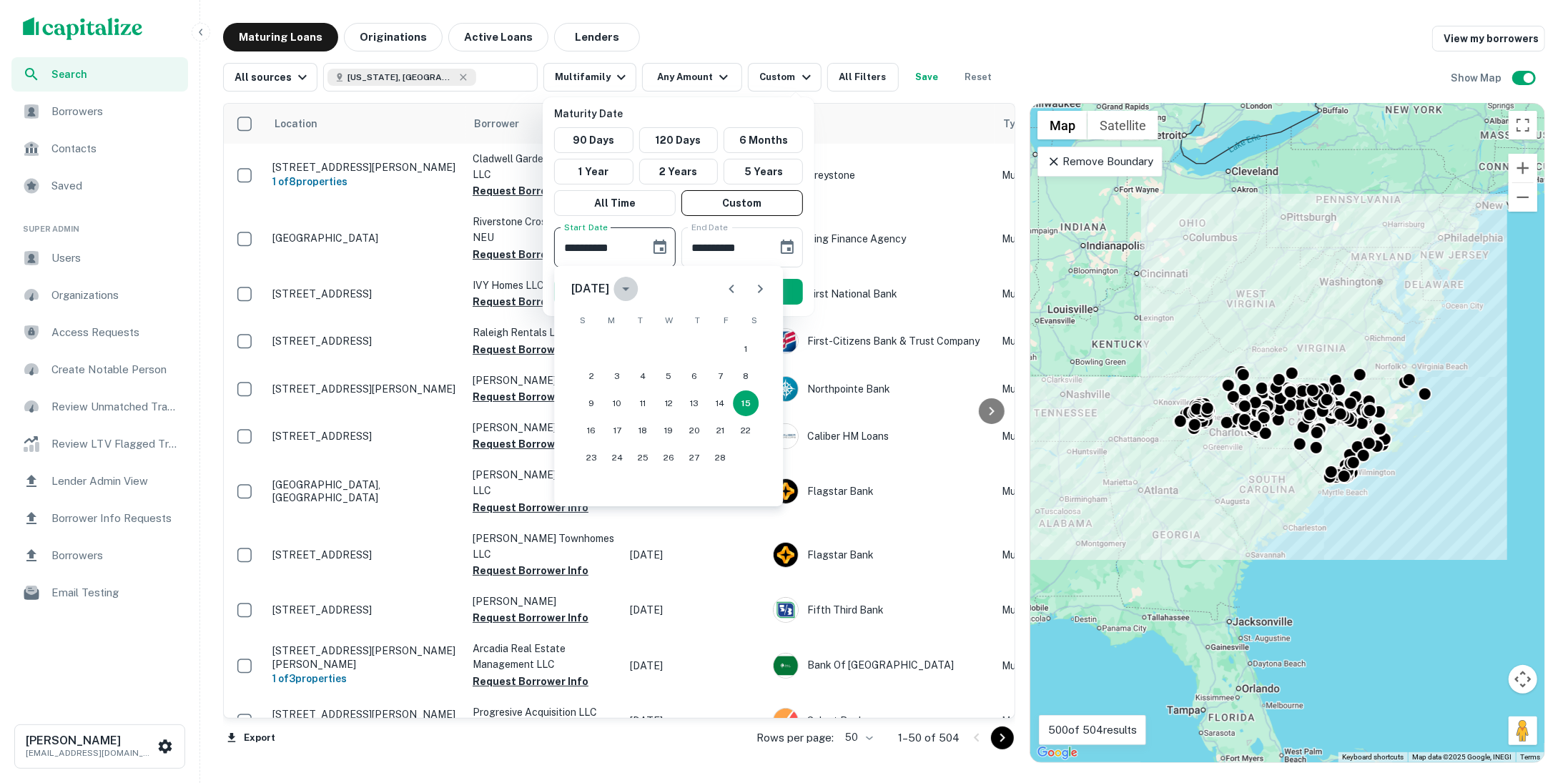
click at [634, 292] on icon "calendar view is open, switch to year view" at bounding box center [625, 288] width 17 height 17
click at [746, 401] on button "2025" at bounding box center [743, 406] width 51 height 26
click at [609, 287] on div "February 2025" at bounding box center [590, 288] width 38 height 17
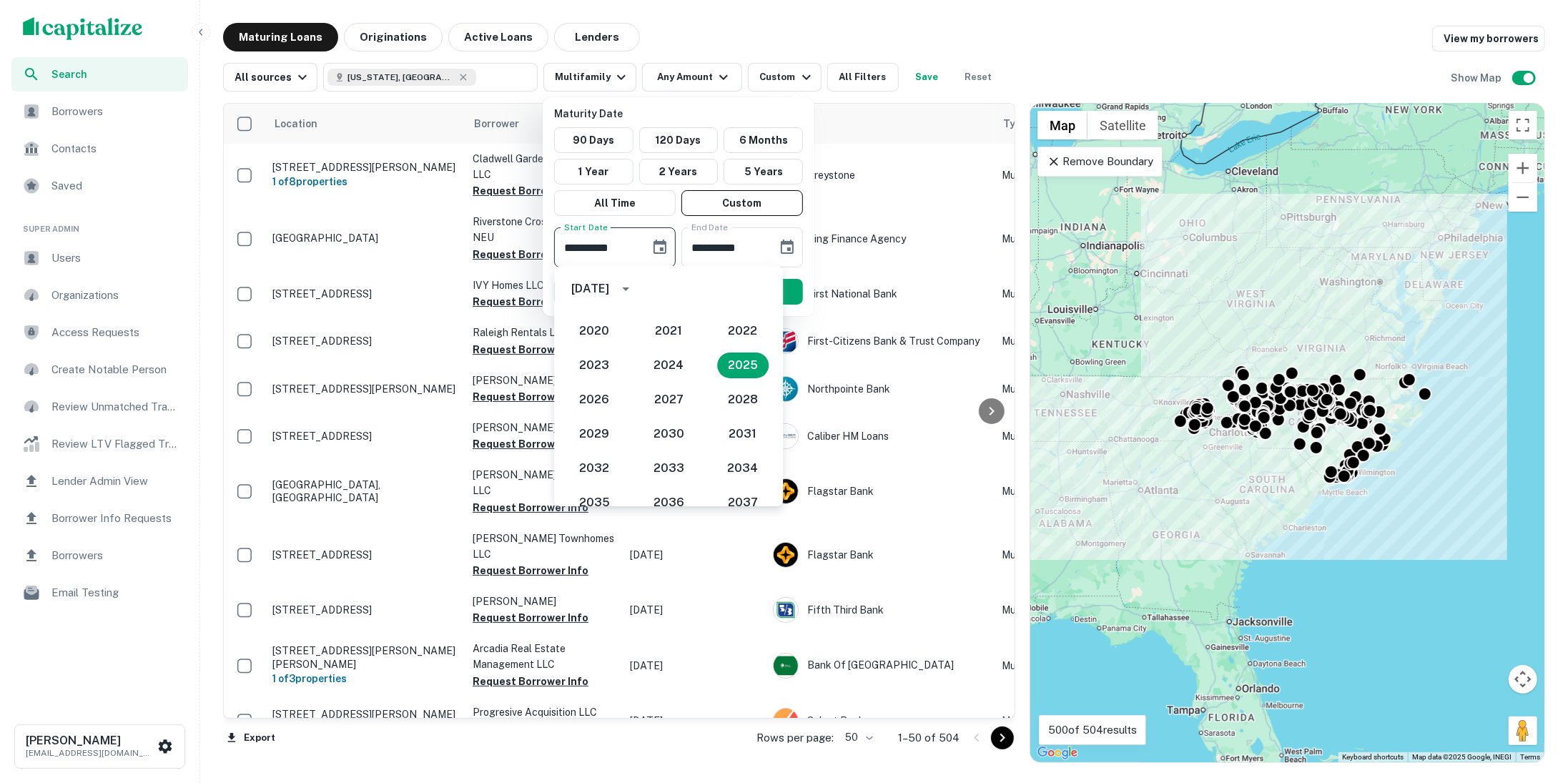
click at [616, 235] on input "**********" at bounding box center [597, 247] width 86 height 40
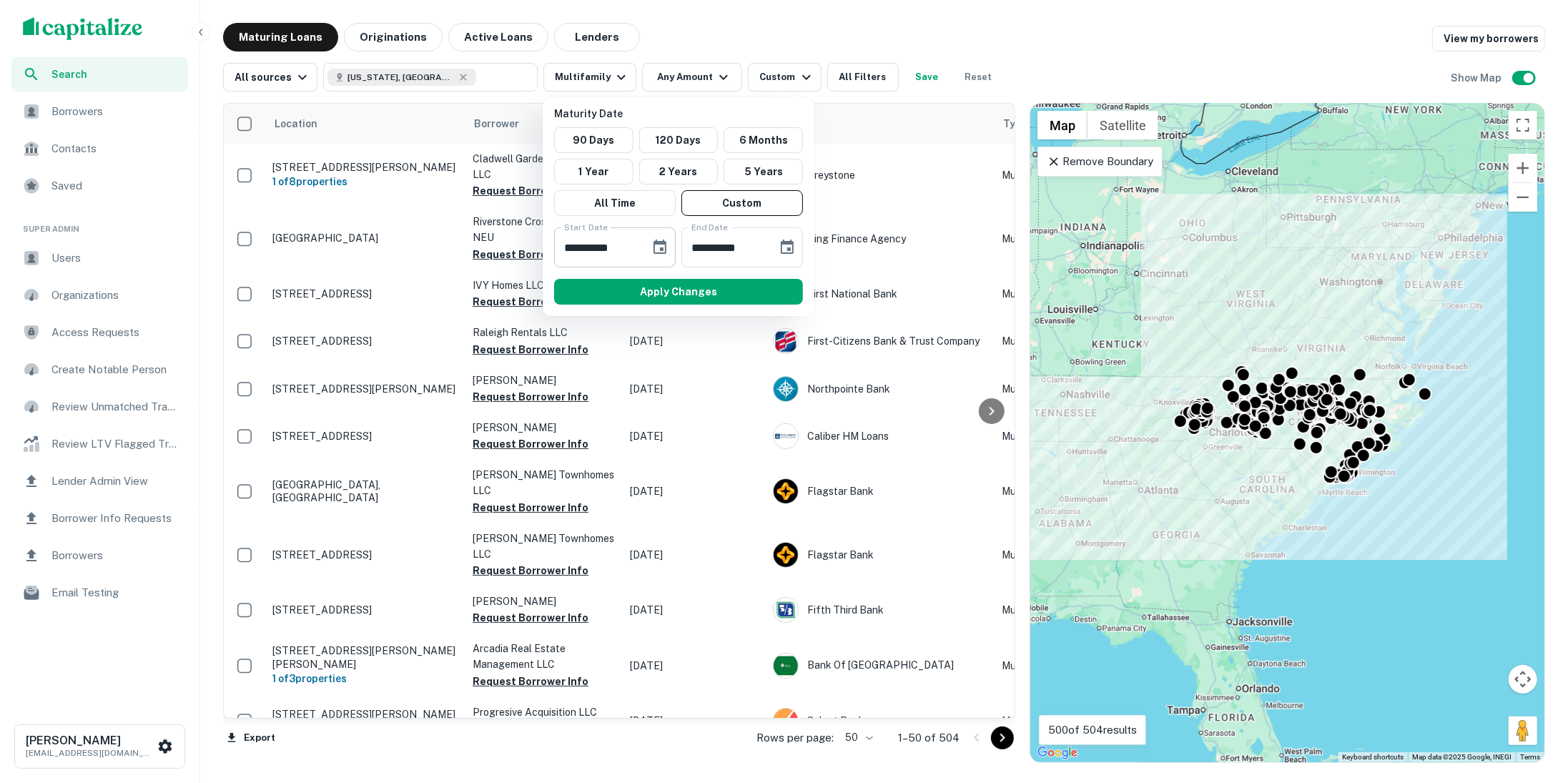
click at [621, 248] on input "**********" at bounding box center [597, 247] width 86 height 40
click at [649, 247] on button "Choose date, selected date is Feb 15, 2025" at bounding box center [660, 247] width 29 height 29
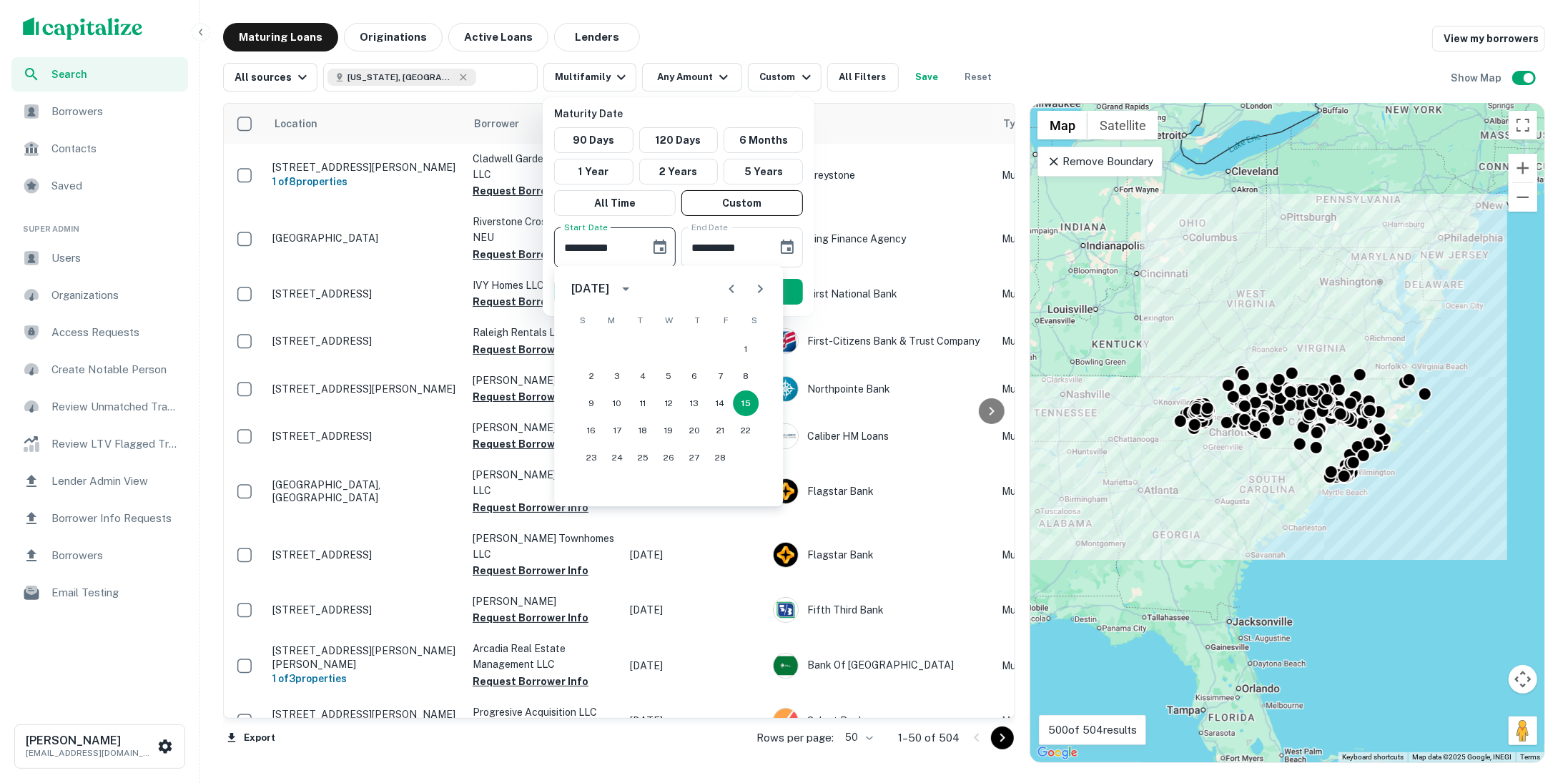
click at [765, 288] on icon "Next month" at bounding box center [760, 288] width 17 height 17
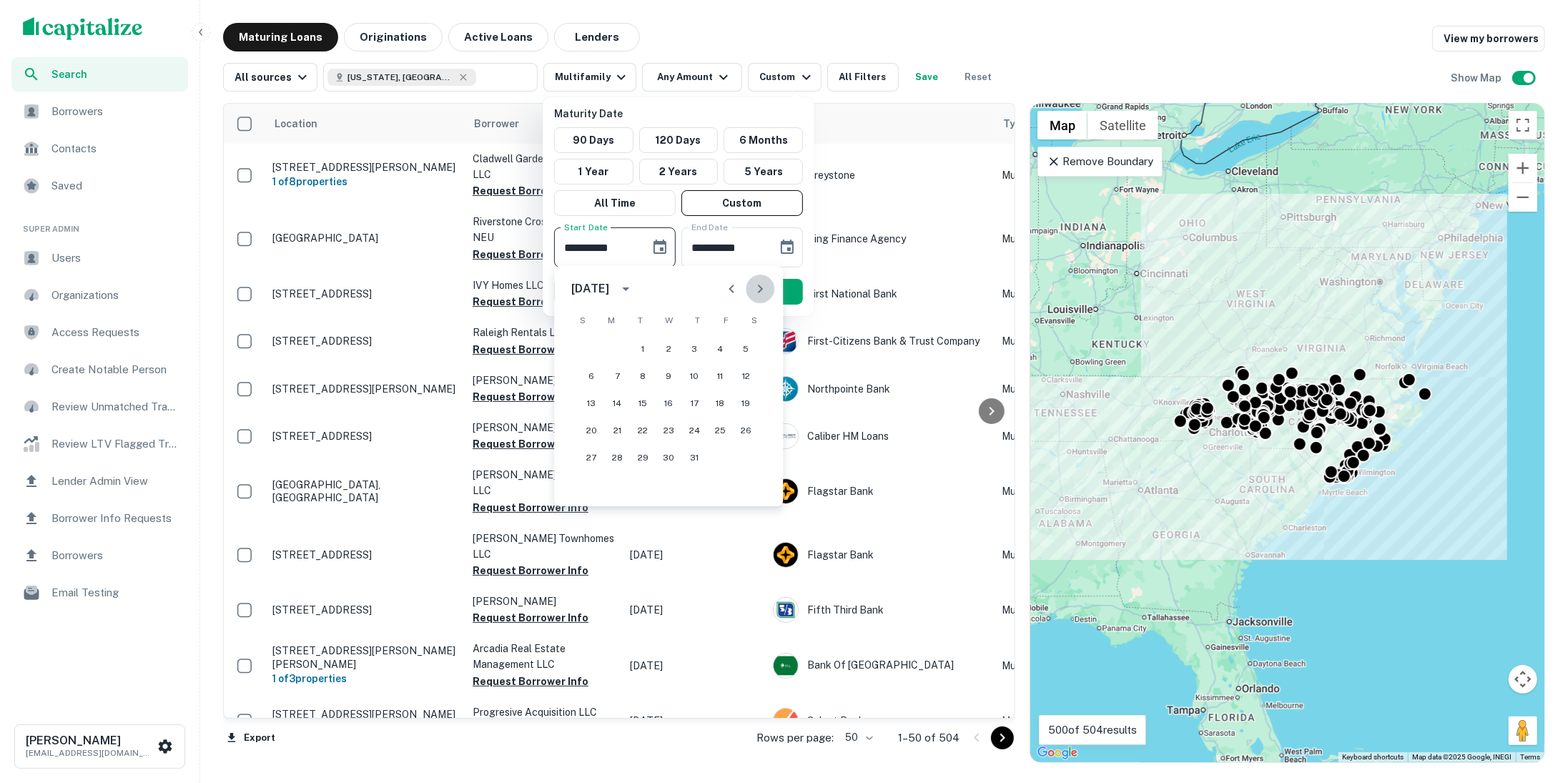
click at [765, 288] on icon "Next month" at bounding box center [760, 288] width 17 height 17
click at [741, 288] on button "Previous month" at bounding box center [731, 288] width 29 height 29
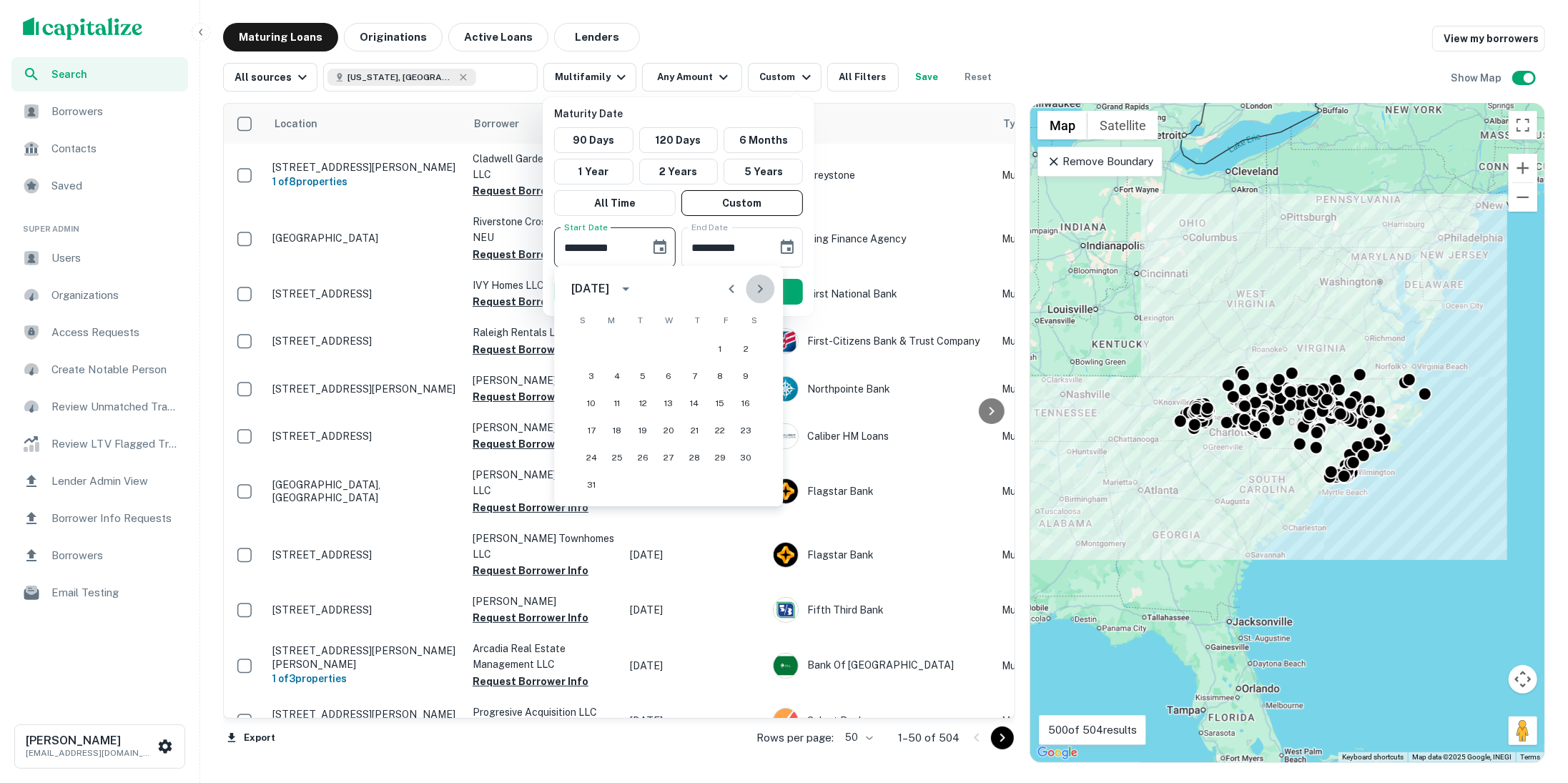
click at [758, 288] on icon "Next month" at bounding box center [760, 288] width 17 height 17
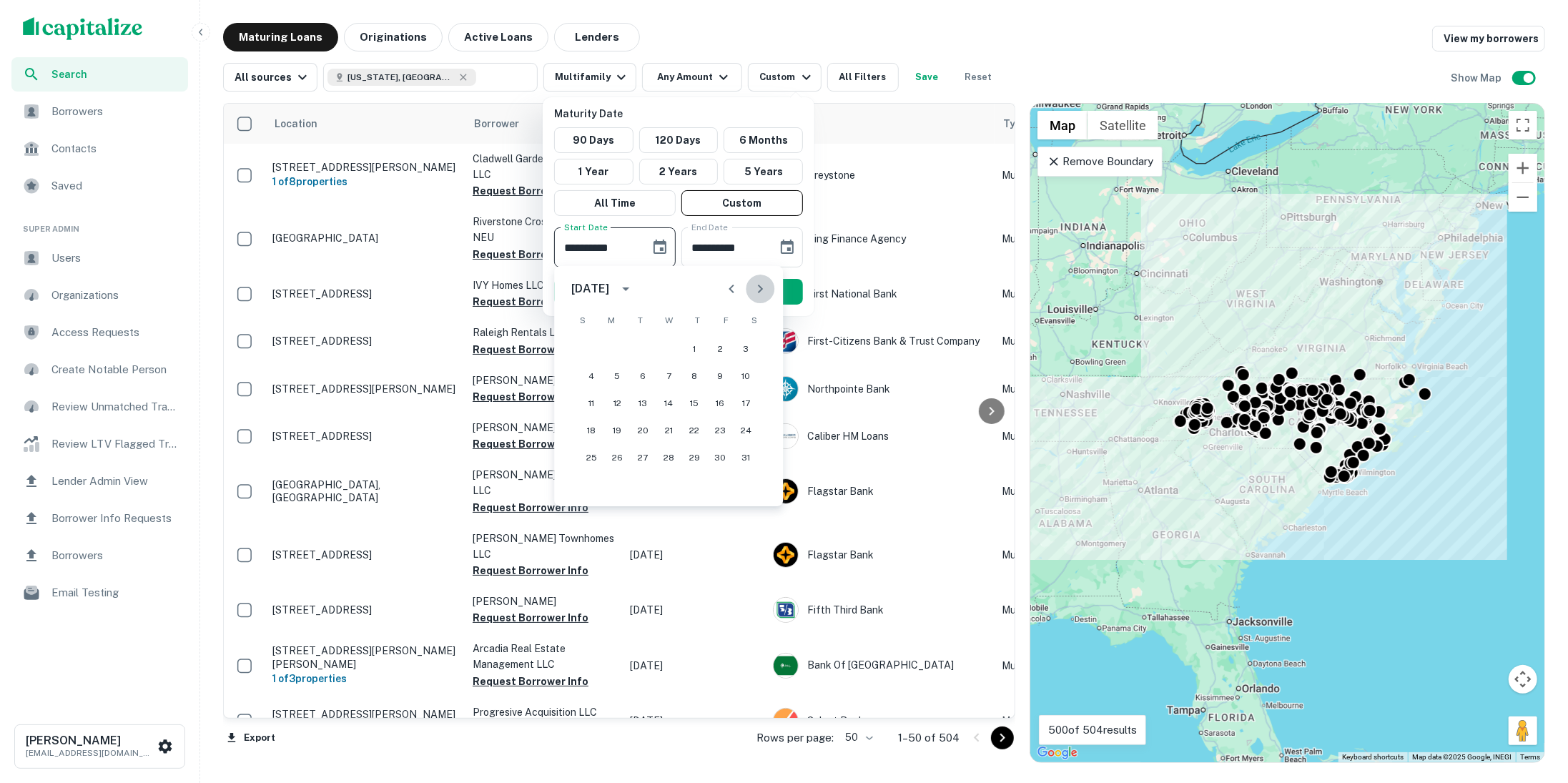
click at [758, 288] on icon "Next month" at bounding box center [760, 288] width 17 height 17
click at [748, 376] on button "14" at bounding box center [746, 376] width 26 height 26
type input "**********"
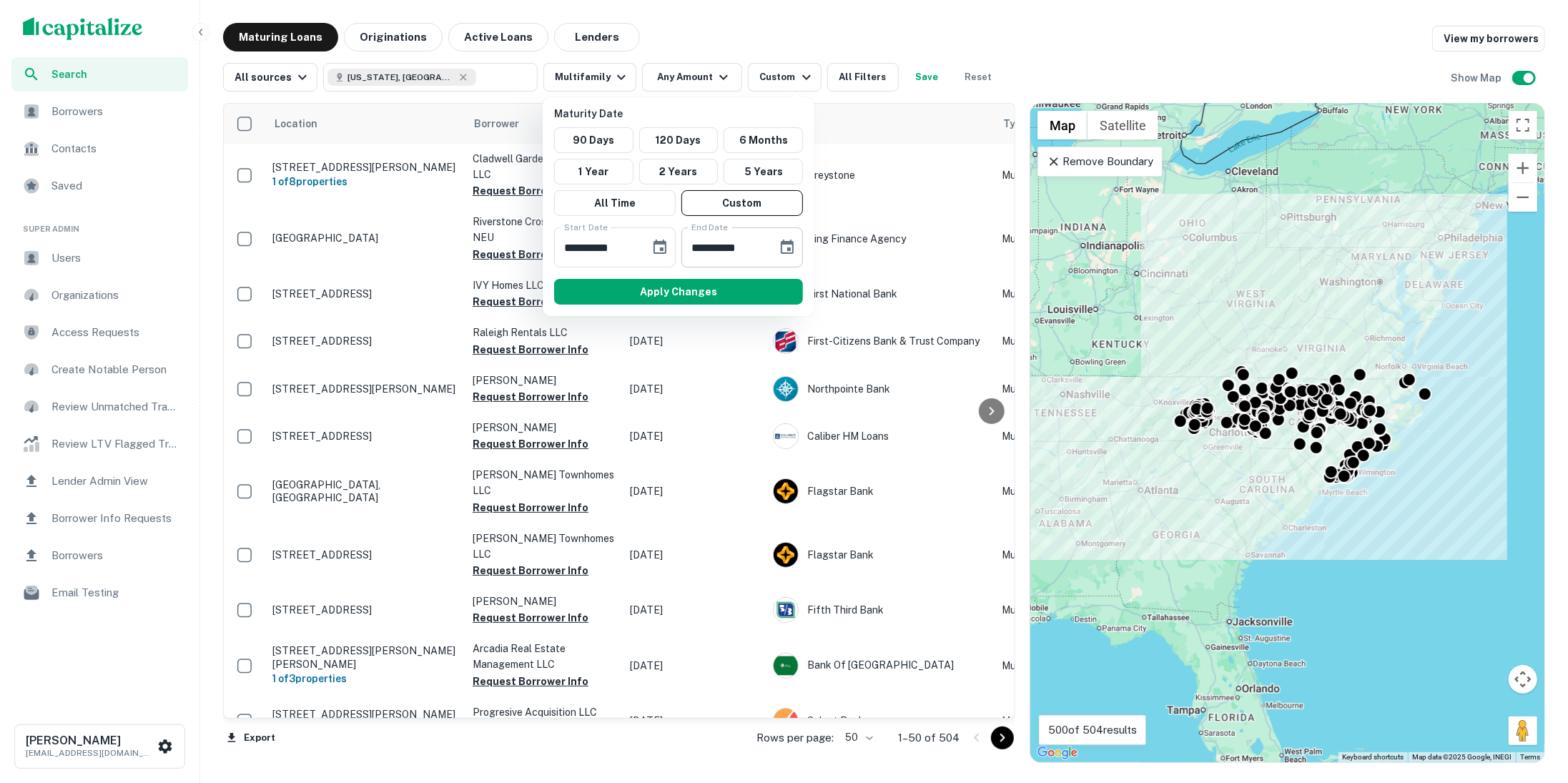
click at [784, 241] on icon "Choose date, selected date is Aug 14, 2025" at bounding box center [788, 246] width 13 height 14
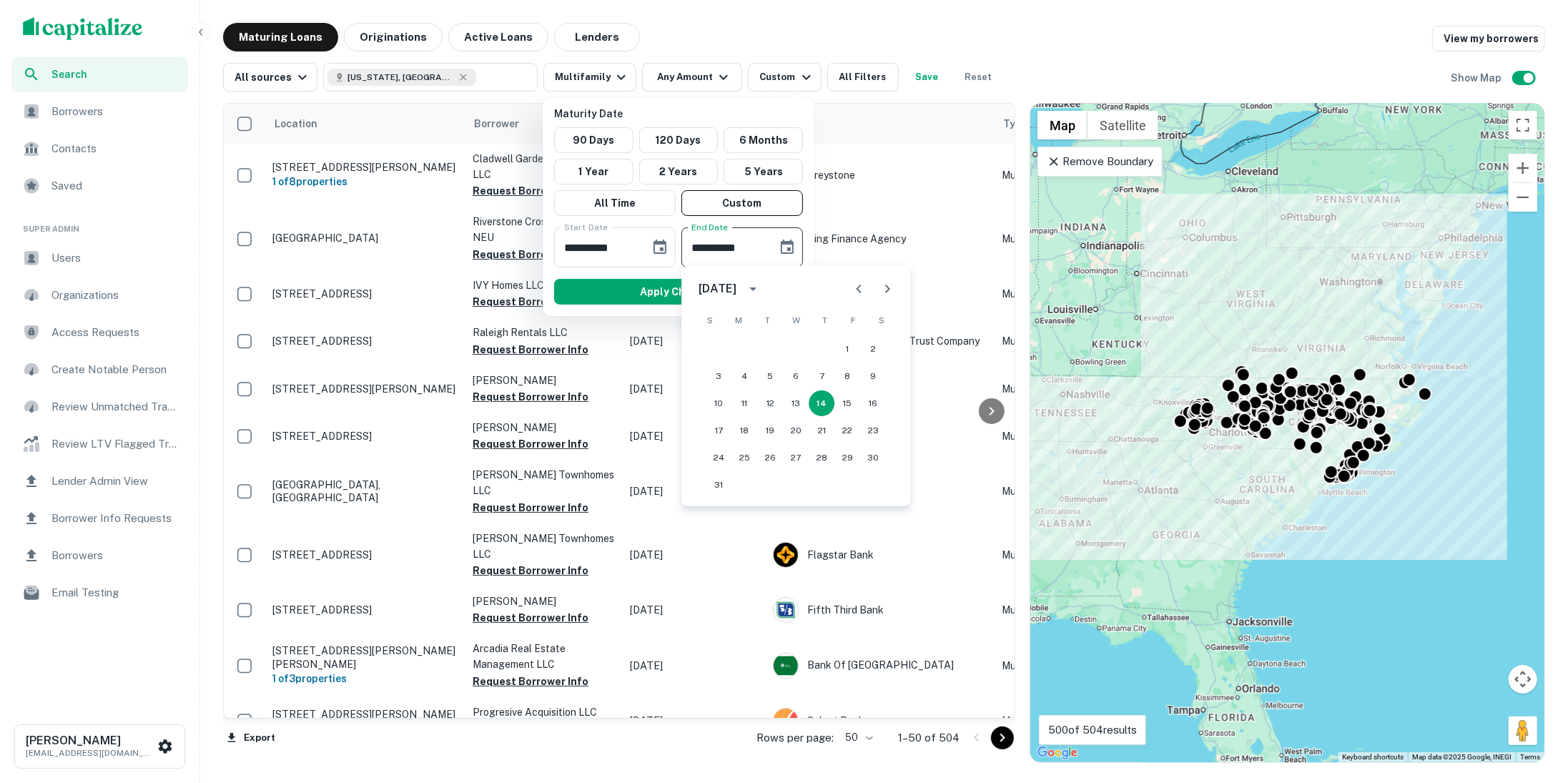
click at [880, 289] on icon "Next month" at bounding box center [887, 288] width 17 height 17
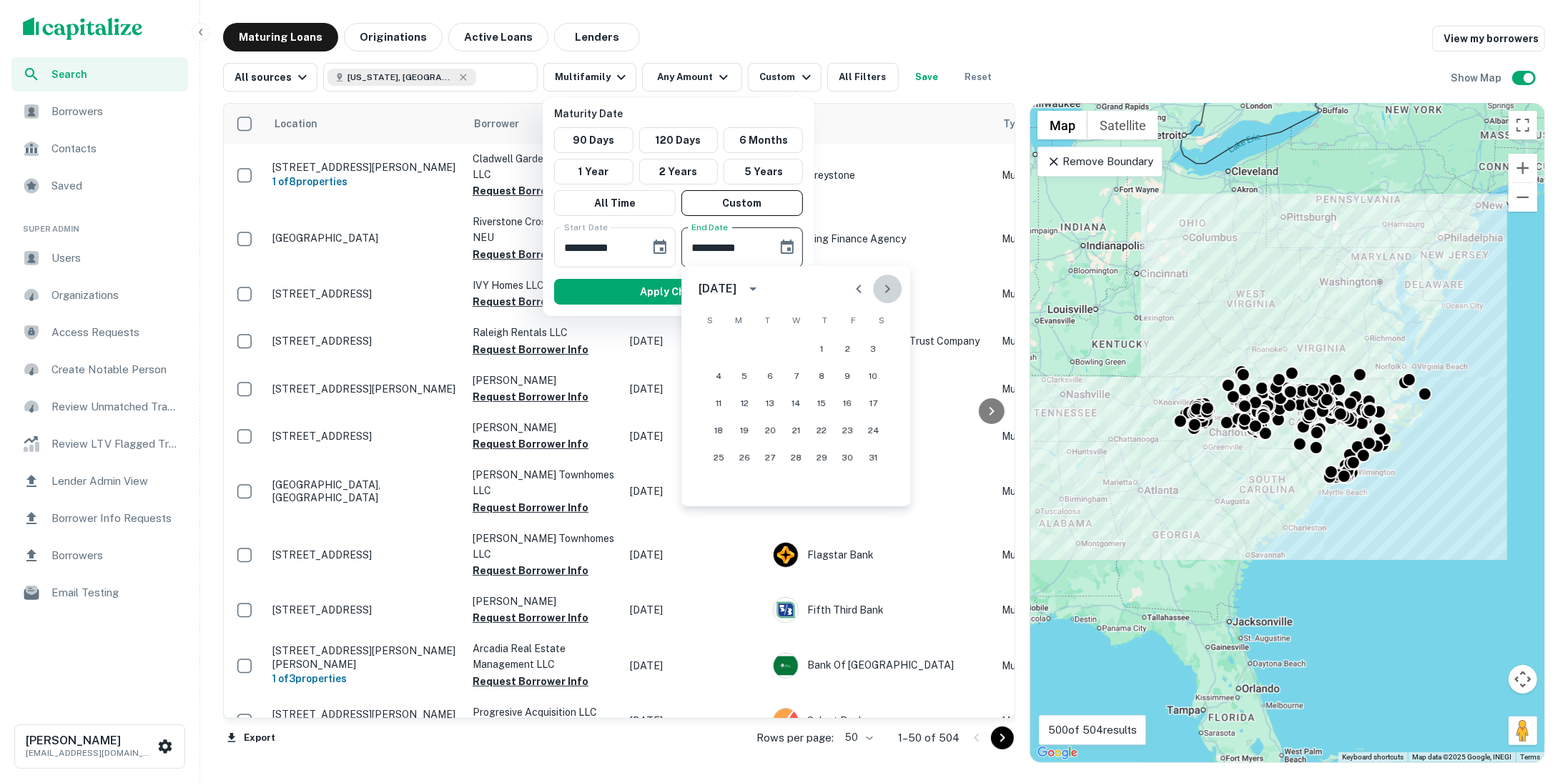
click at [880, 289] on icon "Next month" at bounding box center [887, 288] width 17 height 17
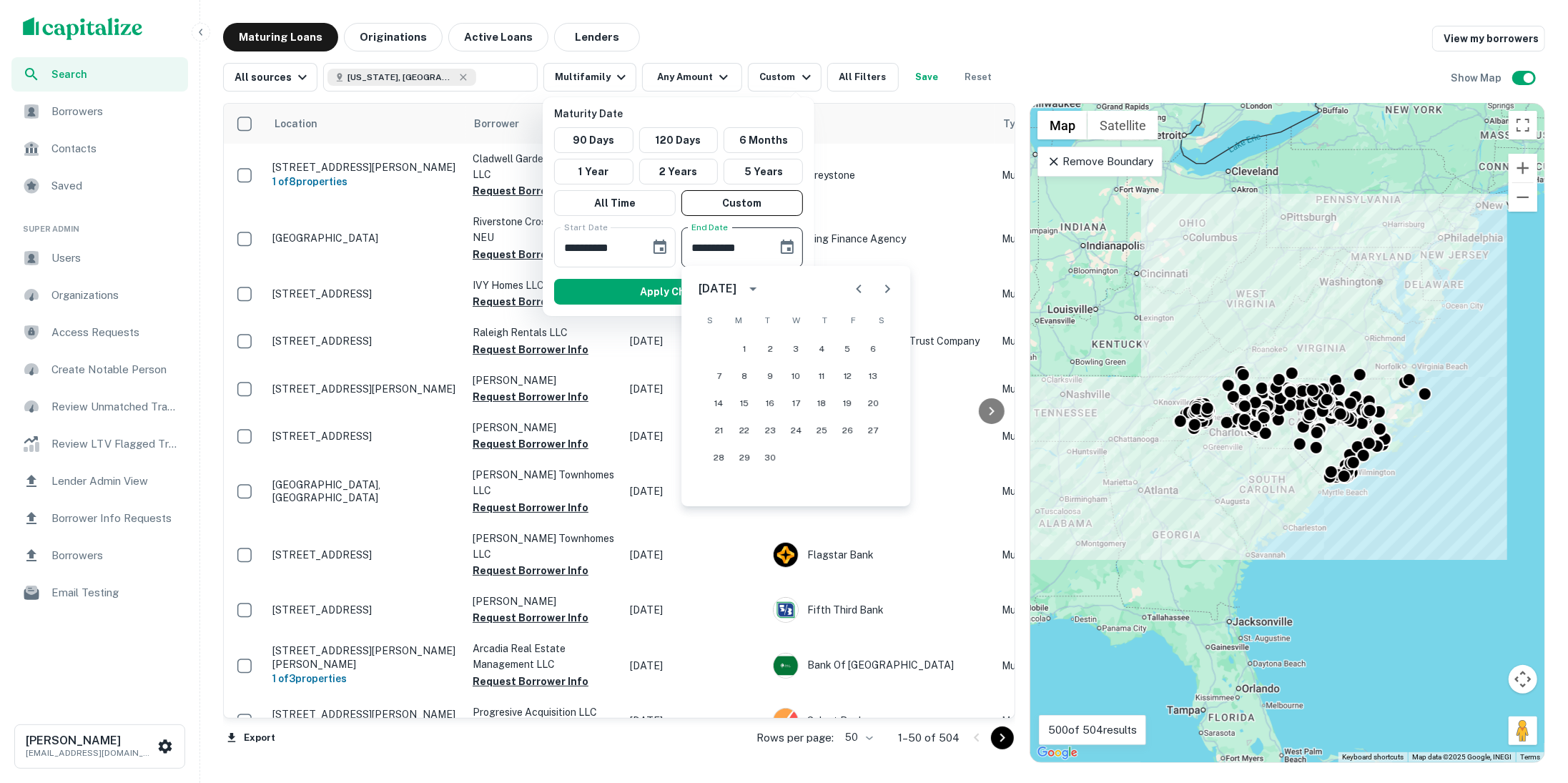
click at [880, 289] on icon "Next month" at bounding box center [887, 288] width 17 height 17
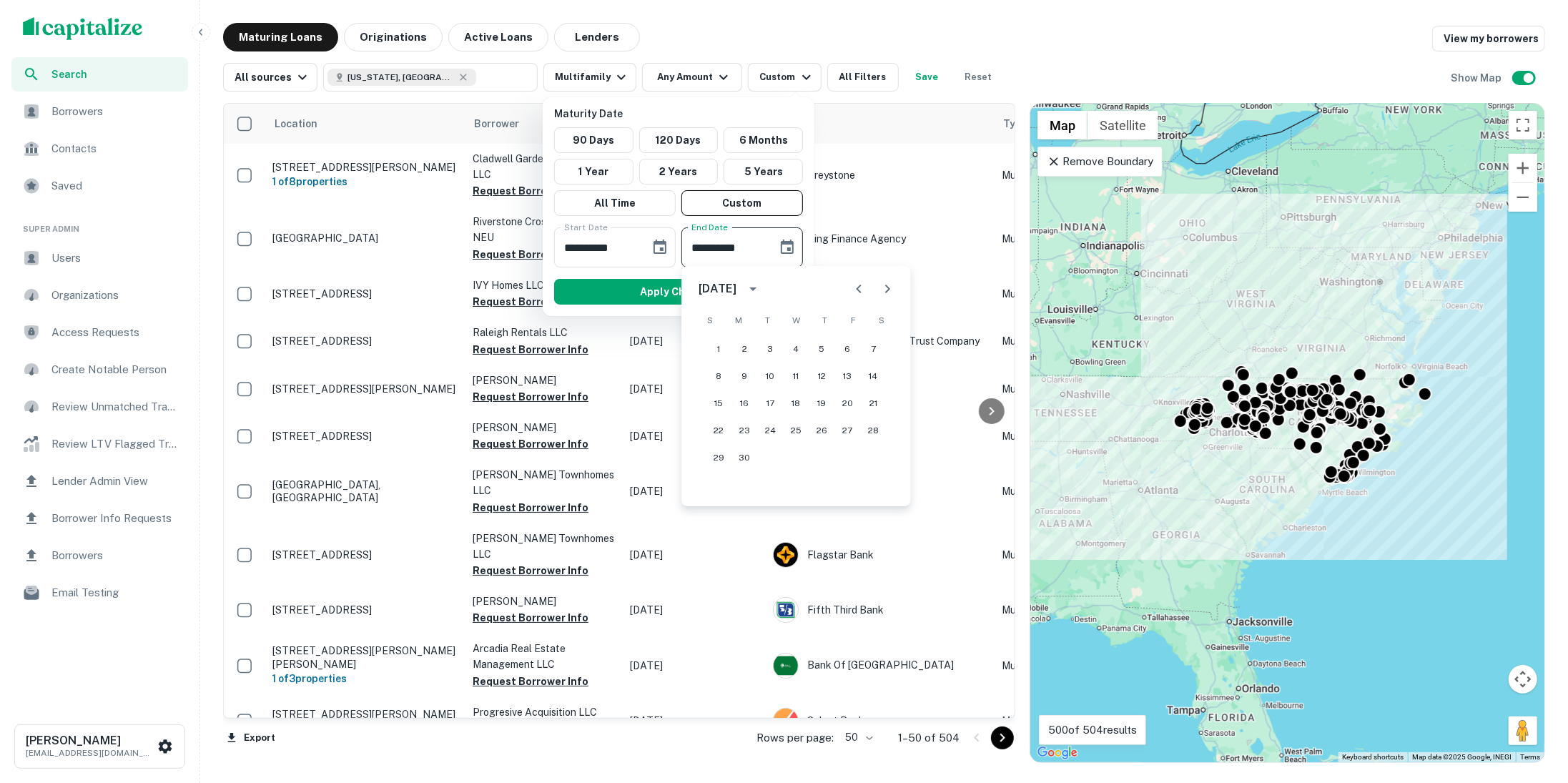
click at [862, 290] on icon "Previous month" at bounding box center [858, 288] width 17 height 17
click at [816, 406] on button "13" at bounding box center [821, 403] width 26 height 26
type input "**********"
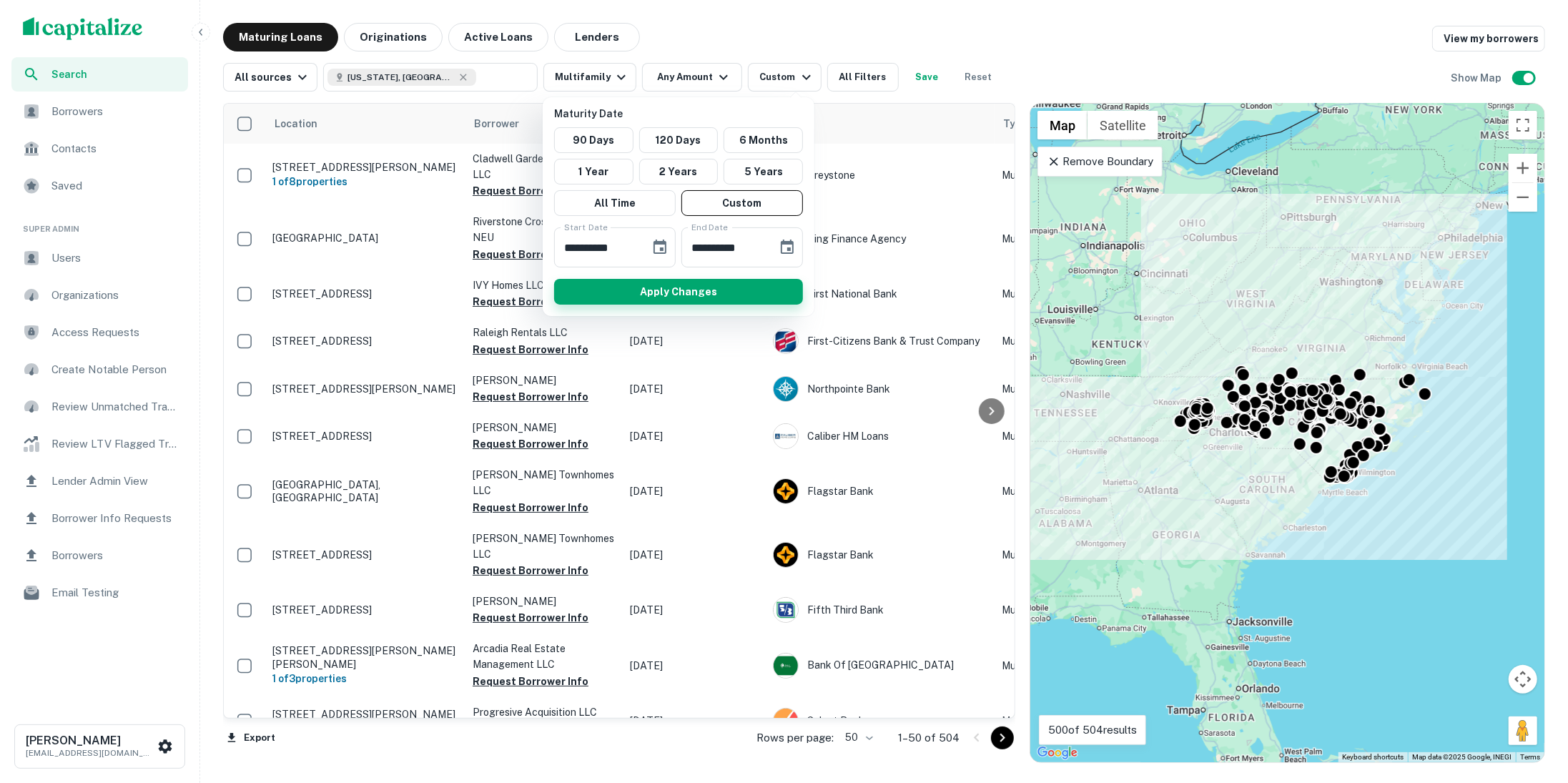
click at [738, 291] on button "Apply Changes" at bounding box center [678, 291] width 249 height 26
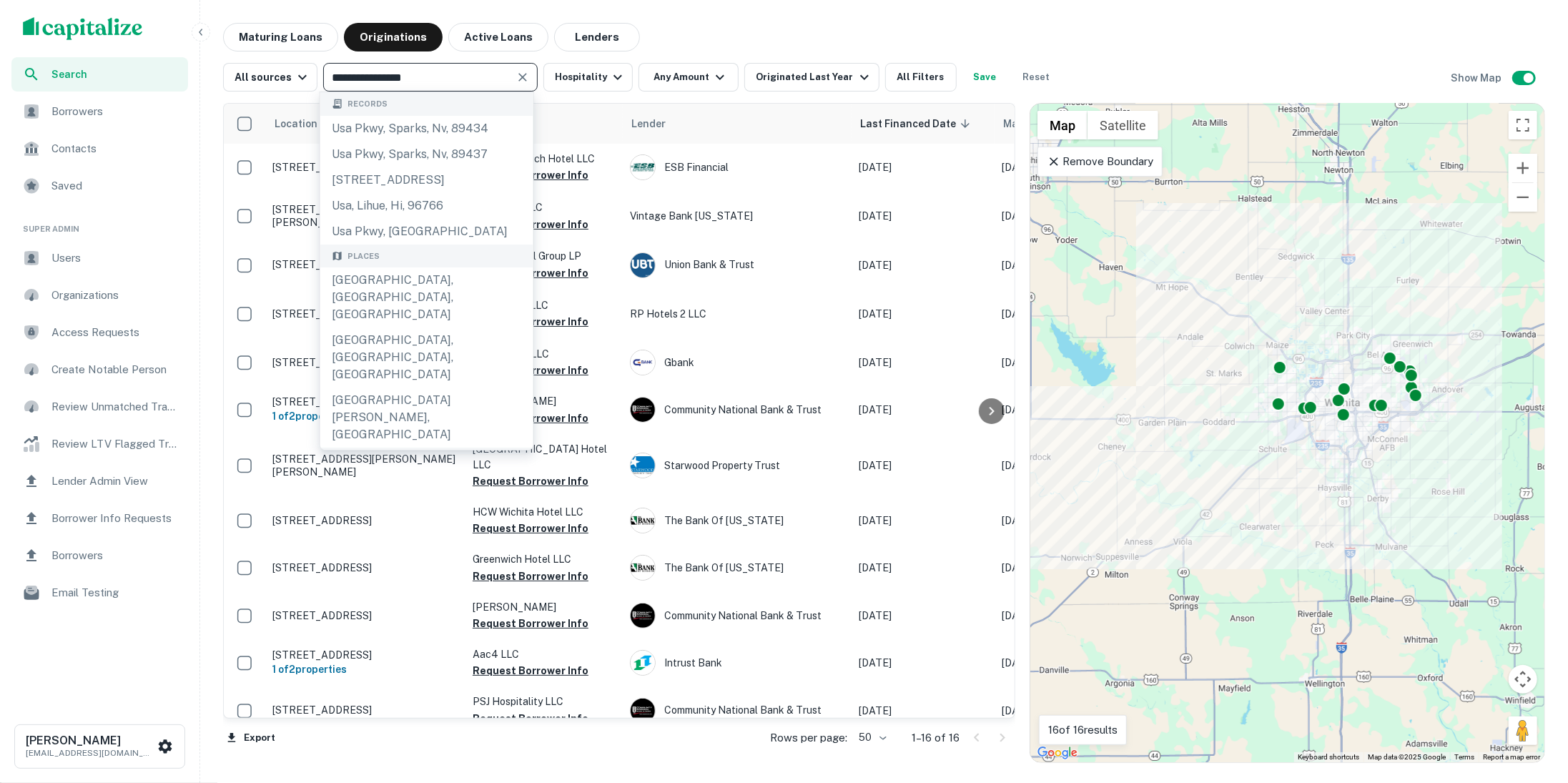
click at [780, 29] on div "Maturing Loans Originations Active Loans Lenders" at bounding box center [884, 37] width 1322 height 29
